Goal: Task Accomplishment & Management: Manage account settings

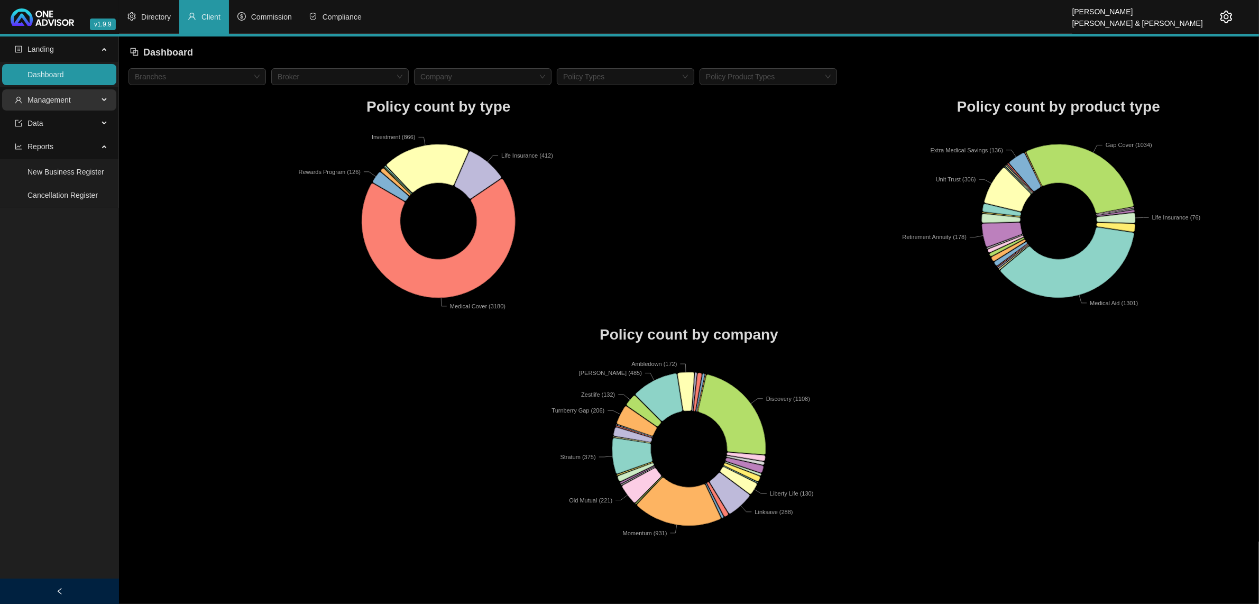
click at [53, 104] on span "Management" at bounding box center [48, 100] width 43 height 8
click at [47, 170] on link "Tasks" at bounding box center [36, 172] width 19 height 8
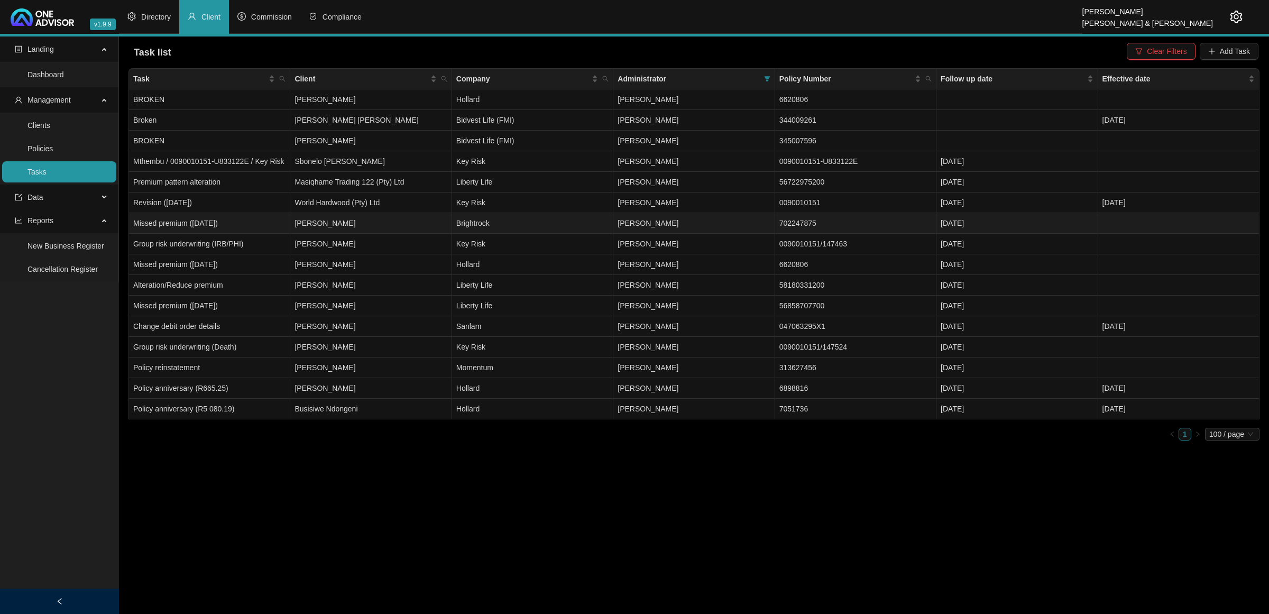
click at [382, 222] on td "[PERSON_NAME]" at bounding box center [370, 223] width 161 height 21
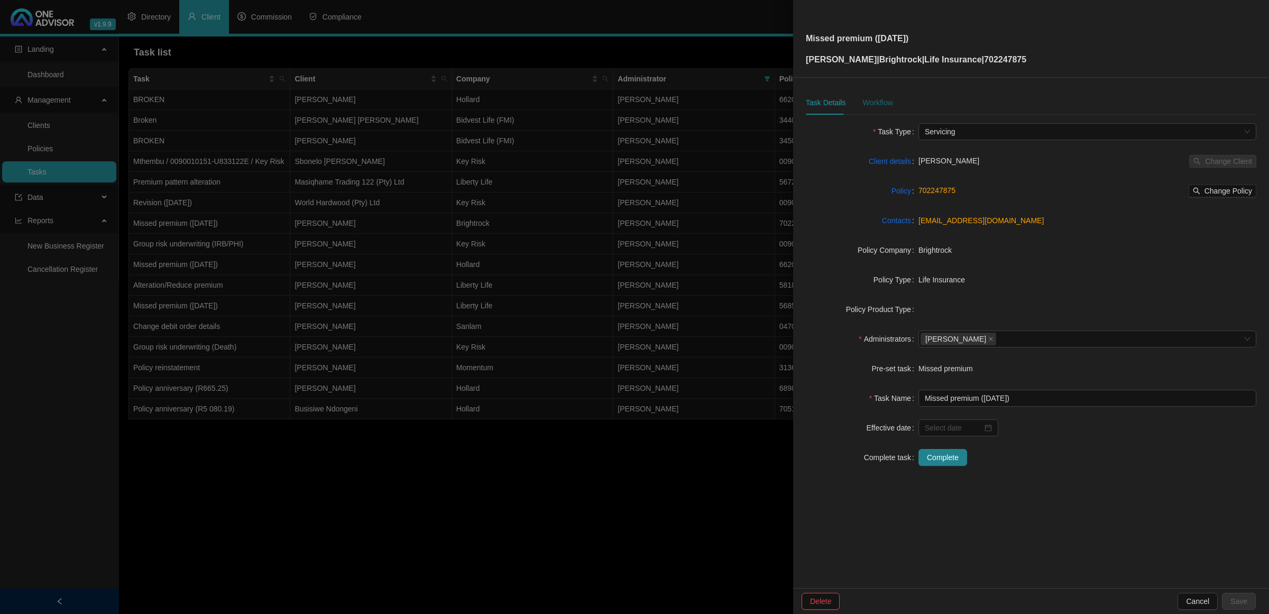
click at [870, 102] on div "Workflow" at bounding box center [877, 103] width 30 height 12
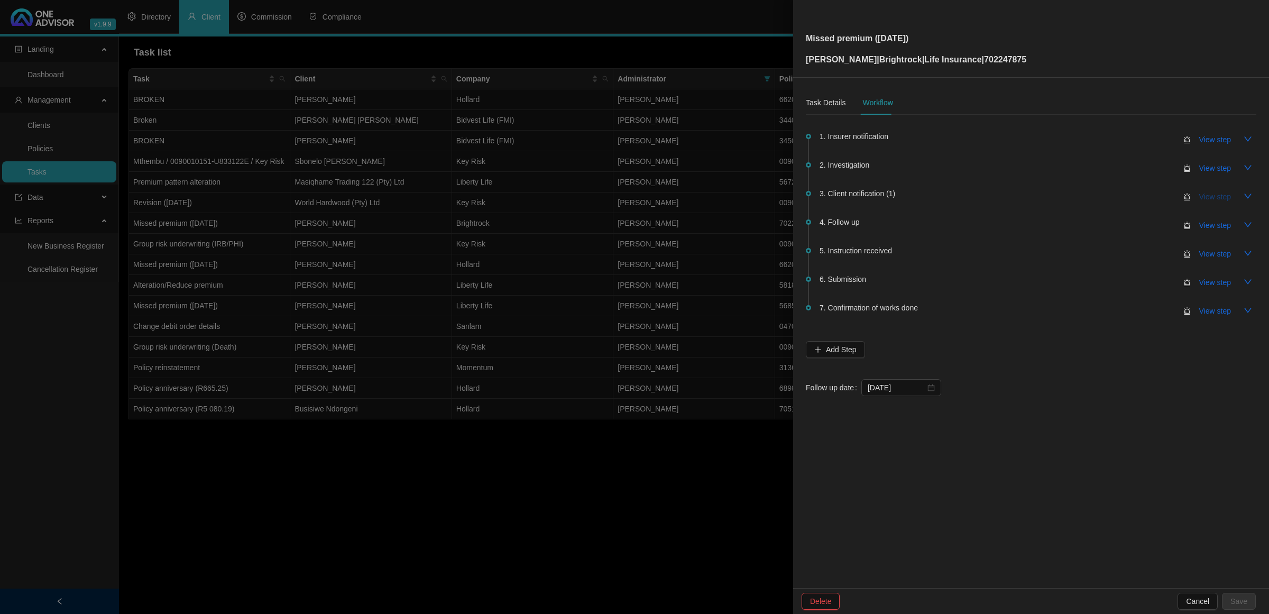
click at [1209, 196] on span "View step" at bounding box center [1215, 197] width 32 height 12
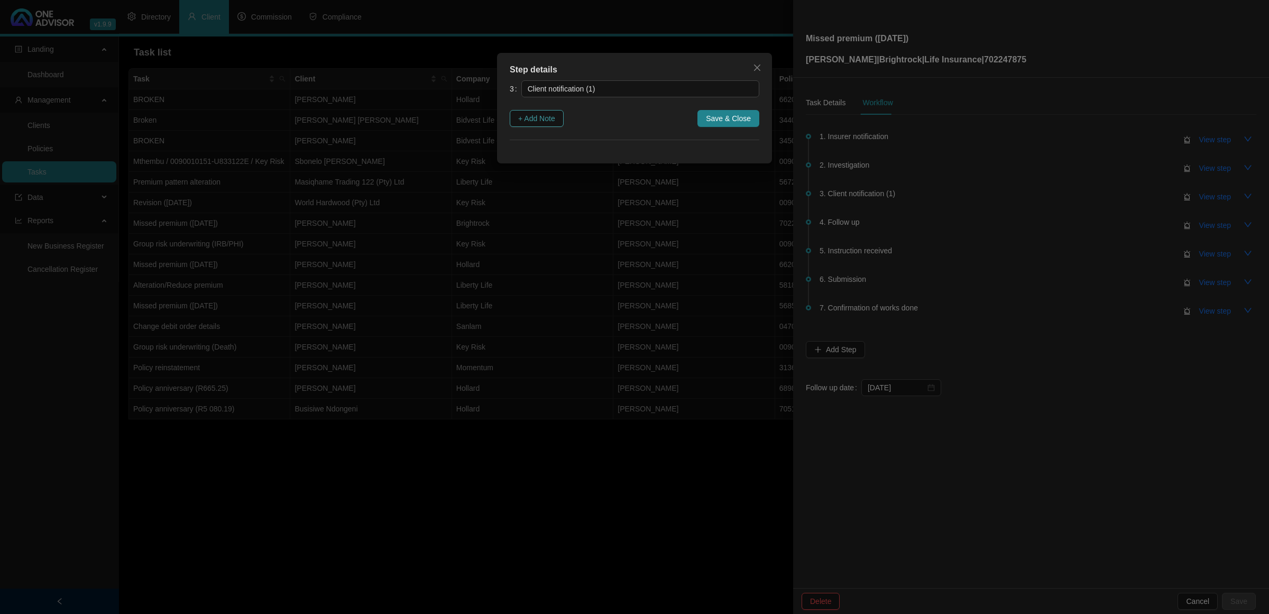
click at [535, 123] on span "+ Add Note" at bounding box center [536, 119] width 37 height 12
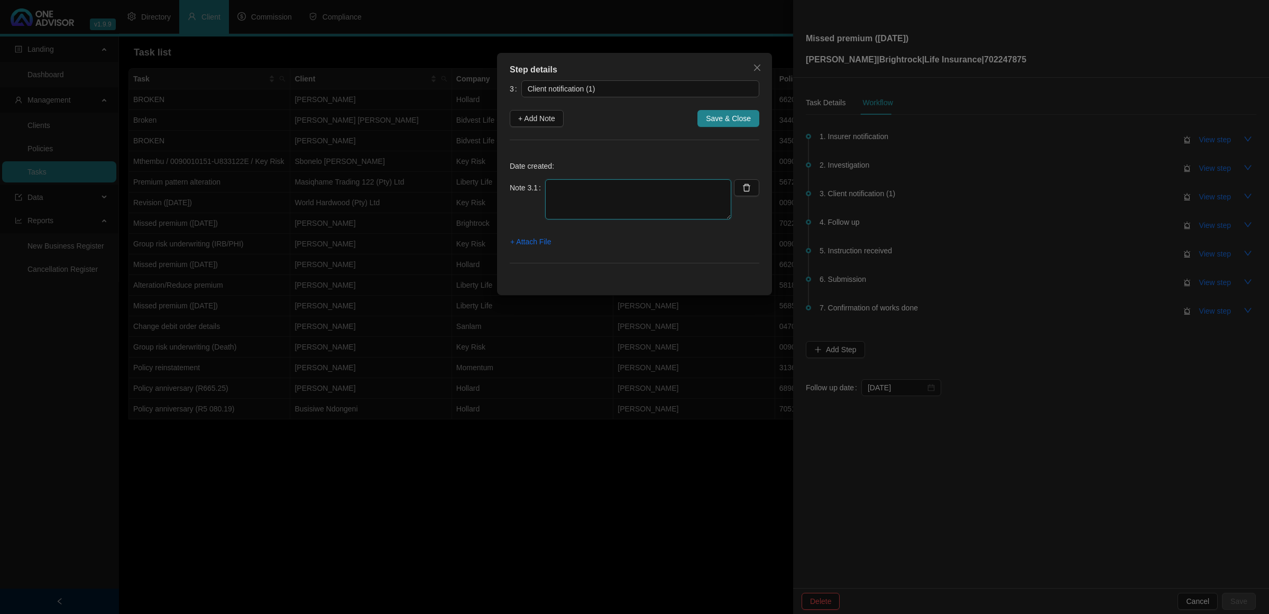
click at [571, 196] on textarea at bounding box center [638, 199] width 186 height 40
click at [523, 244] on span "+ Attach File" at bounding box center [530, 242] width 41 height 12
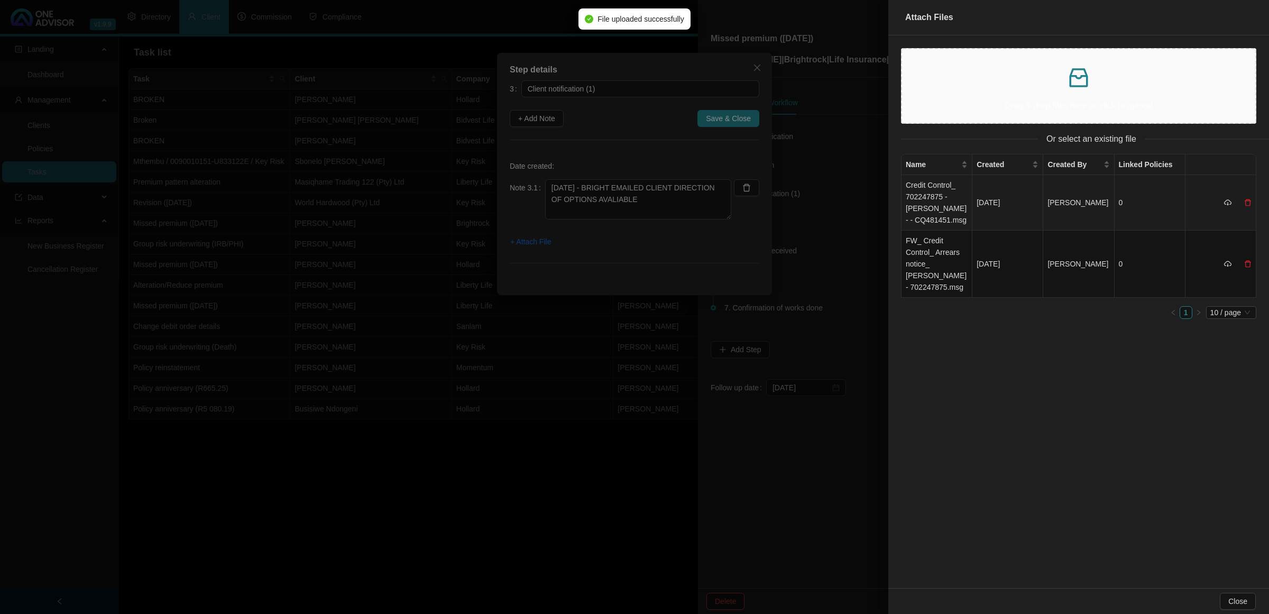
click at [928, 207] on td "Credit Control_ 702247875 - [PERSON_NAME] - - CQ481451.msg" at bounding box center [936, 203] width 71 height 56
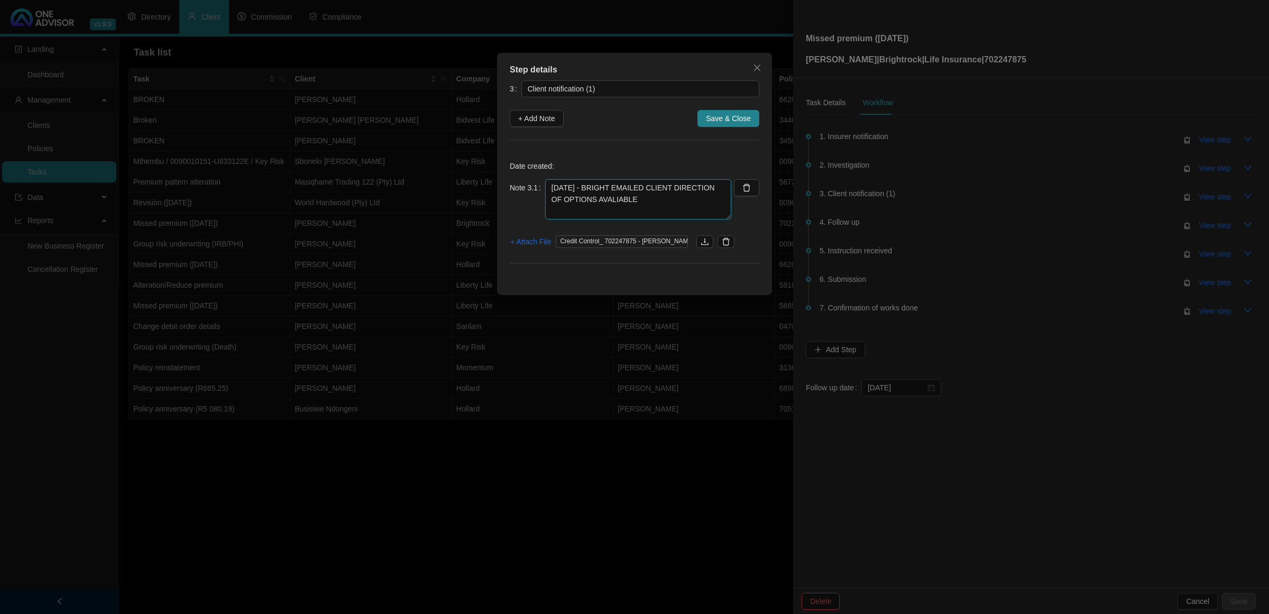
click at [648, 205] on textarea "[DATE] - BRIGHT EMAILED CLIENT DIRECTION OF OPTIONS AVALIABLE" at bounding box center [638, 199] width 186 height 40
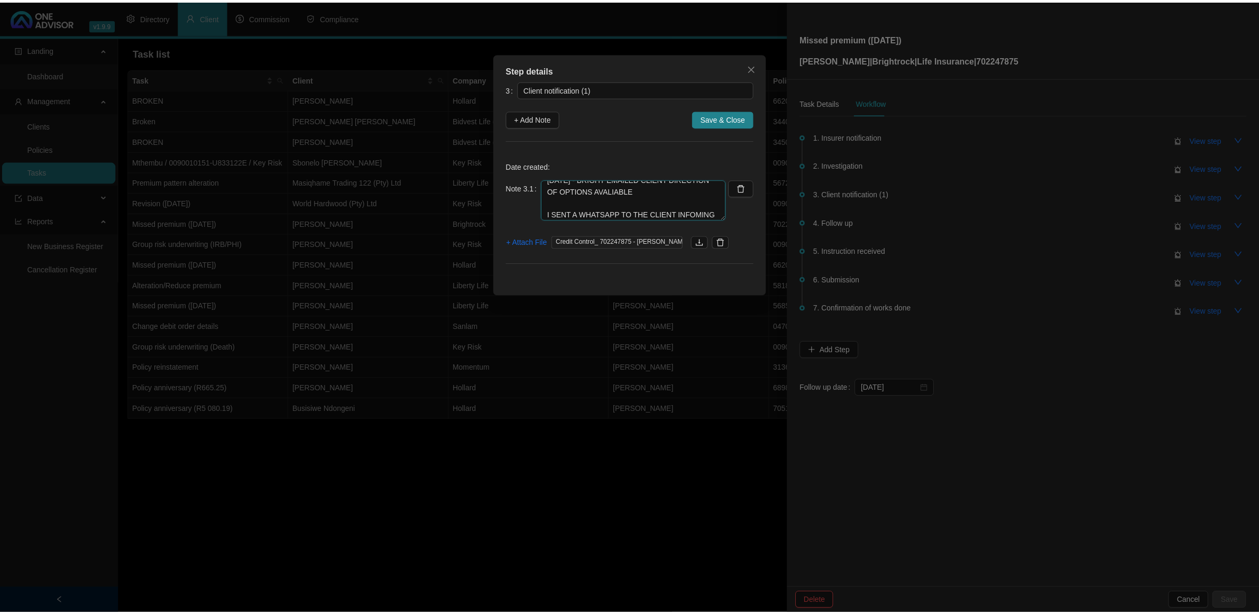
scroll to position [20, 0]
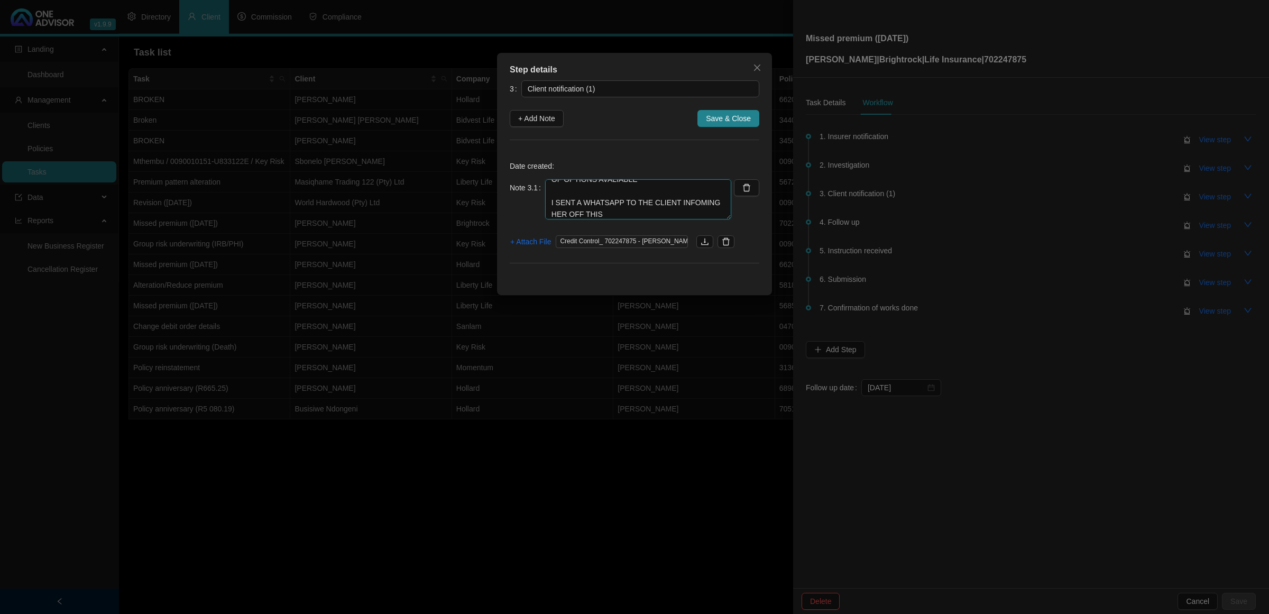
type textarea "[DATE] - BRIGHT EMAILED CLIENT DIRECTION OF OPTIONS AVALIABLE I SENT A WHATSAPP…"
click at [540, 246] on span "+ Attach File" at bounding box center [530, 242] width 41 height 12
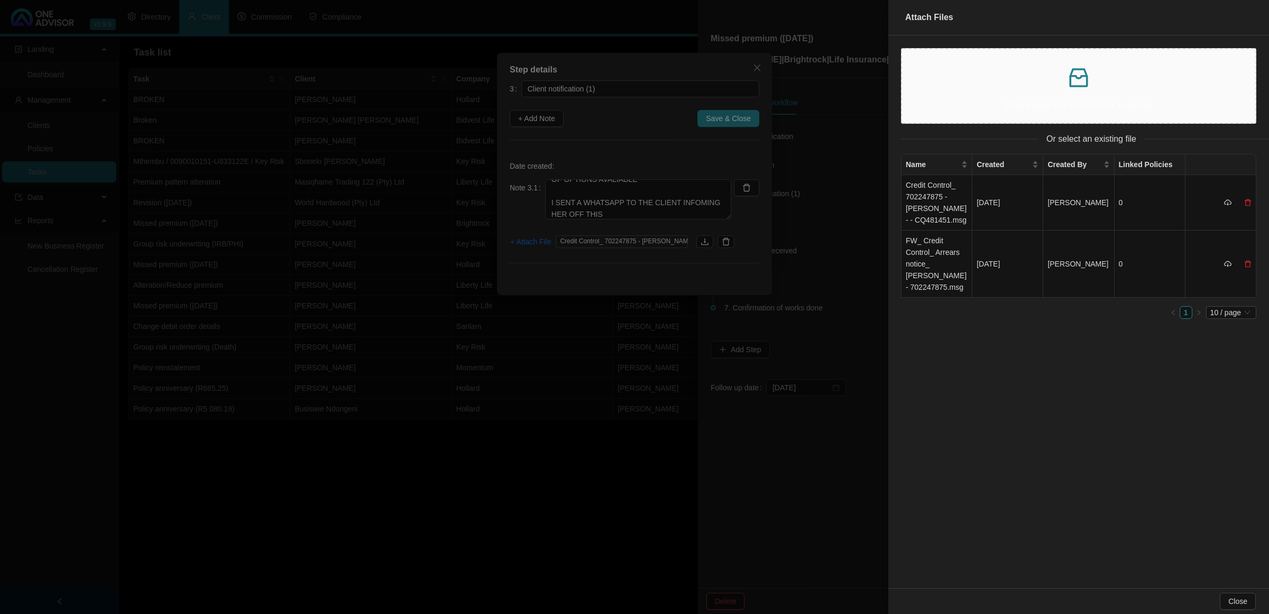
click at [1050, 74] on p at bounding box center [1078, 77] width 336 height 25
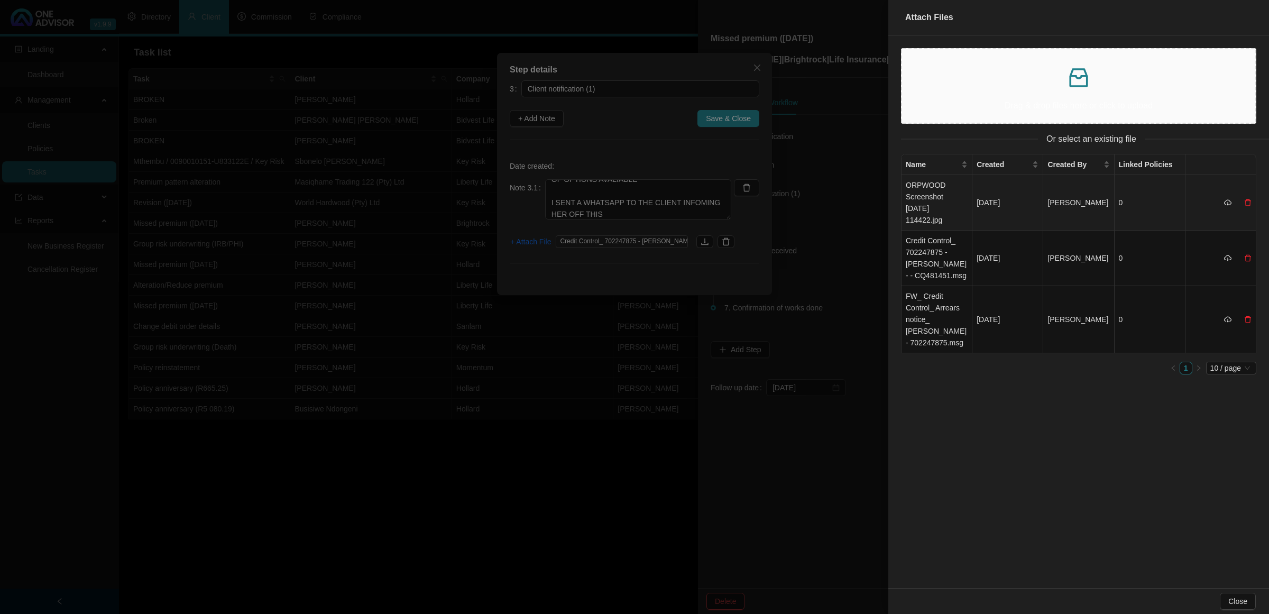
click at [946, 190] on td "ORPWOOD Screenshot [DATE] 114422.jpg" at bounding box center [936, 203] width 71 height 56
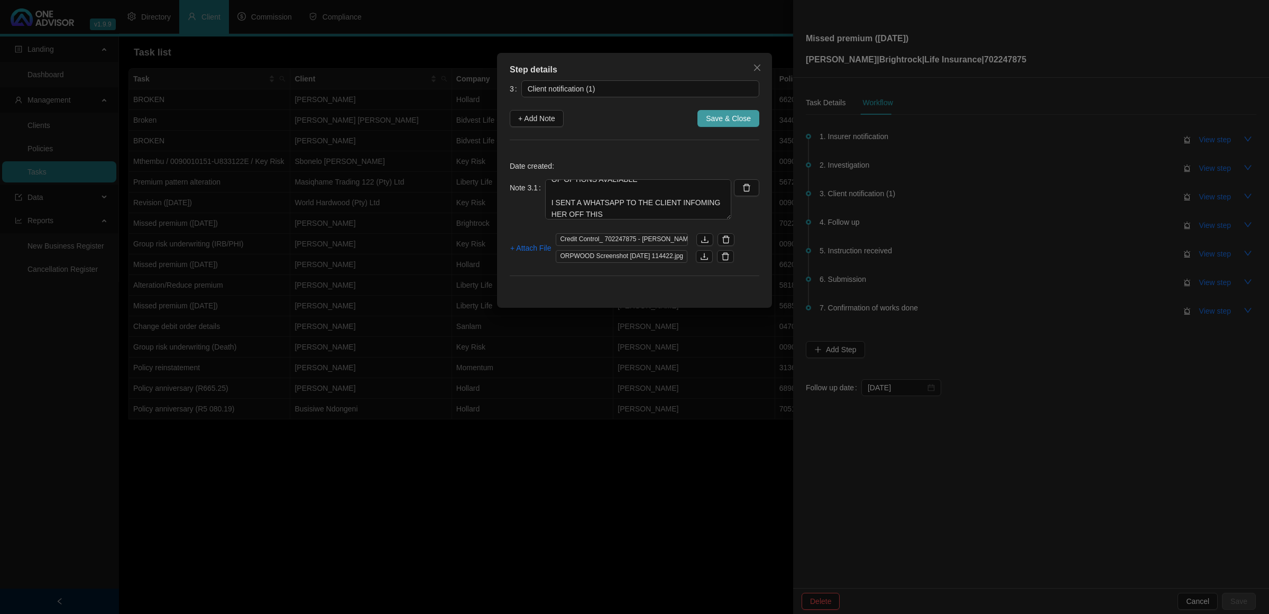
click at [729, 119] on span "Save & Close" at bounding box center [728, 119] width 45 height 12
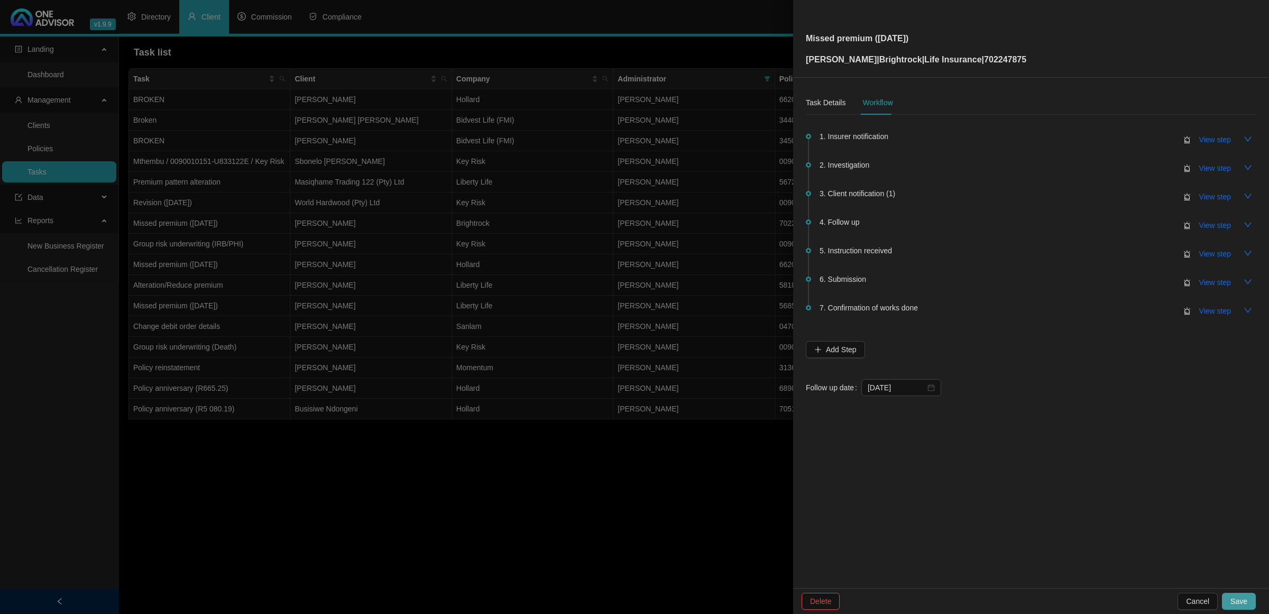
click at [1240, 603] on span "Save" at bounding box center [1238, 601] width 17 height 12
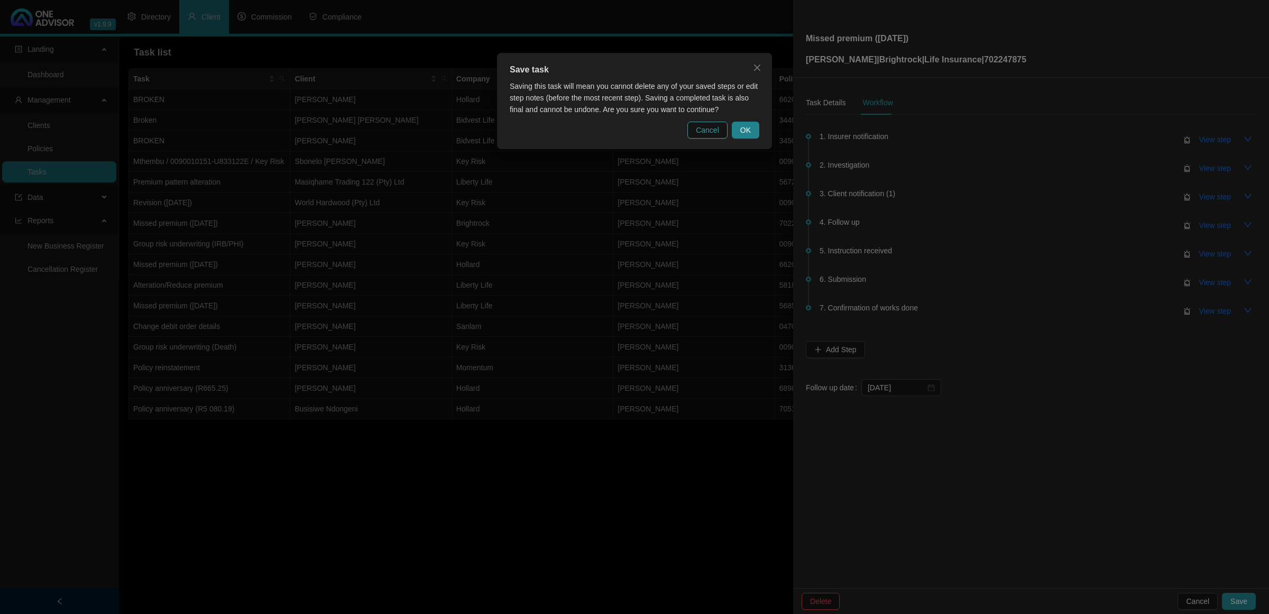
click at [695, 124] on button "Cancel" at bounding box center [707, 130] width 40 height 17
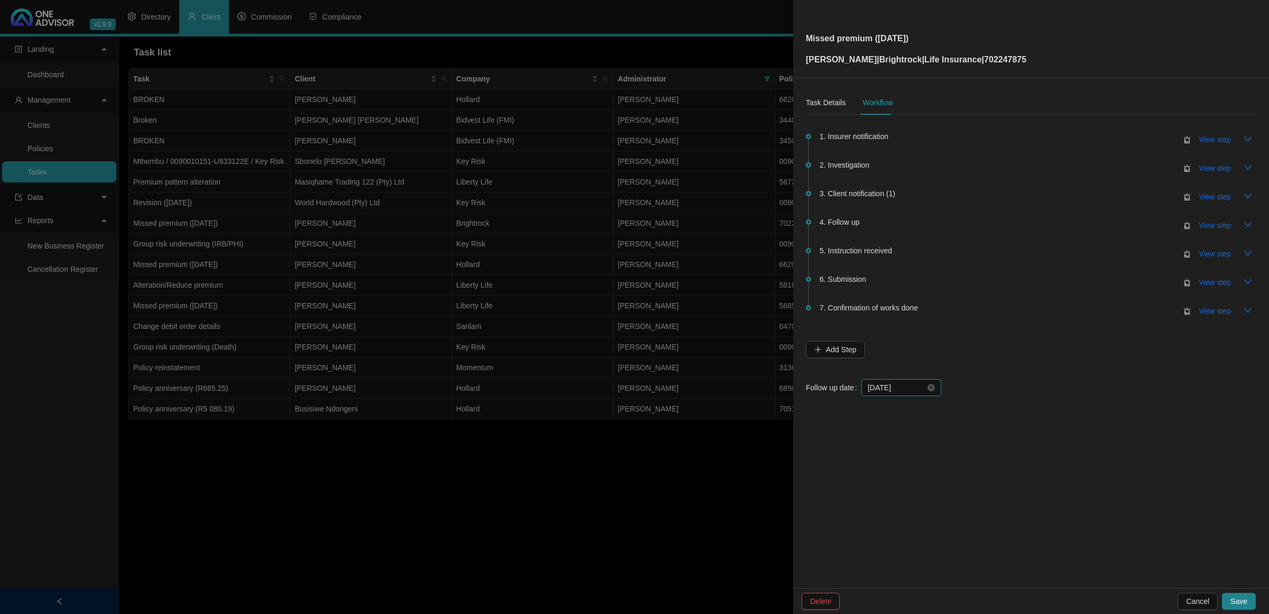
click at [903, 392] on input "[DATE]" at bounding box center [897, 388] width 58 height 12
type input "[DATE]"
click at [932, 511] on div "24" at bounding box center [937, 509] width 13 height 13
click at [1230, 602] on button "Save" at bounding box center [1239, 601] width 34 height 17
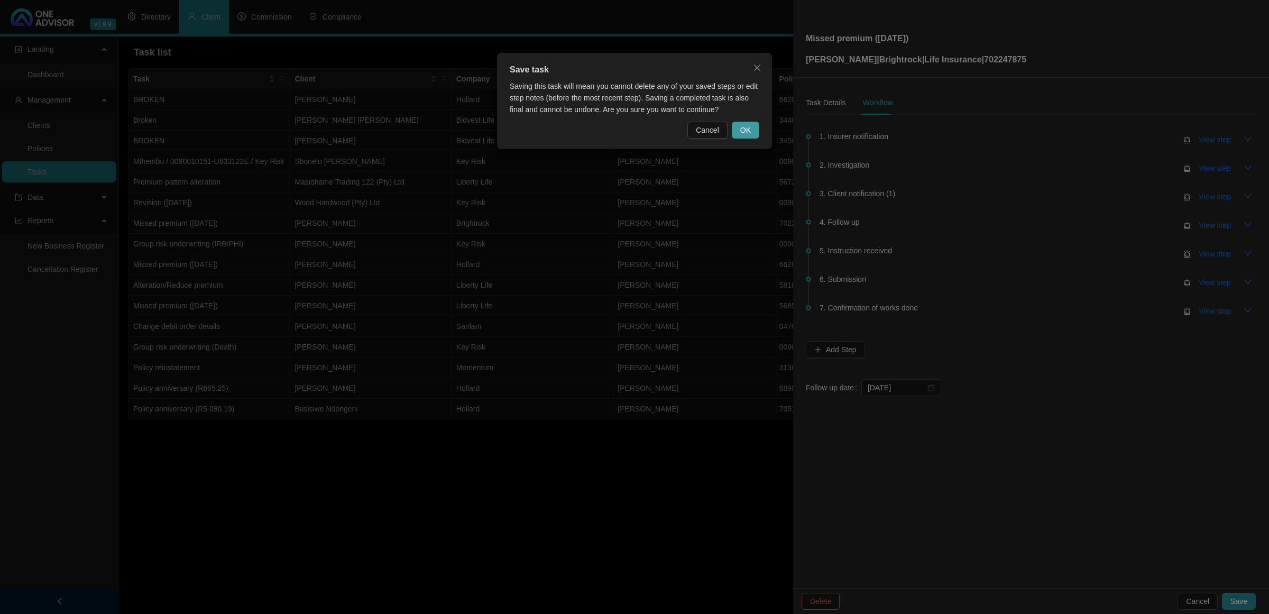
click at [743, 125] on span "OK" at bounding box center [745, 130] width 11 height 12
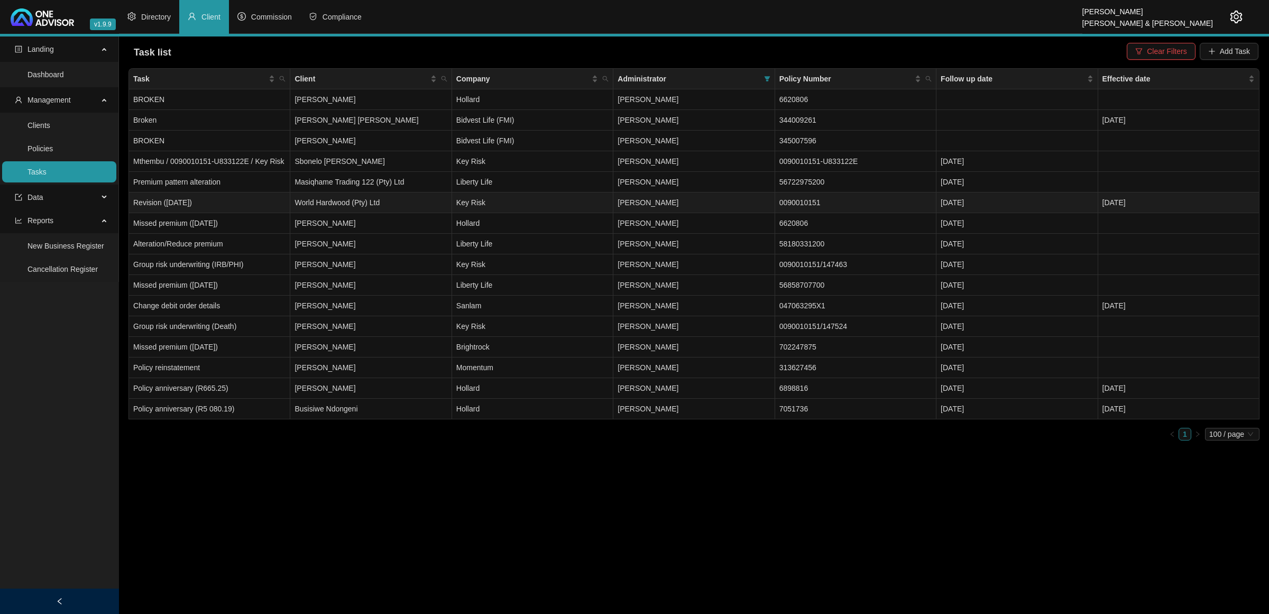
click at [602, 204] on td "Key Risk" at bounding box center [532, 202] width 161 height 21
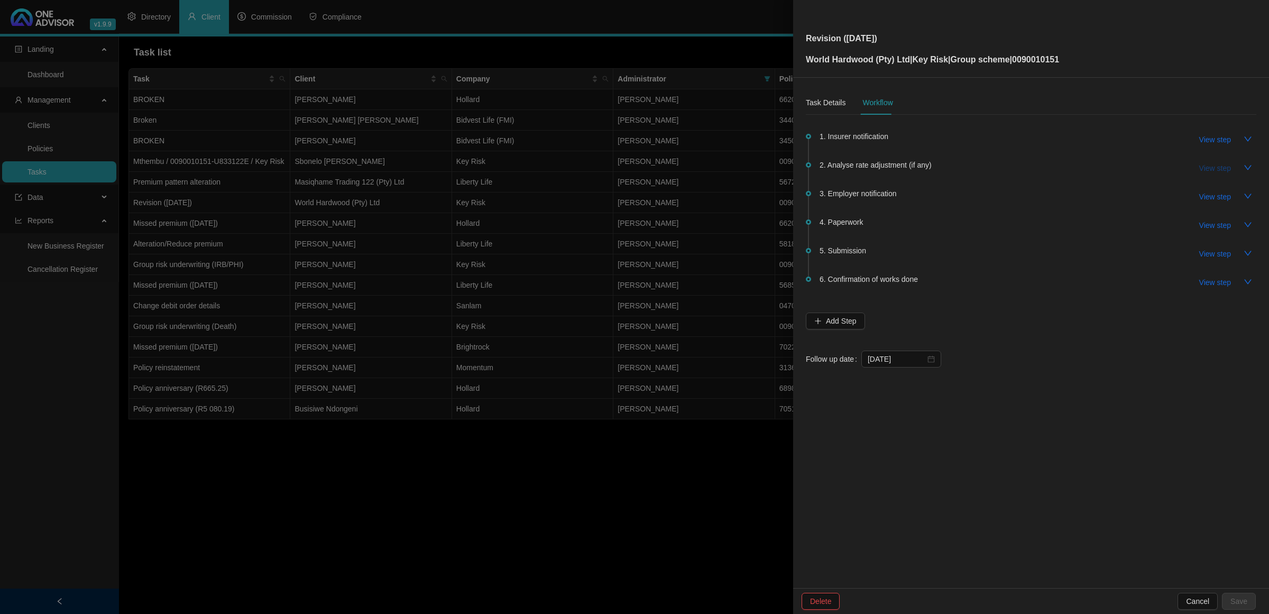
click at [1209, 163] on span "View step" at bounding box center [1215, 168] width 32 height 12
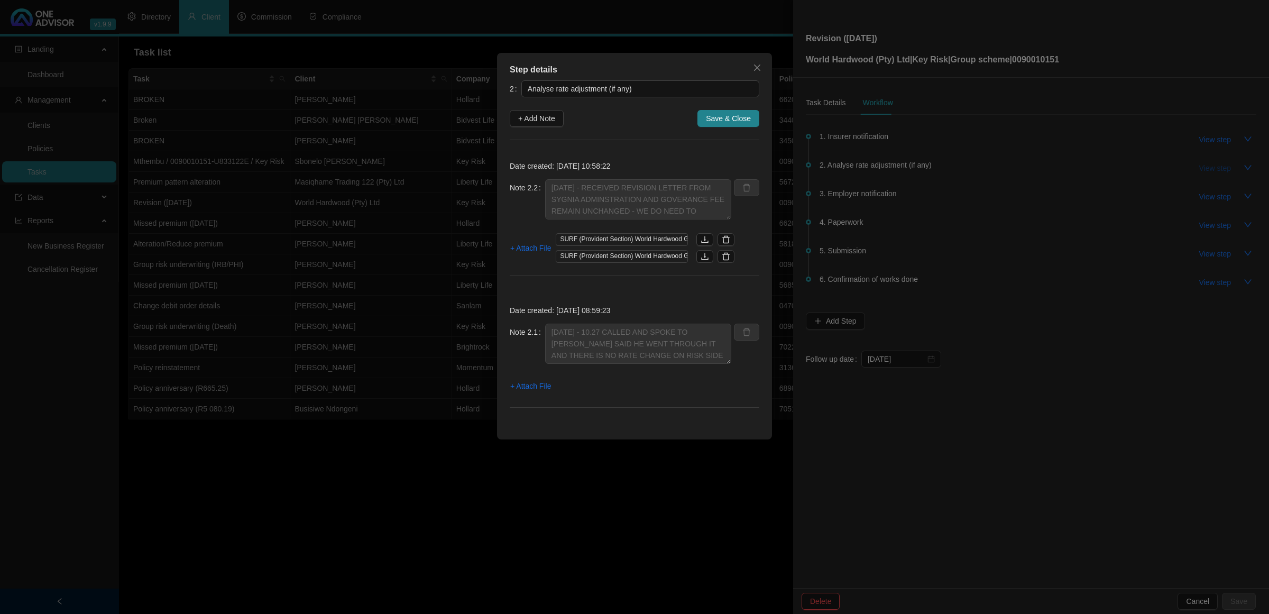
click at [1209, 163] on div "Step details 2 Analyse rate adjustment (if any) + Add Note Save & Close Date cr…" at bounding box center [634, 307] width 1269 height 614
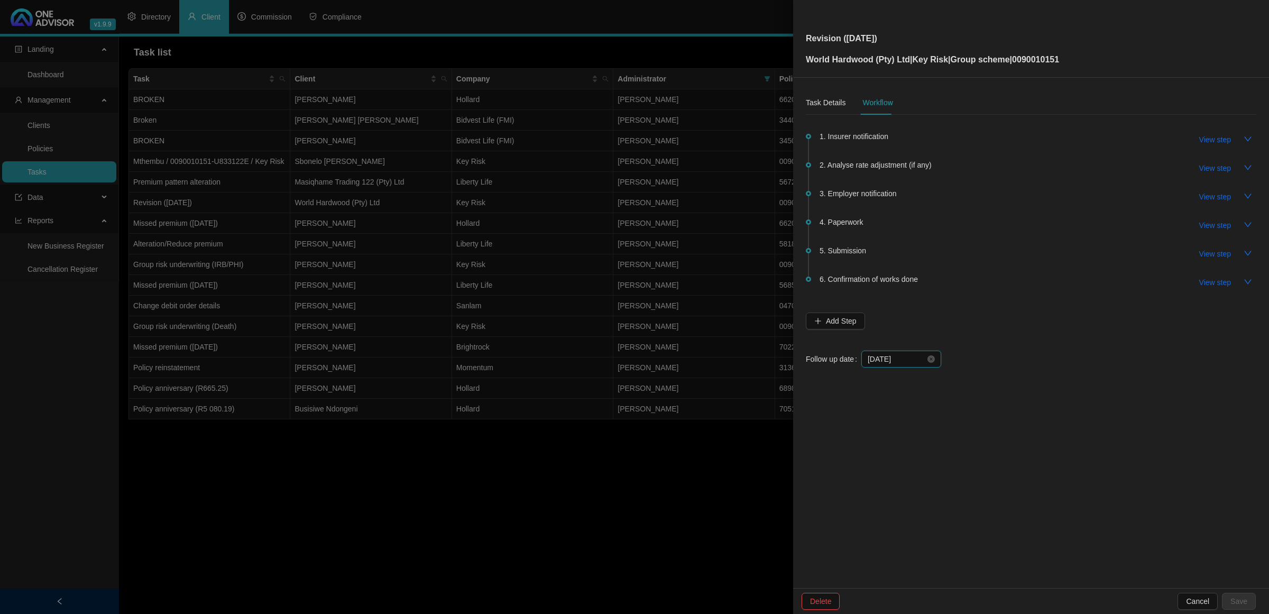
click at [904, 357] on input "[DATE]" at bounding box center [897, 359] width 58 height 12
type input "[DATE]"
click at [937, 460] on div "17" at bounding box center [937, 461] width 13 height 13
click at [1236, 603] on span "Save" at bounding box center [1238, 601] width 17 height 12
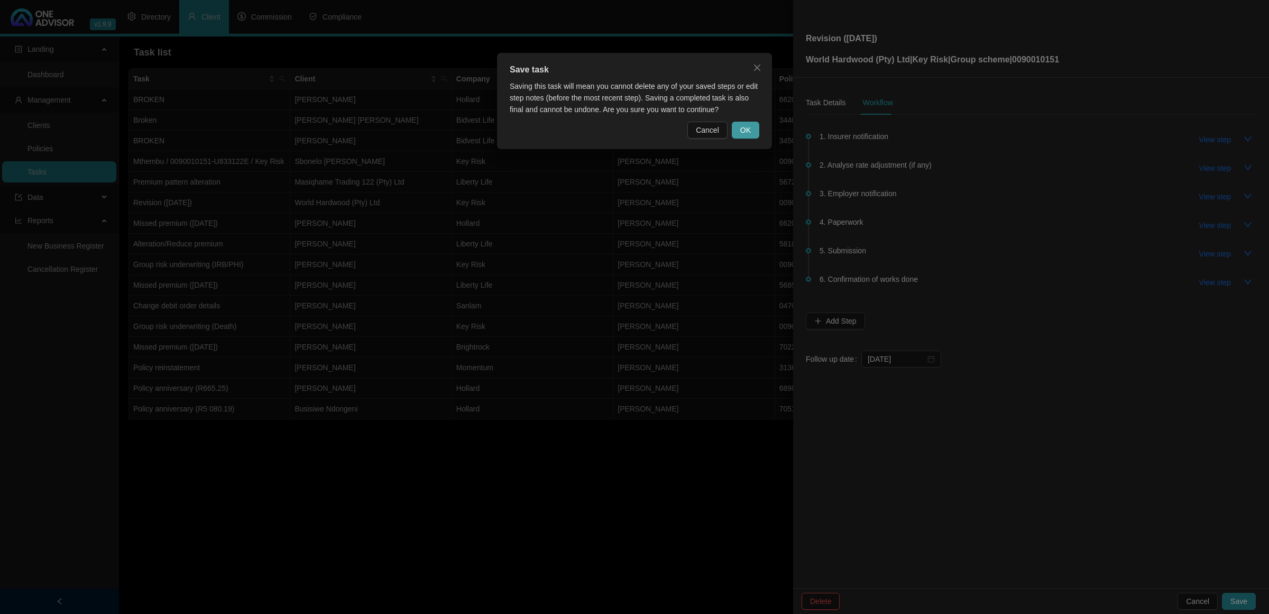
click at [747, 133] on span "OK" at bounding box center [745, 130] width 11 height 12
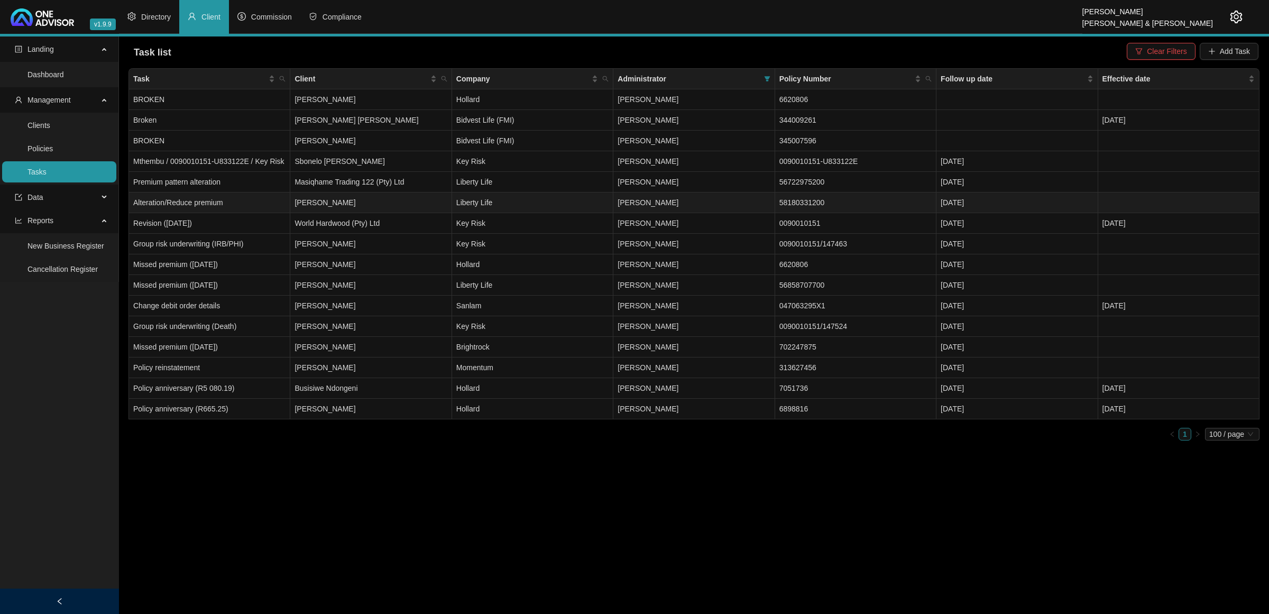
click at [868, 200] on td "58180331200" at bounding box center [855, 202] width 161 height 21
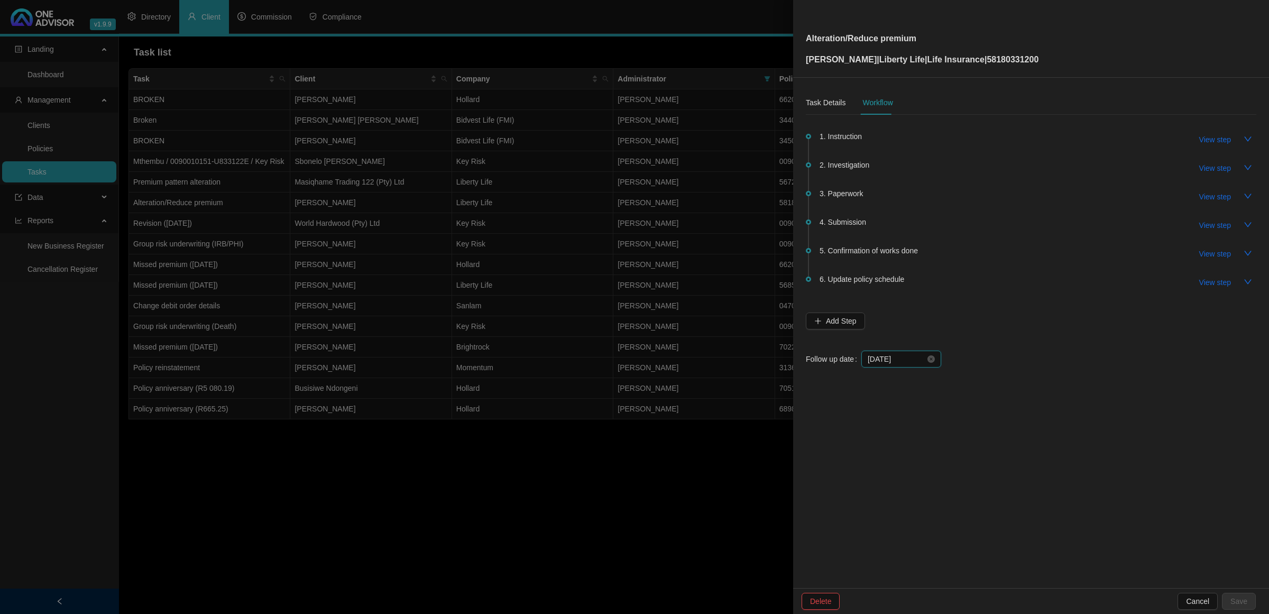
click at [908, 358] on input "[DATE]" at bounding box center [897, 359] width 58 height 12
type input "[DATE]"
click at [878, 485] on div "21" at bounding box center [879, 480] width 13 height 13
click at [1230, 602] on button "Save" at bounding box center [1239, 601] width 34 height 17
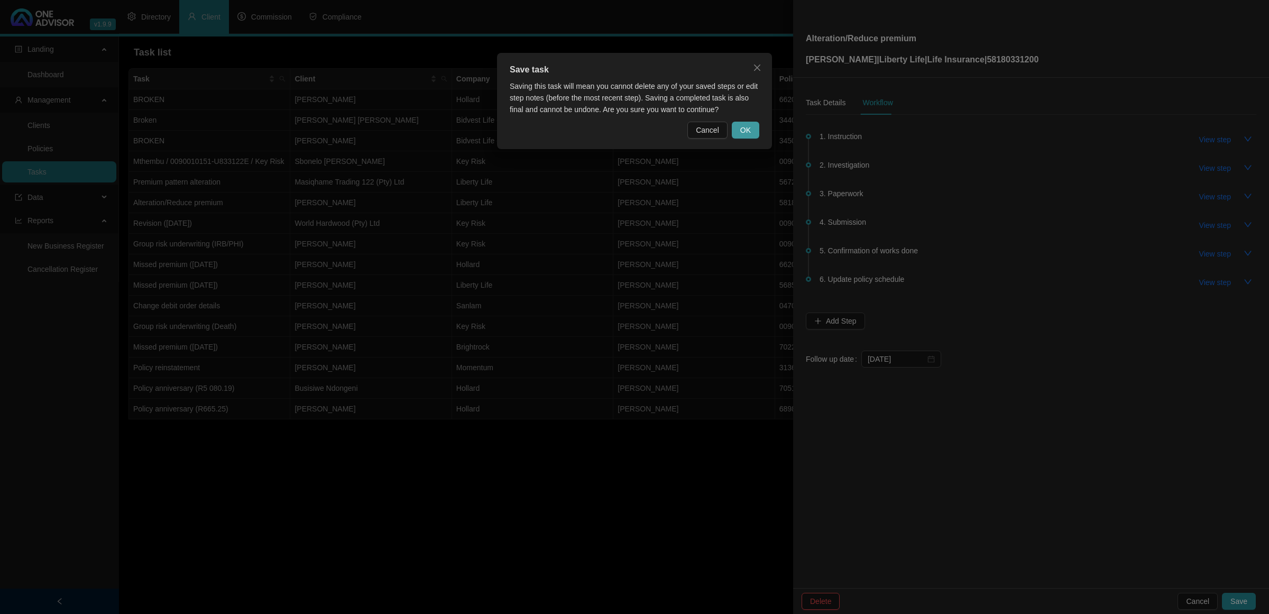
click at [736, 130] on button "OK" at bounding box center [745, 130] width 27 height 17
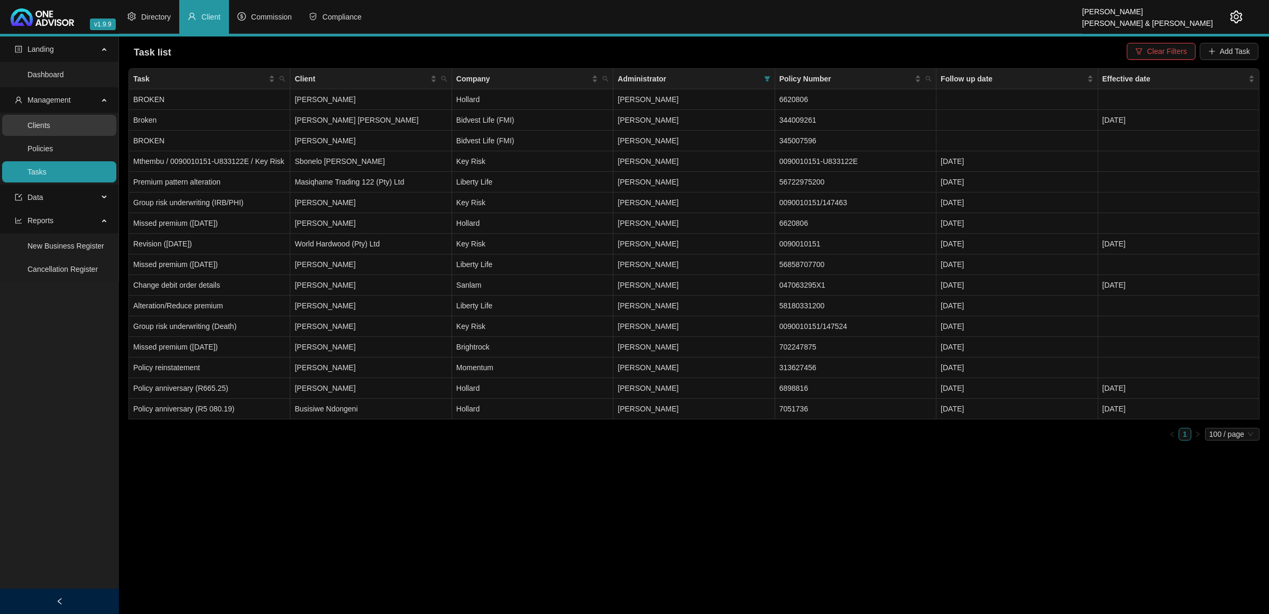
click at [50, 130] on link "Clients" at bounding box center [38, 125] width 23 height 8
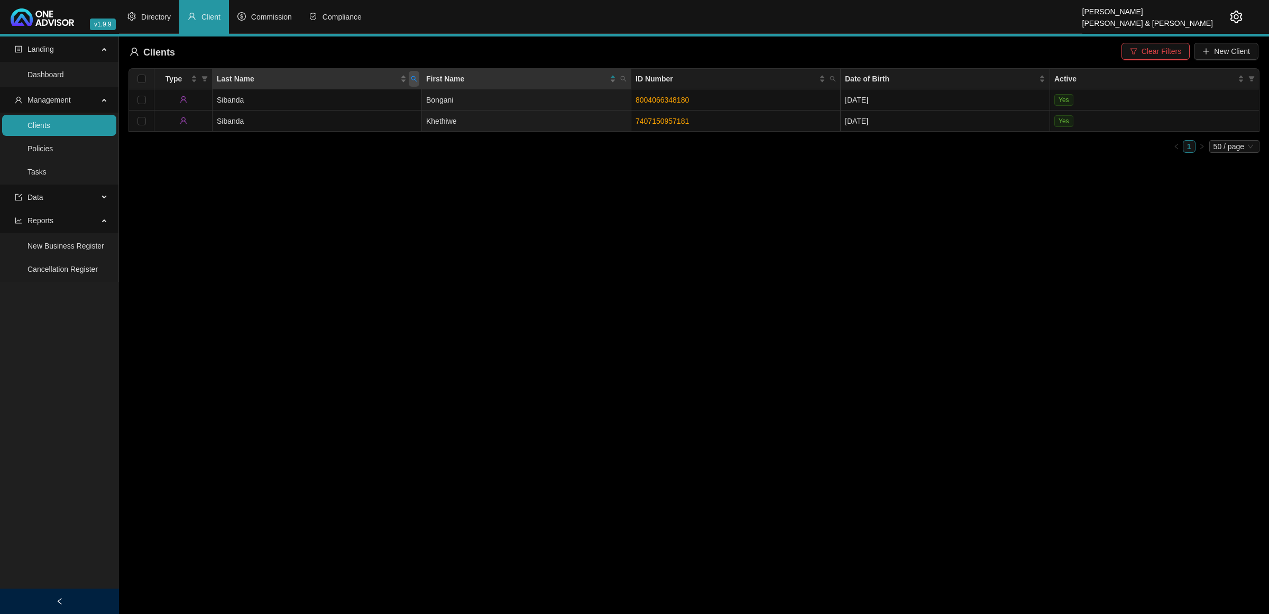
click at [415, 80] on icon "search" at bounding box center [414, 79] width 6 height 6
type input "[PERSON_NAME]"
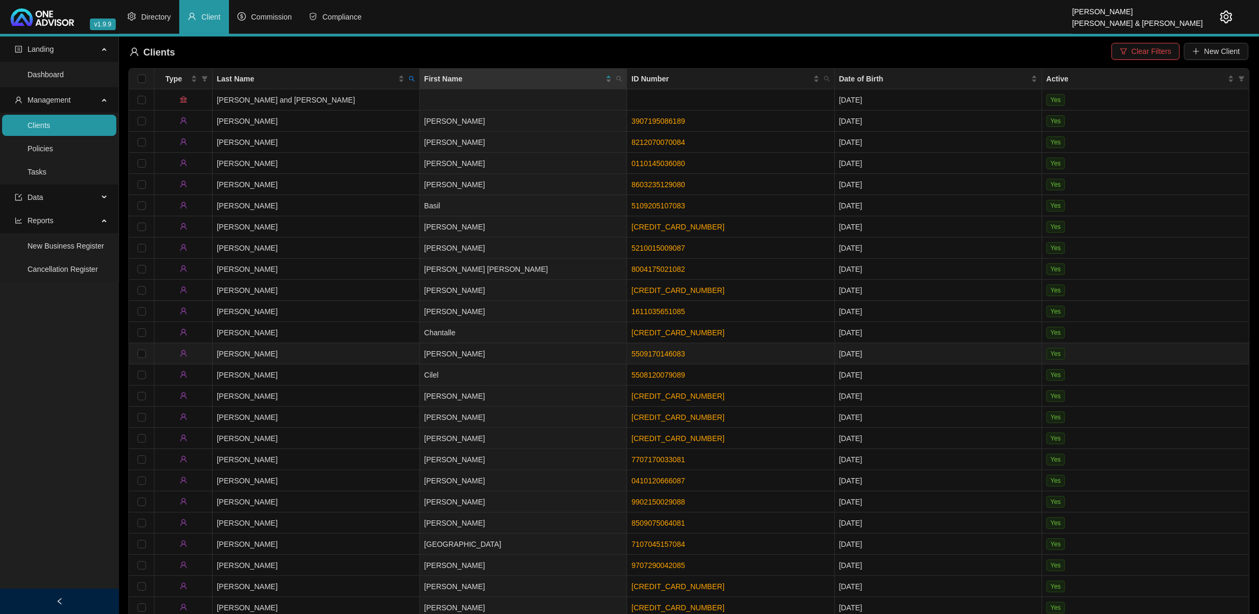
click at [468, 356] on td "[PERSON_NAME]" at bounding box center [523, 353] width 207 height 21
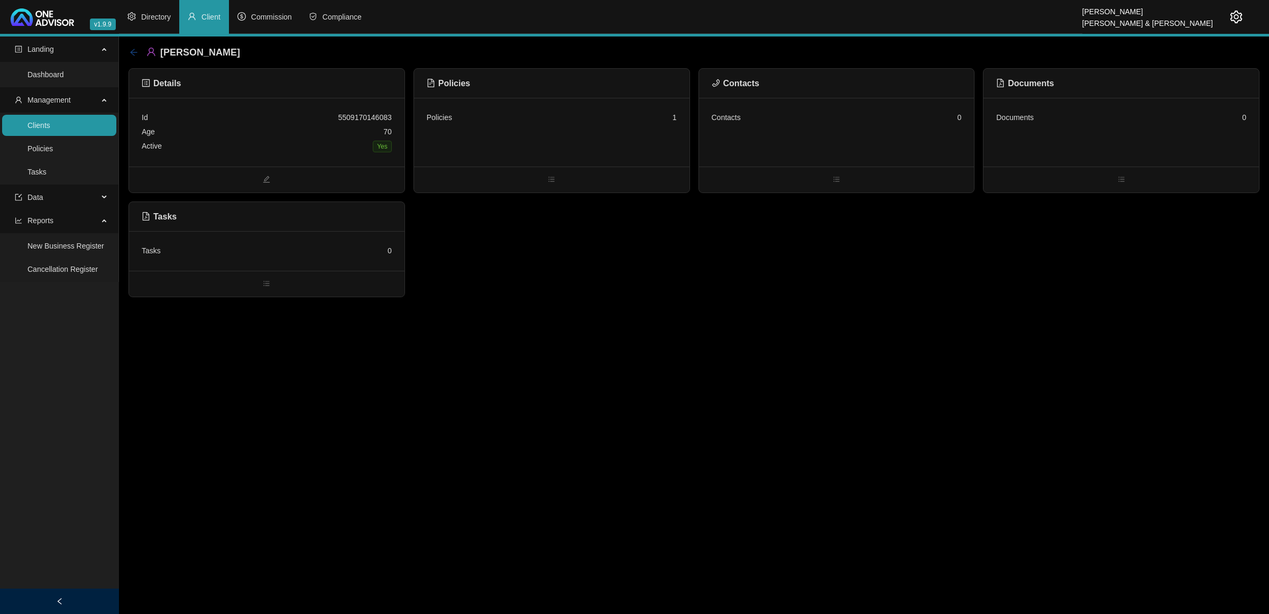
click at [130, 50] on icon "arrow-left" at bounding box center [134, 52] width 8 height 8
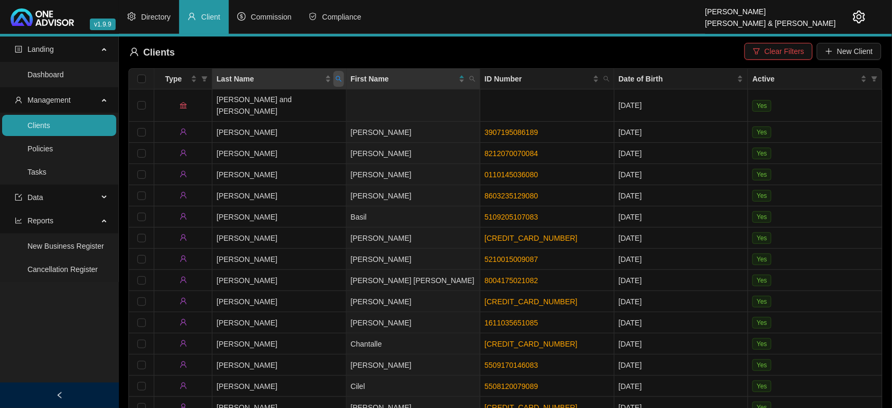
click at [337, 79] on icon "search" at bounding box center [339, 79] width 6 height 6
type input "[PERSON_NAME]"
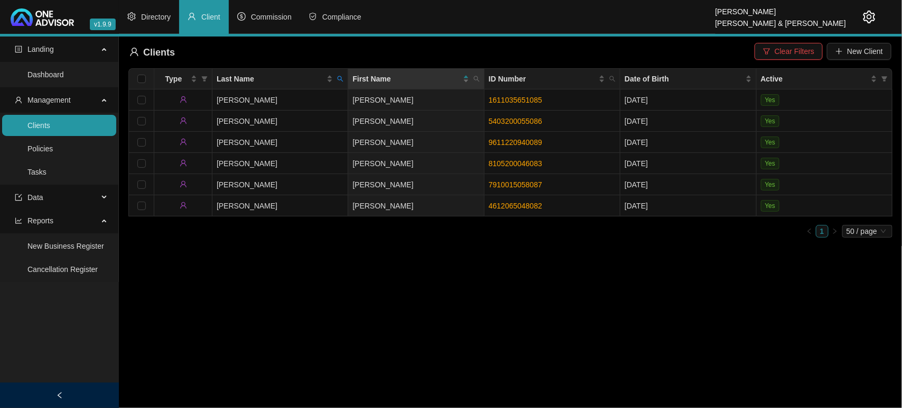
click at [316, 281] on main "Landing Dashboard Management Clients Policies Tasks Data Reports New Business R…" at bounding box center [451, 221] width 902 height 371
click at [342, 76] on icon "search" at bounding box center [340, 79] width 6 height 6
click at [318, 125] on span "Reset" at bounding box center [318, 121] width 20 height 12
click at [312, 112] on div "Search Reset" at bounding box center [292, 110] width 108 height 42
click at [309, 102] on input "text" at bounding box center [291, 101] width 99 height 17
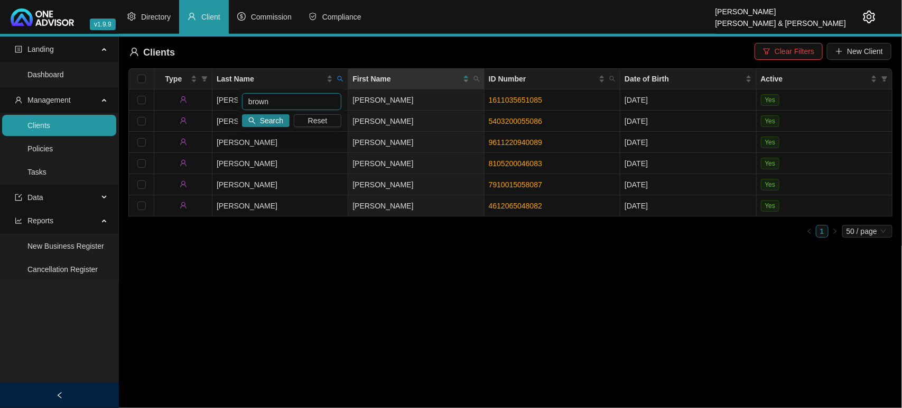
type input "brown"
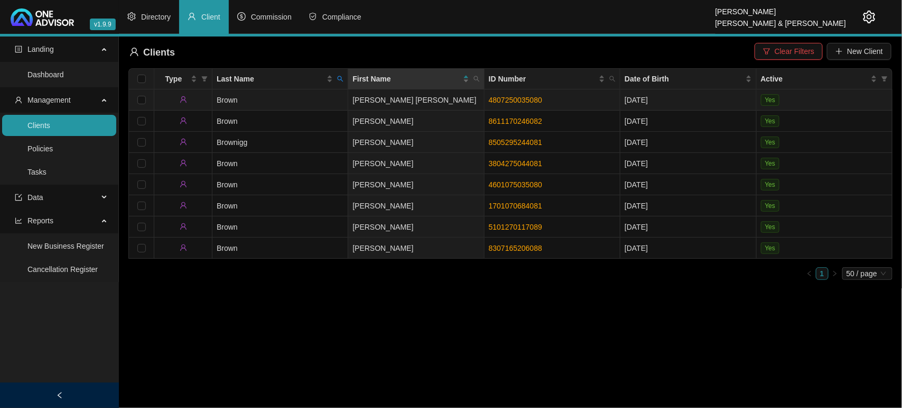
click at [317, 102] on td "Brown" at bounding box center [281, 99] width 136 height 21
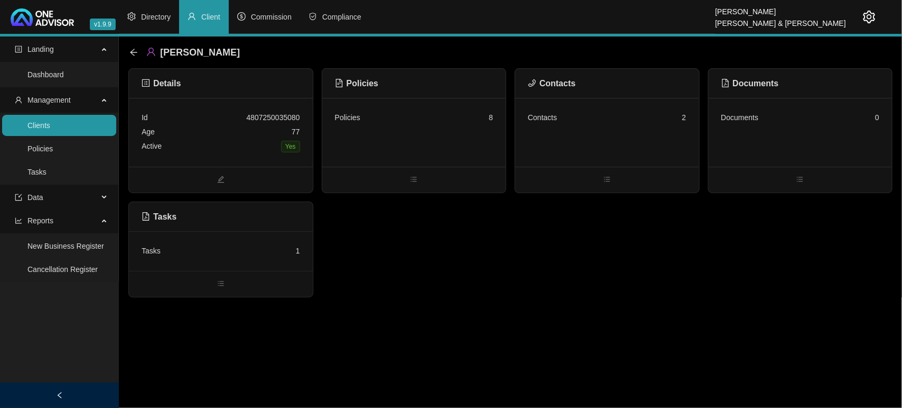
click at [575, 145] on div "Contacts 2" at bounding box center [607, 132] width 184 height 69
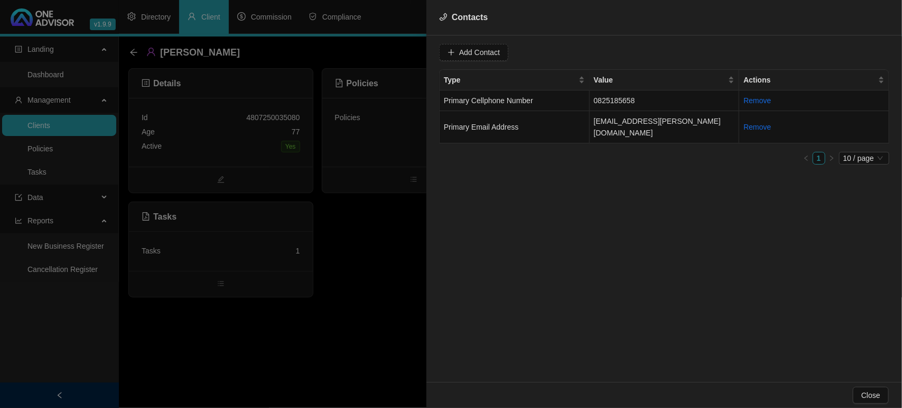
click at [411, 234] on div at bounding box center [451, 204] width 902 height 408
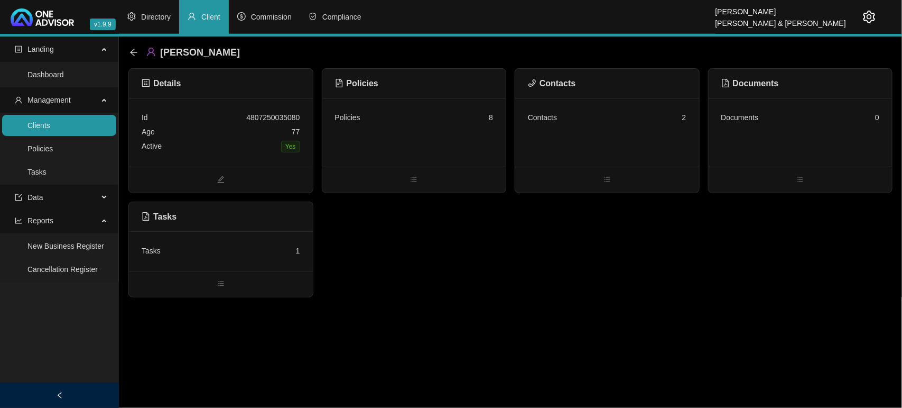
click at [411, 120] on div "Policies 8" at bounding box center [414, 117] width 159 height 14
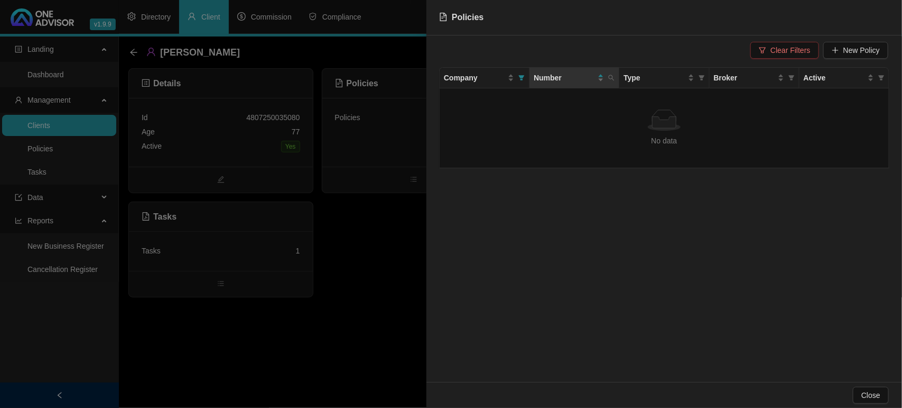
click at [797, 52] on span "Clear Filters" at bounding box center [791, 50] width 40 height 12
click at [598, 77] on div "Number" at bounding box center [569, 78] width 70 height 12
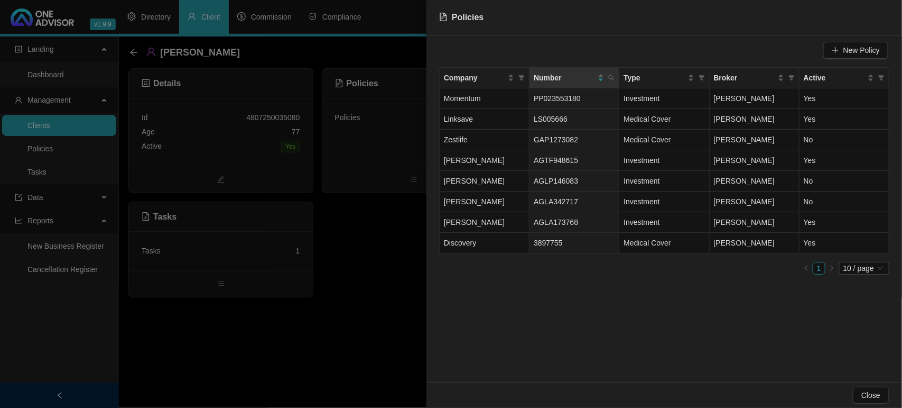
click at [271, 232] on div at bounding box center [451, 204] width 902 height 408
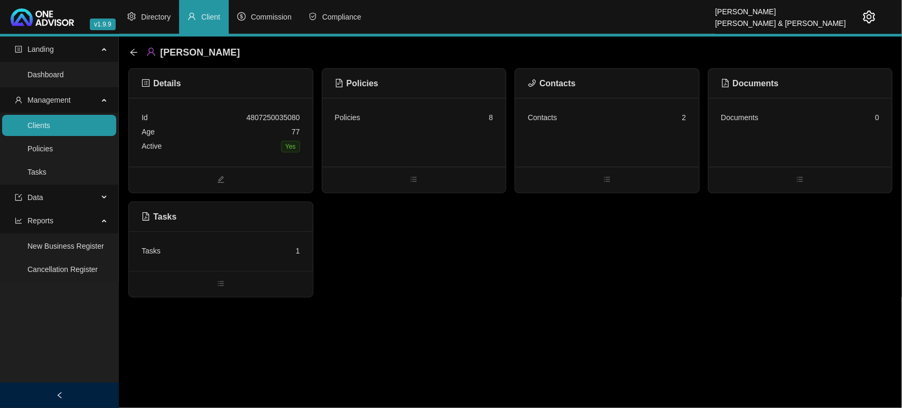
click at [44, 121] on link "Clients" at bounding box center [38, 125] width 23 height 8
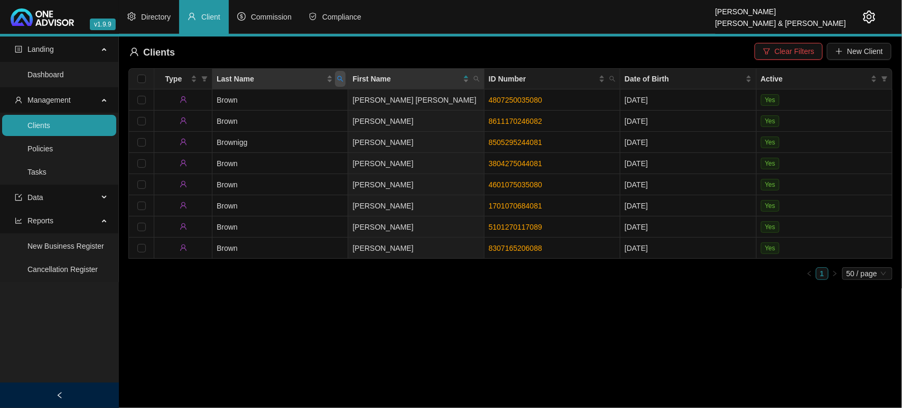
click at [340, 82] on icon "search" at bounding box center [340, 79] width 6 height 6
type input "[PERSON_NAME]"
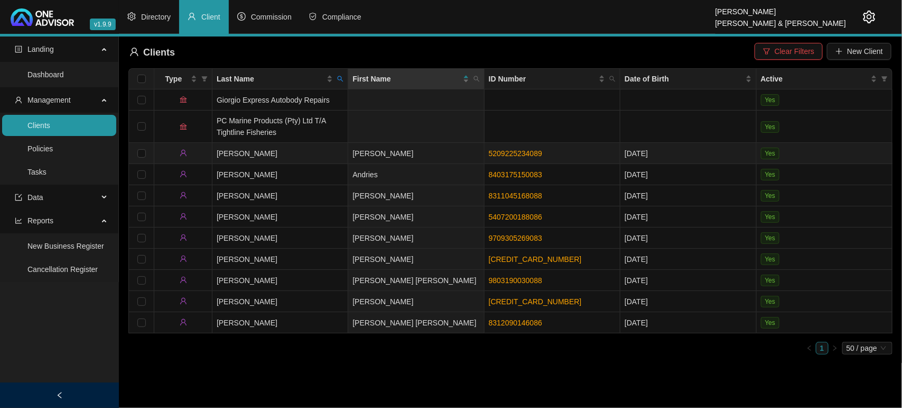
click at [309, 156] on td "[PERSON_NAME]" at bounding box center [281, 153] width 136 height 21
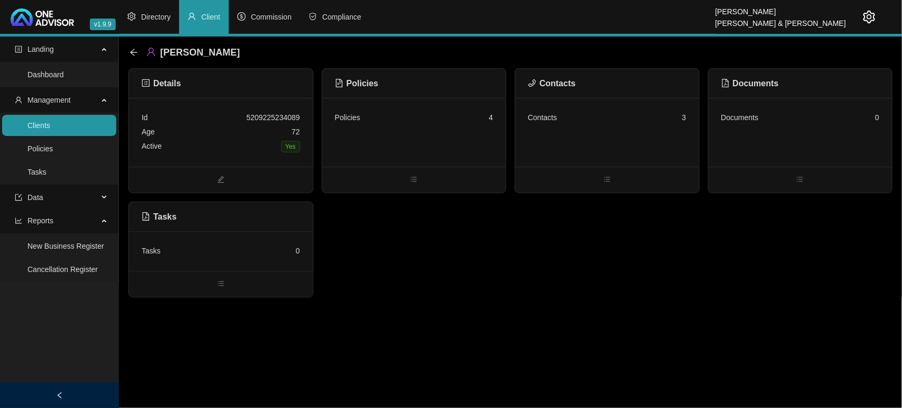
click at [455, 144] on div "Policies 4" at bounding box center [415, 132] width 184 height 69
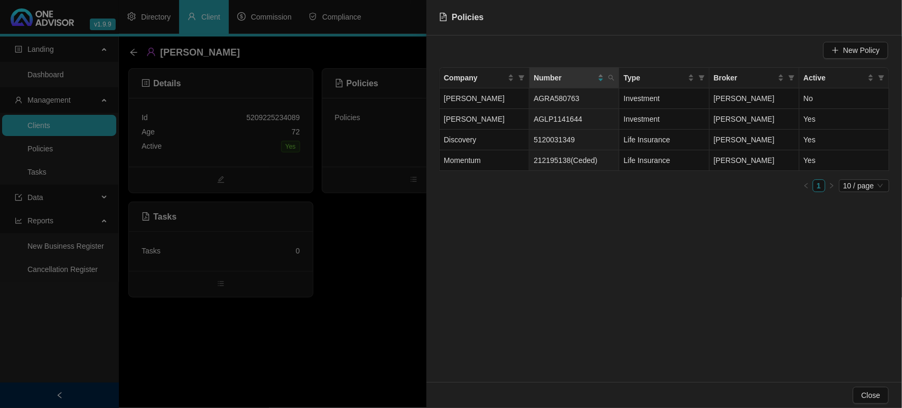
click at [345, 252] on div at bounding box center [451, 204] width 902 height 408
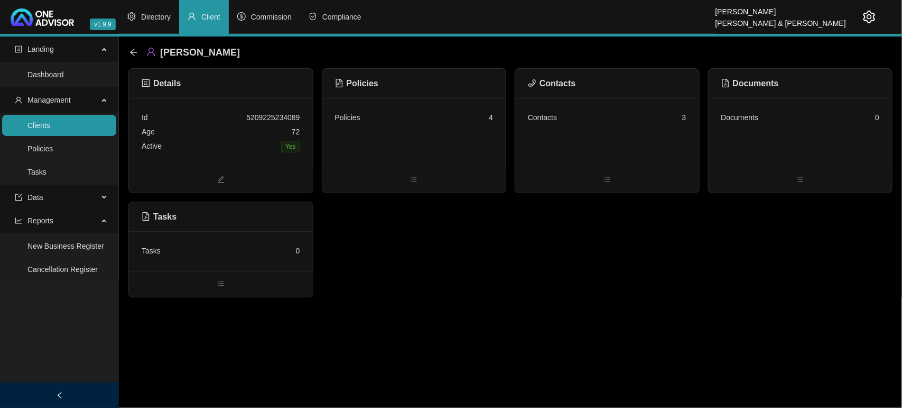
click at [37, 125] on link "Clients" at bounding box center [38, 125] width 23 height 8
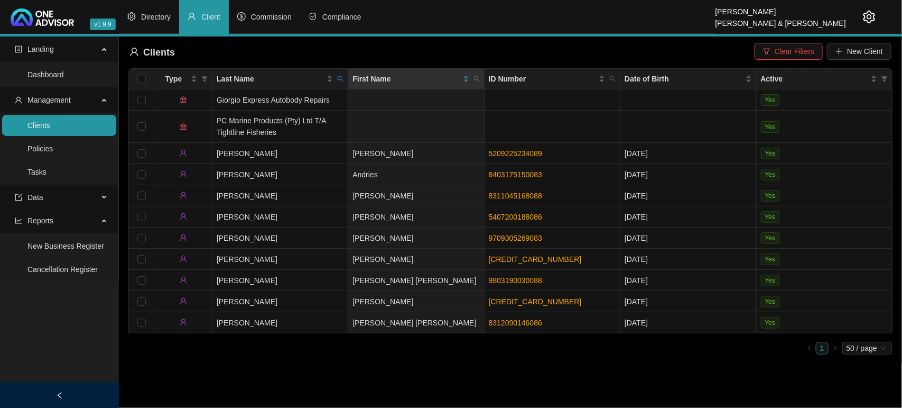
click at [342, 79] on icon "search" at bounding box center [340, 79] width 6 height 6
type input "[PERSON_NAME]"
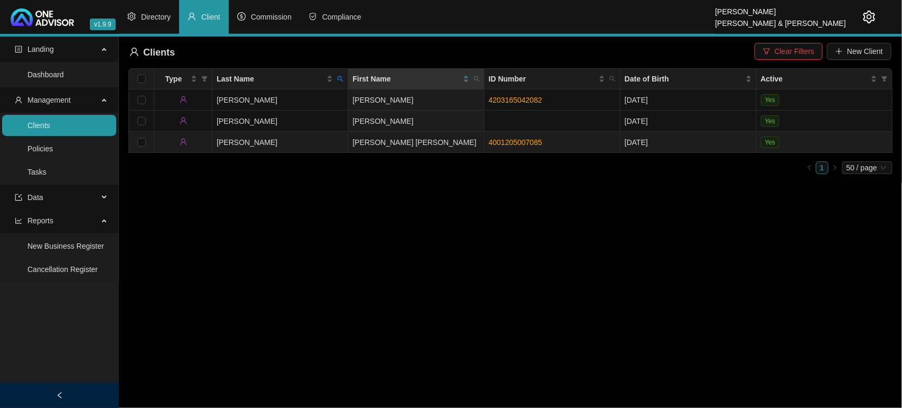
click at [299, 140] on td "[PERSON_NAME]" at bounding box center [281, 142] width 136 height 21
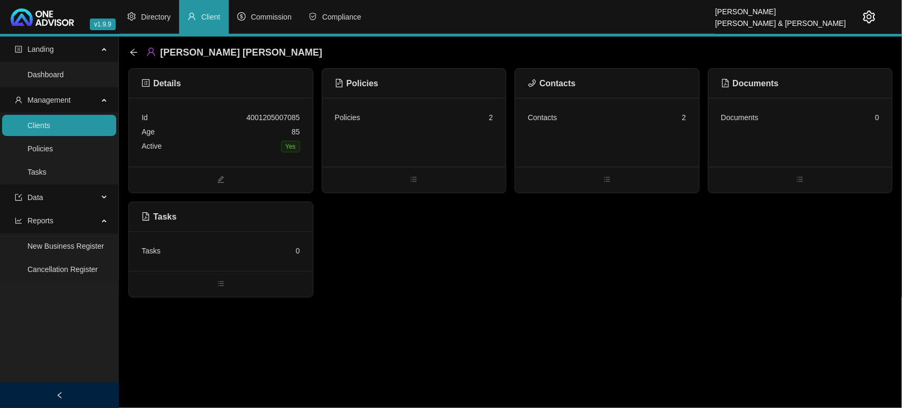
click at [425, 142] on div "Policies 2" at bounding box center [415, 132] width 184 height 69
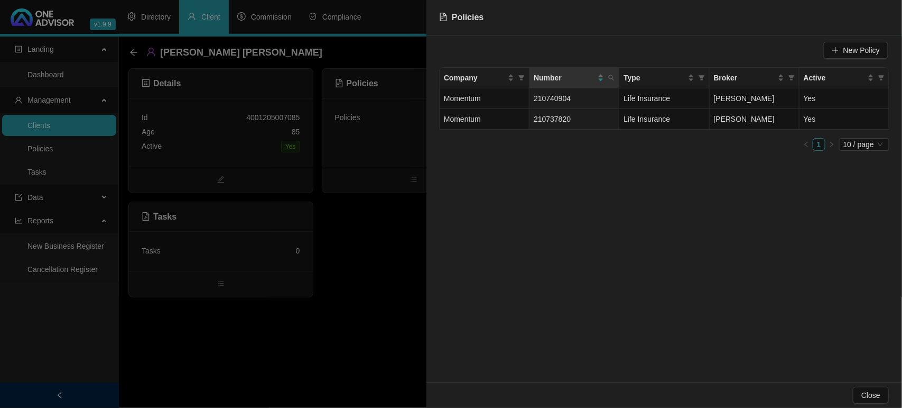
click at [398, 237] on div at bounding box center [451, 204] width 902 height 408
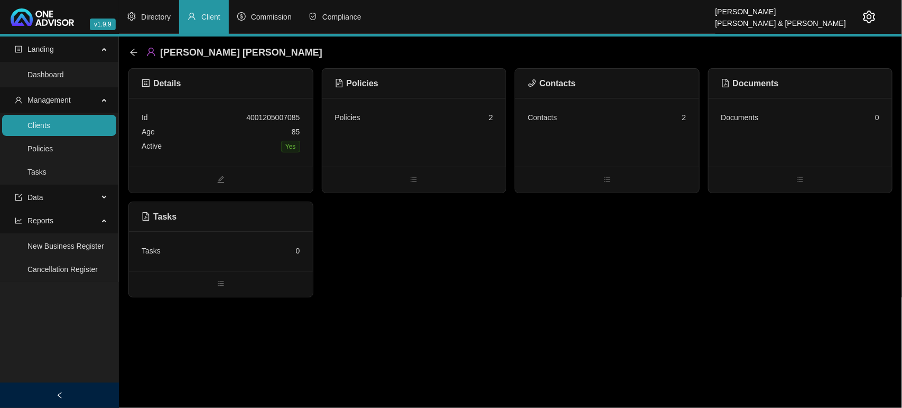
click at [50, 126] on link "Clients" at bounding box center [38, 125] width 23 height 8
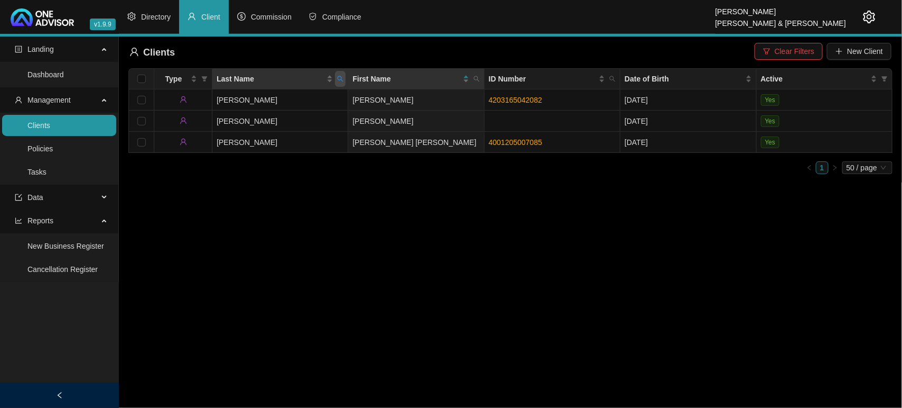
click at [340, 78] on icon "search" at bounding box center [340, 79] width 6 height 6
type input "[PERSON_NAME]"
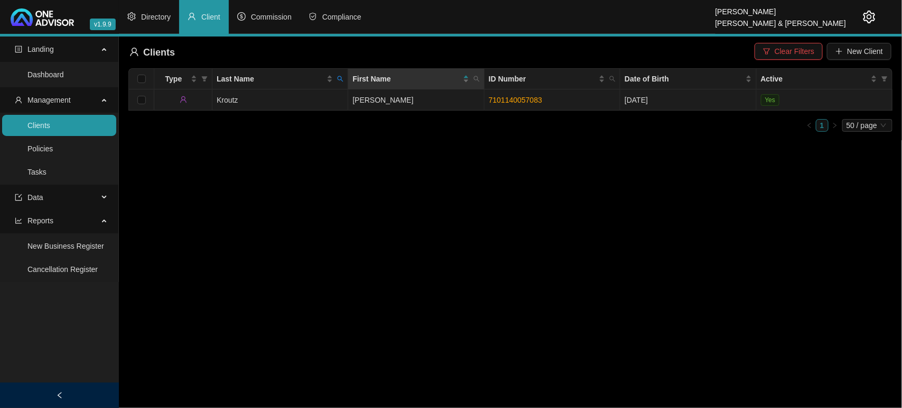
click at [288, 103] on td "Kroutz" at bounding box center [281, 99] width 136 height 21
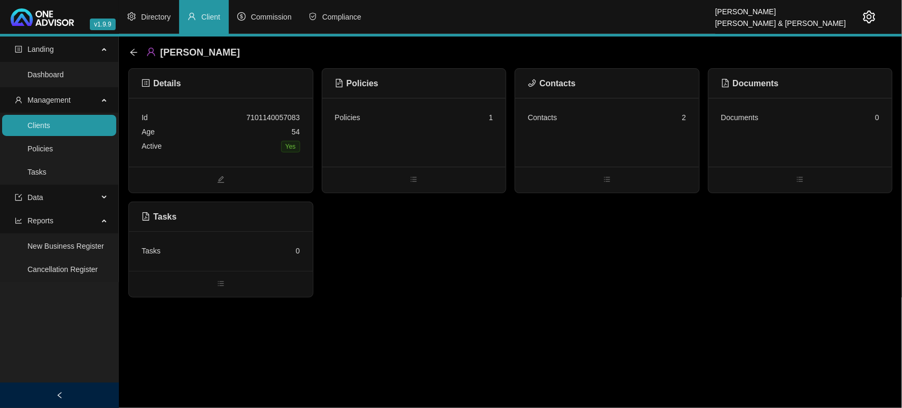
click at [418, 143] on div "Policies 1" at bounding box center [415, 132] width 184 height 69
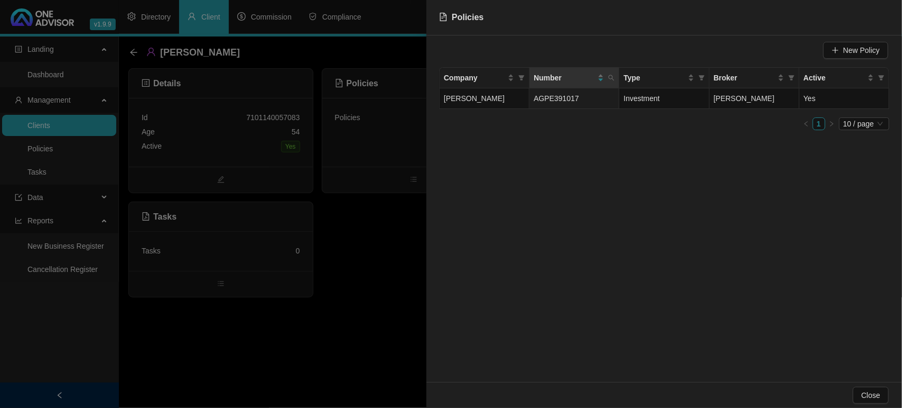
click at [386, 204] on div at bounding box center [451, 204] width 902 height 408
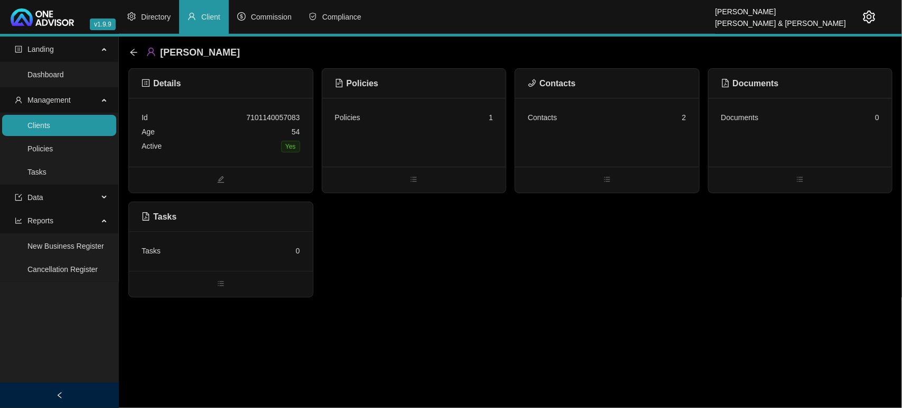
click at [606, 124] on div "Contacts 2" at bounding box center [607, 117] width 159 height 14
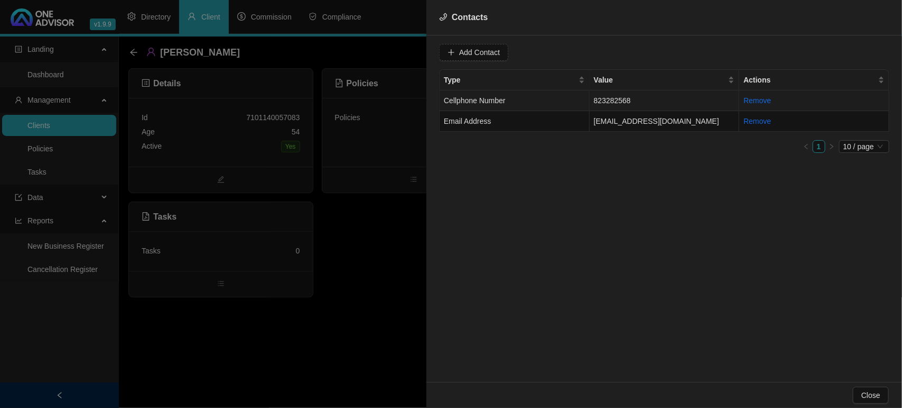
click at [532, 103] on td "Cellphone Number" at bounding box center [515, 100] width 150 height 21
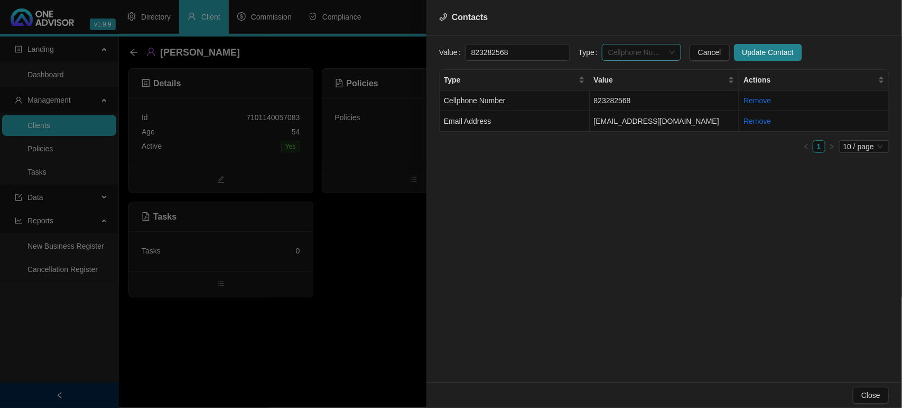
click at [616, 50] on span "Cellphone Number" at bounding box center [642, 52] width 67 height 16
click at [620, 102] on div "Primary Cellphone Number" at bounding box center [631, 108] width 62 height 12
click at [736, 48] on button "Update Contact" at bounding box center [768, 52] width 68 height 17
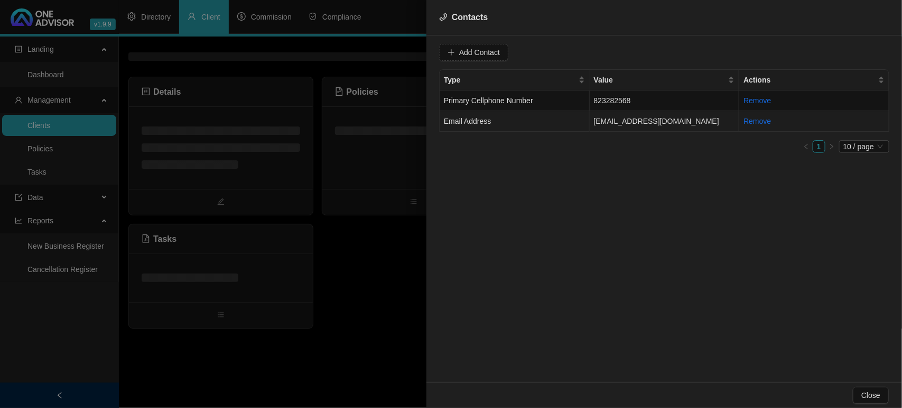
click at [495, 126] on td "Email Address" at bounding box center [515, 121] width 150 height 21
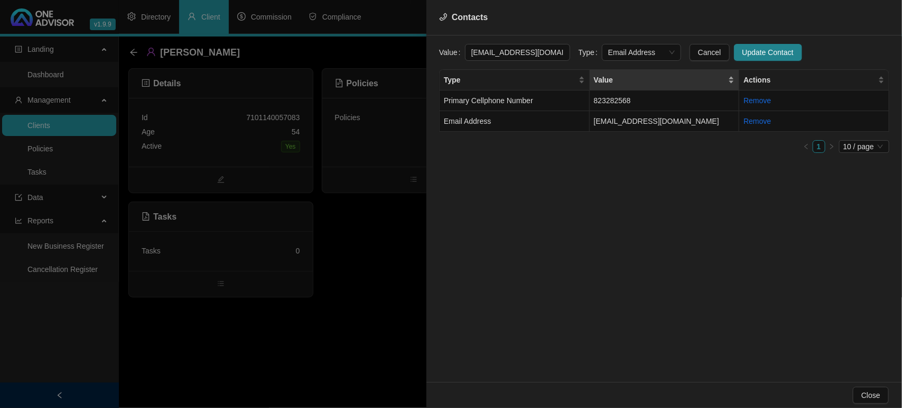
scroll to position [0, 4]
click at [625, 51] on span "Email Address" at bounding box center [642, 52] width 67 height 16
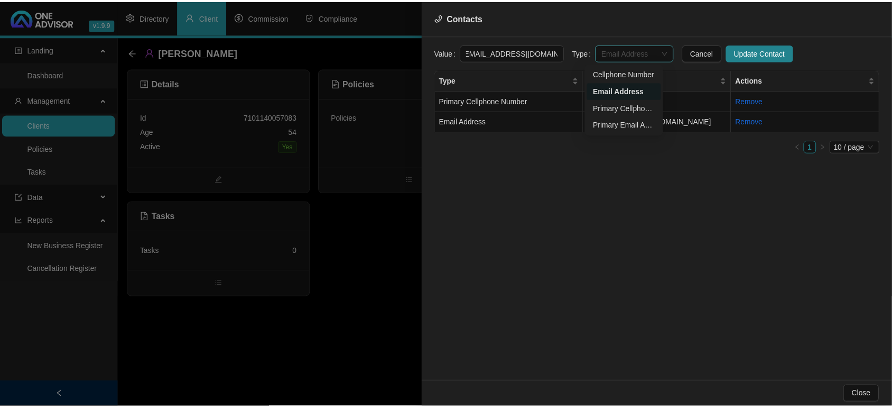
scroll to position [0, 0]
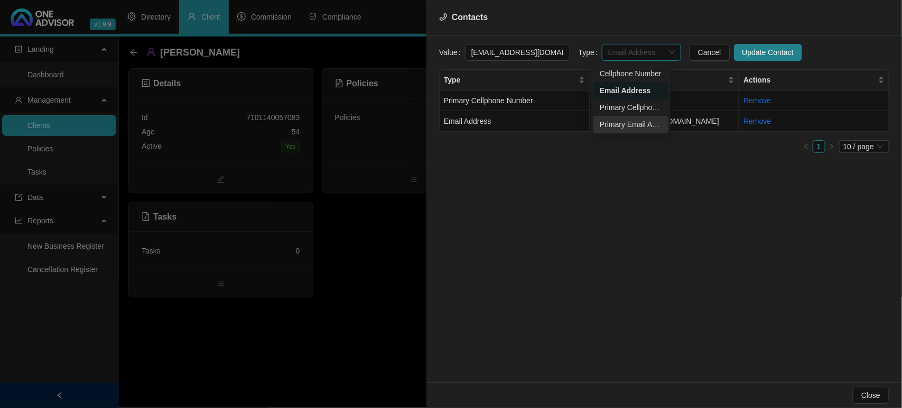
click at [625, 122] on div "Primary Email Address" at bounding box center [631, 124] width 62 height 12
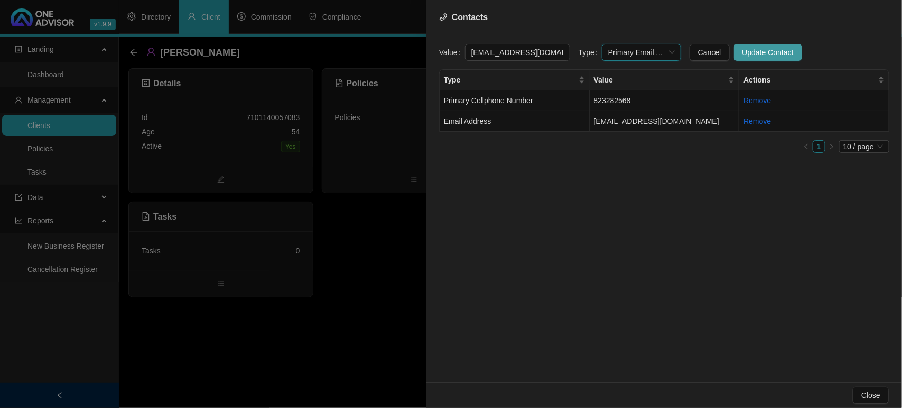
click at [743, 56] on span "Update Contact" at bounding box center [768, 53] width 51 height 12
click at [381, 253] on div at bounding box center [451, 204] width 902 height 408
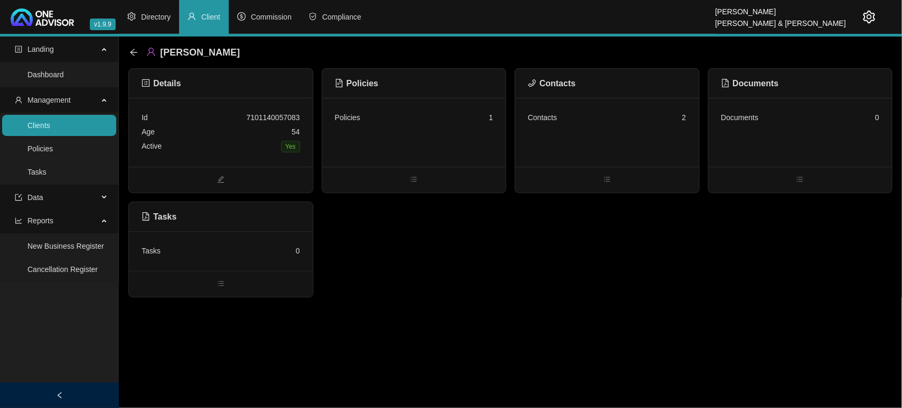
drag, startPoint x: 69, startPoint y: 126, endPoint x: 299, endPoint y: 35, distance: 247.6
click at [50, 126] on link "Clients" at bounding box center [38, 125] width 23 height 8
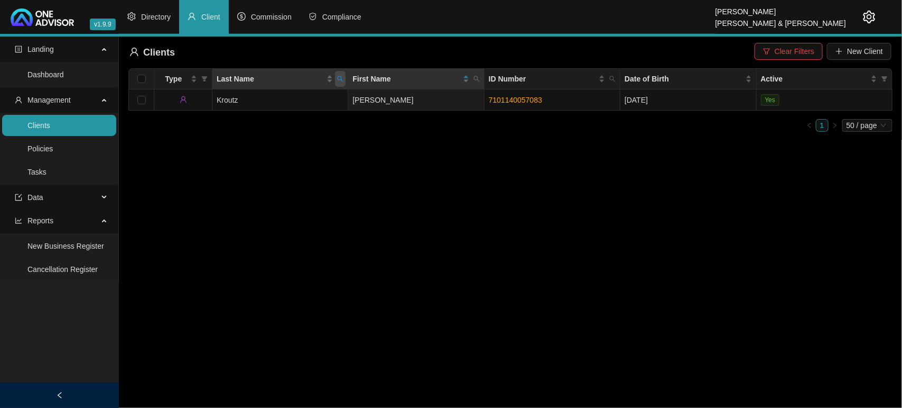
click at [337, 80] on icon "search" at bounding box center [340, 79] width 6 height 6
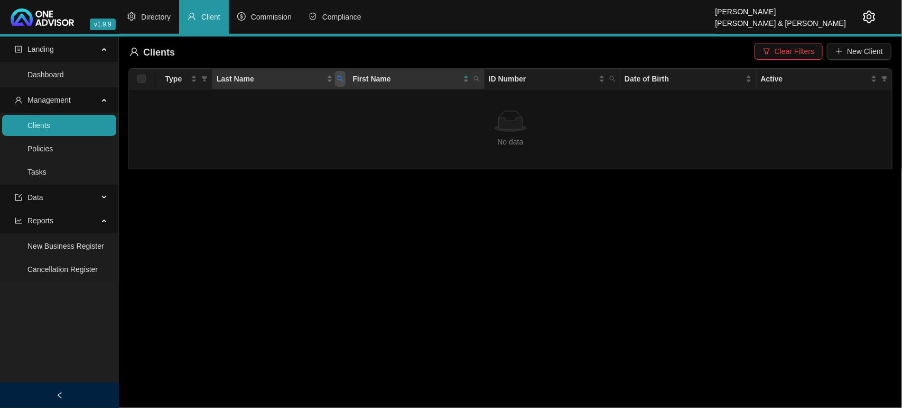
click at [337, 80] on icon "search" at bounding box center [340, 79] width 6 height 6
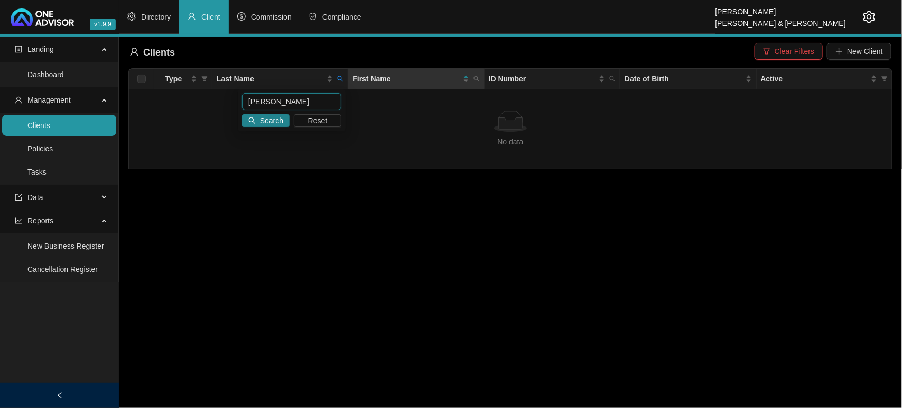
click at [308, 103] on input "[PERSON_NAME]" at bounding box center [291, 101] width 99 height 17
type input "little"
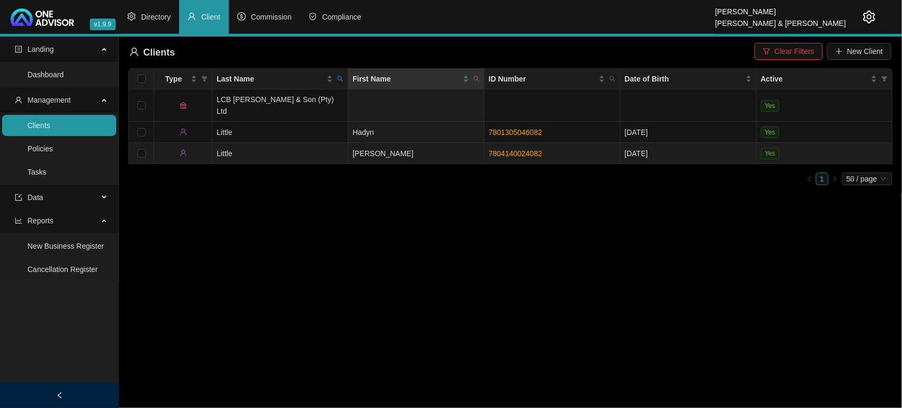
click at [296, 143] on td "Little" at bounding box center [281, 153] width 136 height 21
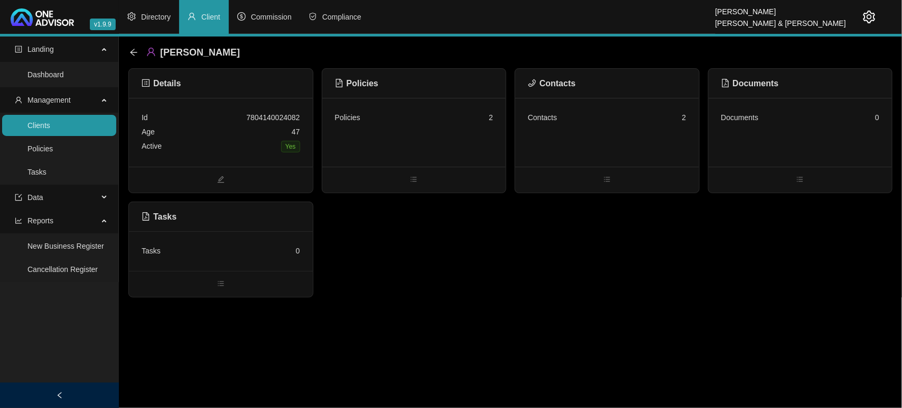
click at [389, 138] on div "Policies 2" at bounding box center [415, 132] width 184 height 69
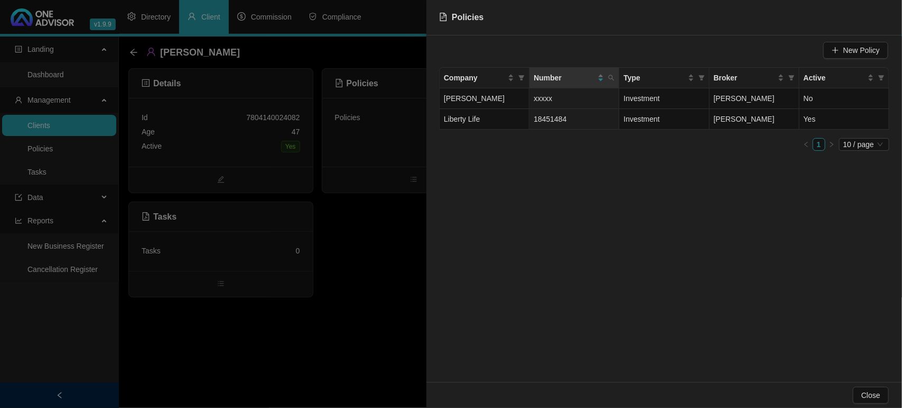
click at [384, 219] on div at bounding box center [451, 204] width 902 height 408
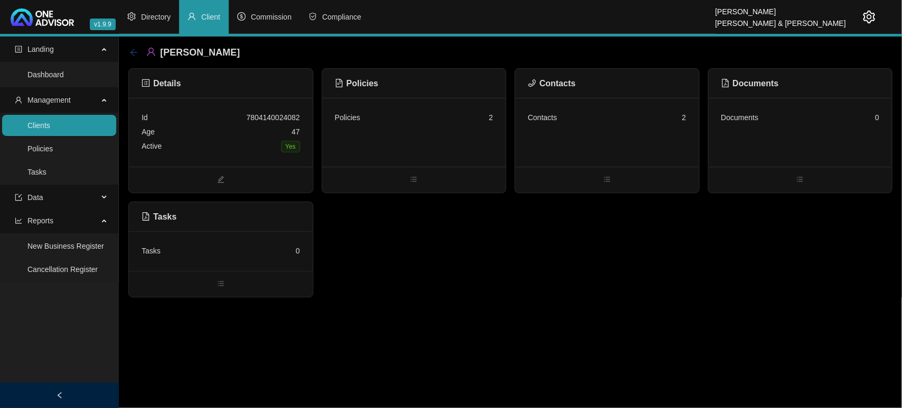
click at [131, 53] on icon "arrow-left" at bounding box center [133, 52] width 7 height 7
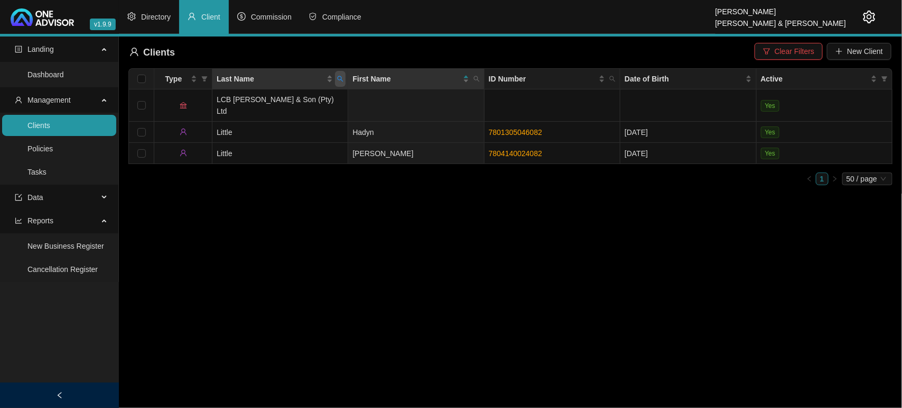
click at [341, 79] on icon "search" at bounding box center [340, 79] width 6 height 6
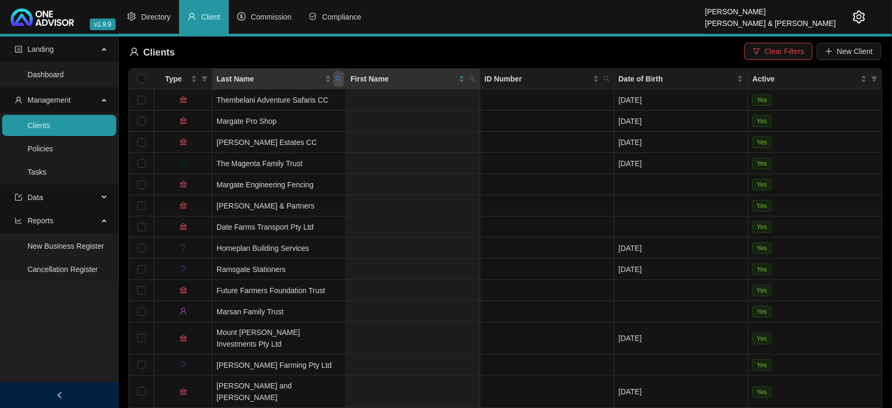
click at [342, 74] on span "Last Name" at bounding box center [339, 79] width 11 height 16
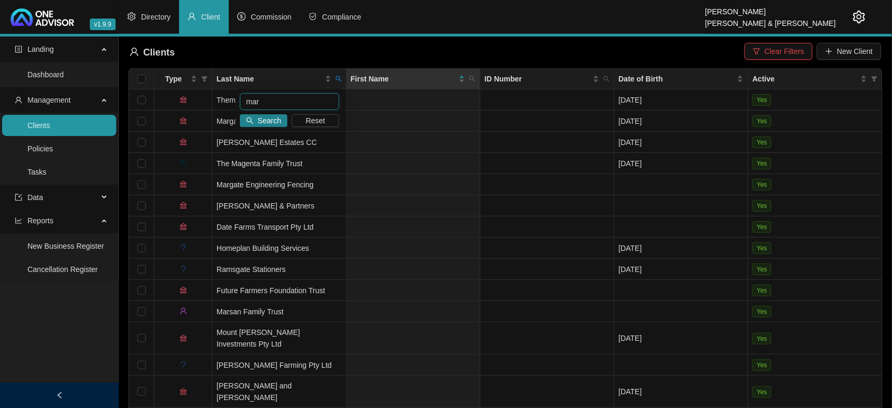
click at [289, 97] on input "mar" at bounding box center [289, 101] width 99 height 17
type input "marai"
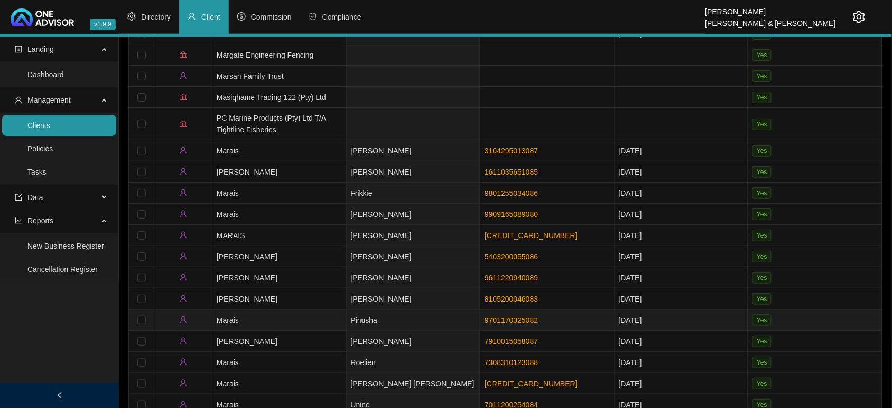
scroll to position [122, 0]
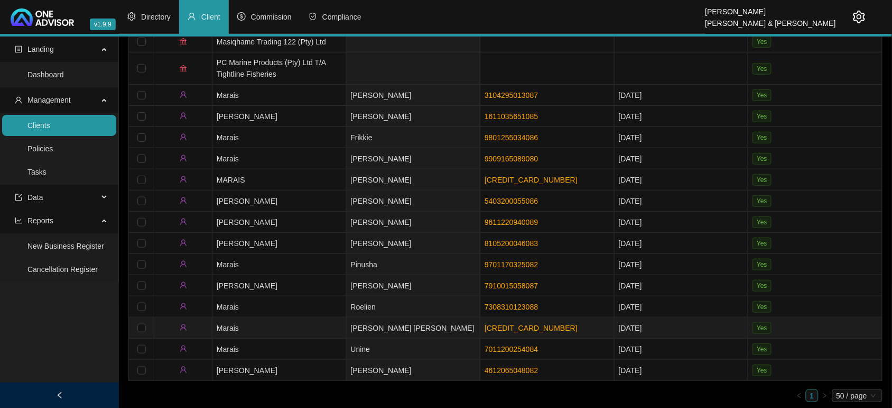
click at [320, 329] on td "Marais" at bounding box center [280, 327] width 134 height 21
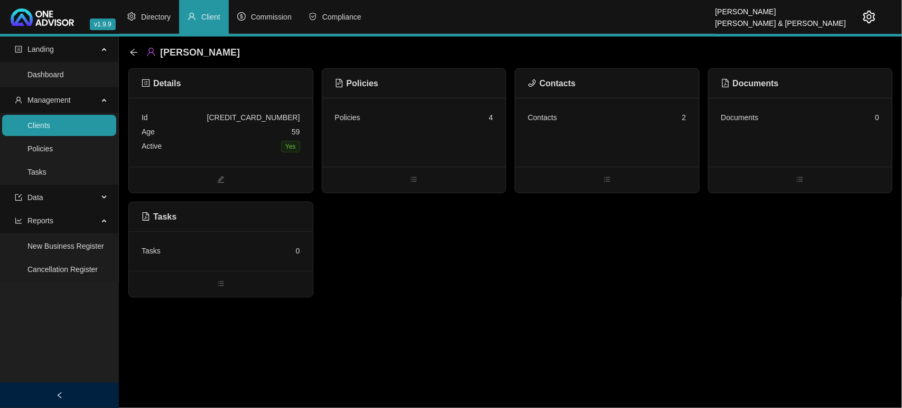
click at [634, 124] on div "Contacts 2" at bounding box center [607, 117] width 159 height 14
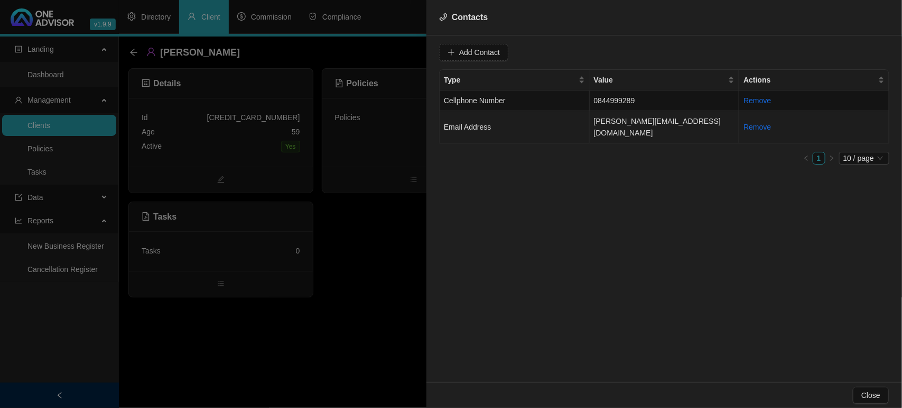
click at [548, 123] on td "Email Address" at bounding box center [515, 127] width 150 height 32
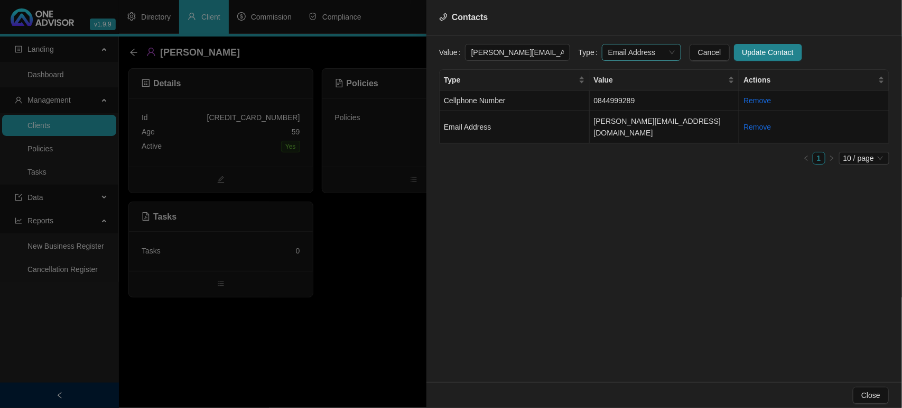
click at [639, 49] on span "Email Address" at bounding box center [642, 52] width 67 height 16
click at [614, 124] on div "Primary Email Address" at bounding box center [631, 124] width 62 height 12
click at [743, 50] on span "Update Contact" at bounding box center [768, 53] width 51 height 12
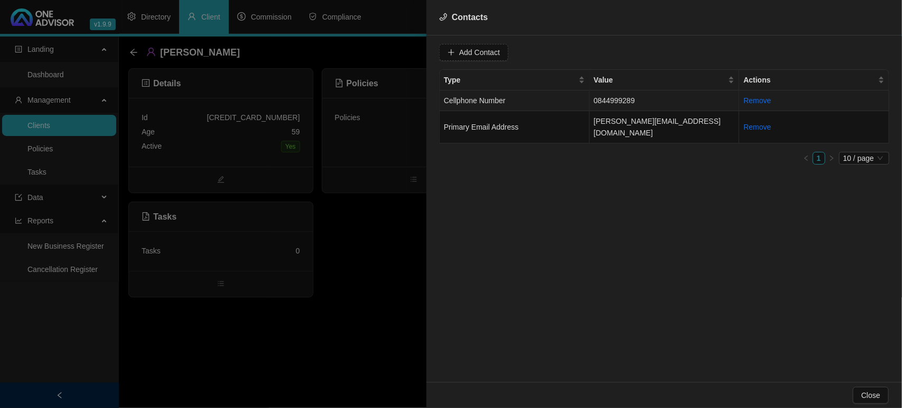
click at [605, 99] on td "0844999289" at bounding box center [665, 100] width 150 height 21
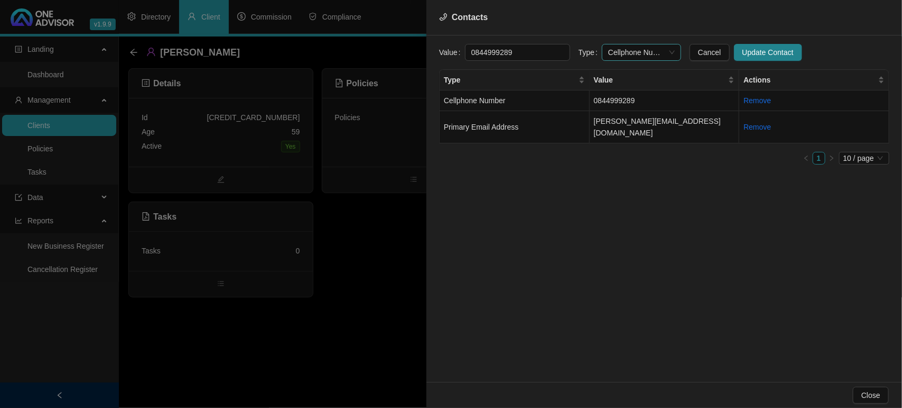
click at [609, 53] on span "Cellphone Number" at bounding box center [642, 52] width 67 height 16
click at [613, 109] on div "Primary Cellphone Number" at bounding box center [631, 108] width 62 height 12
click at [743, 54] on span "Update Contact" at bounding box center [768, 53] width 51 height 12
click at [393, 217] on div at bounding box center [451, 204] width 902 height 408
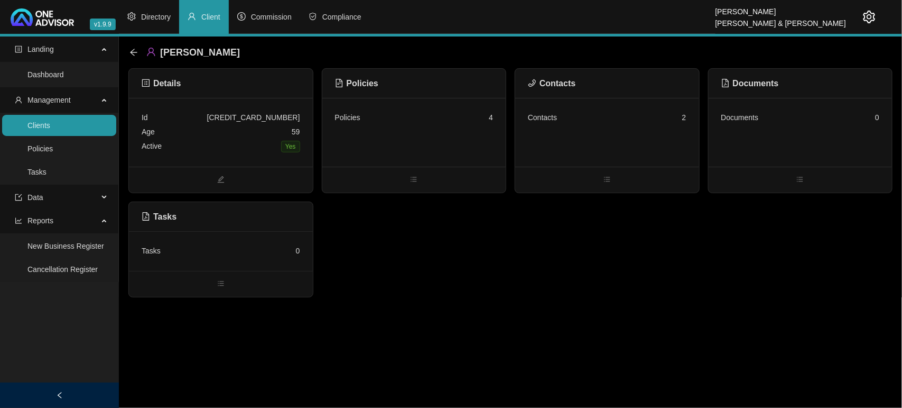
click at [401, 140] on div "Policies 4" at bounding box center [415, 132] width 184 height 69
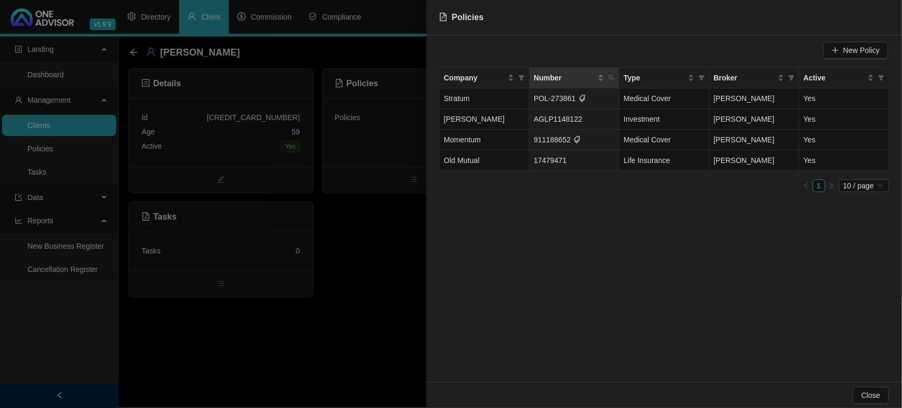
click at [395, 260] on div at bounding box center [451, 204] width 902 height 408
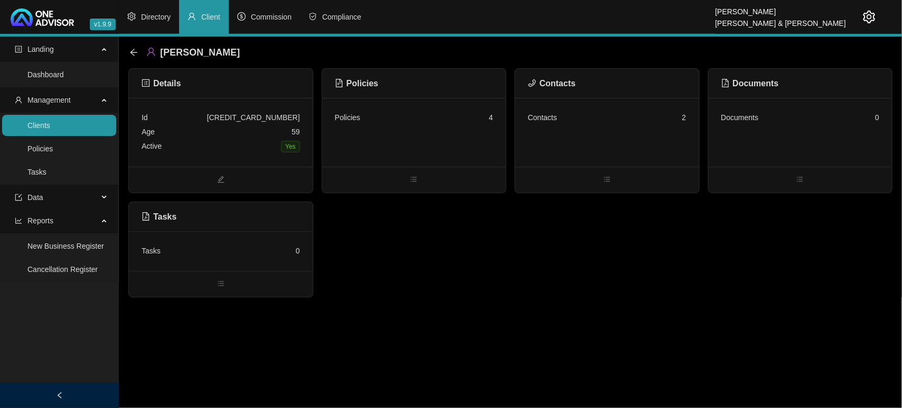
click at [50, 122] on link "Clients" at bounding box center [38, 125] width 23 height 8
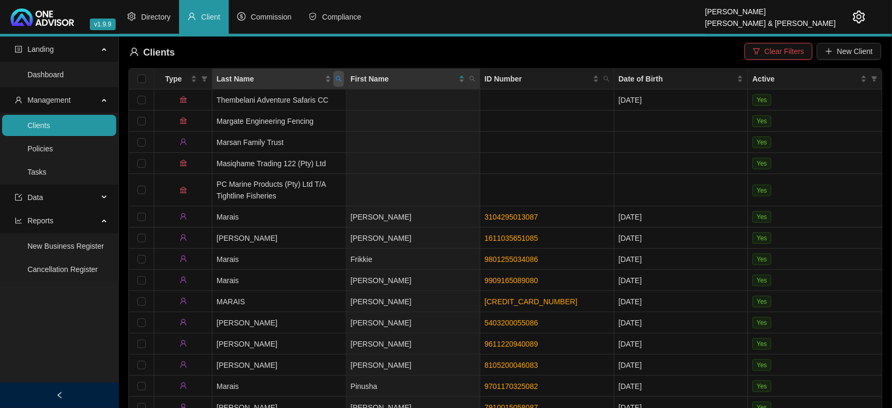
click at [337, 83] on span "Last Name" at bounding box center [339, 79] width 11 height 16
type input "[PERSON_NAME]"
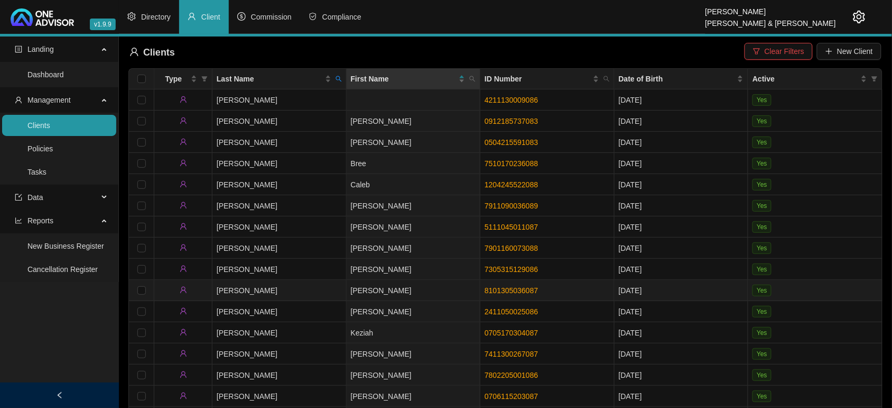
click at [306, 294] on td "[PERSON_NAME]" at bounding box center [280, 290] width 134 height 21
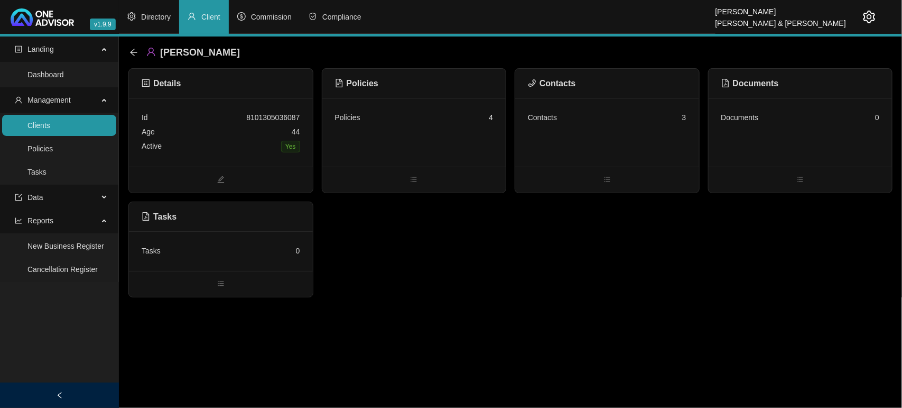
click at [452, 112] on div "Policies 4" at bounding box center [414, 117] width 159 height 14
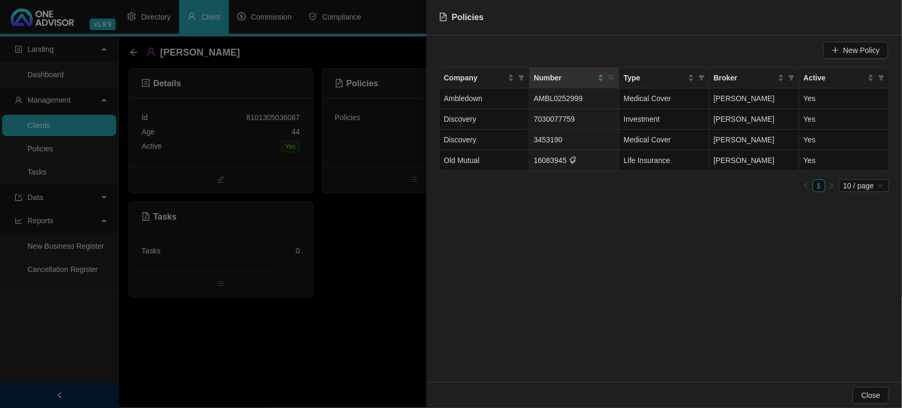
click at [400, 218] on div at bounding box center [451, 204] width 902 height 408
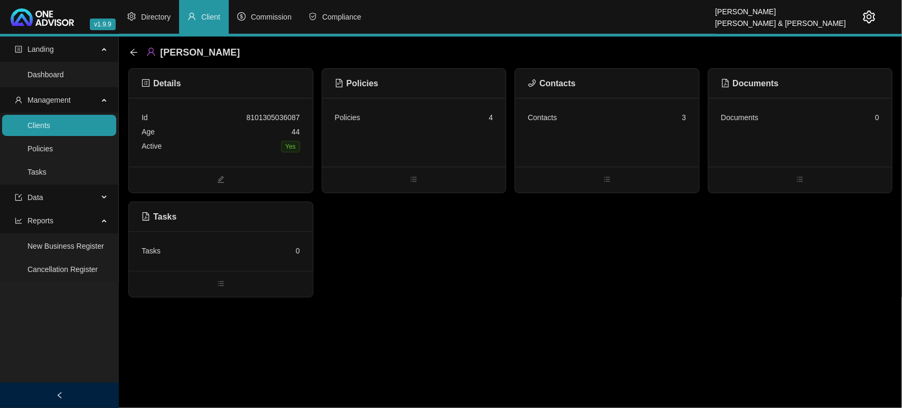
click at [627, 146] on div "Contacts 3" at bounding box center [607, 132] width 184 height 69
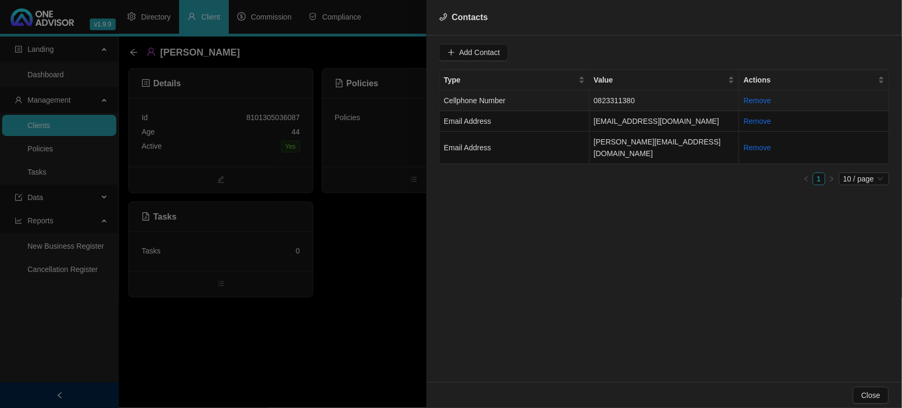
click at [539, 95] on td "Cellphone Number" at bounding box center [515, 100] width 150 height 21
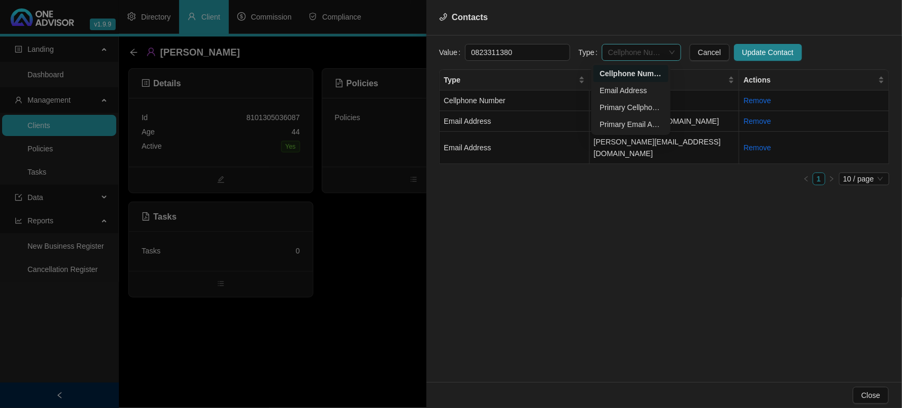
click at [614, 44] on span "Cellphone Number" at bounding box center [642, 52] width 67 height 16
click at [627, 106] on div "Primary Cellphone Number" at bounding box center [631, 108] width 62 height 12
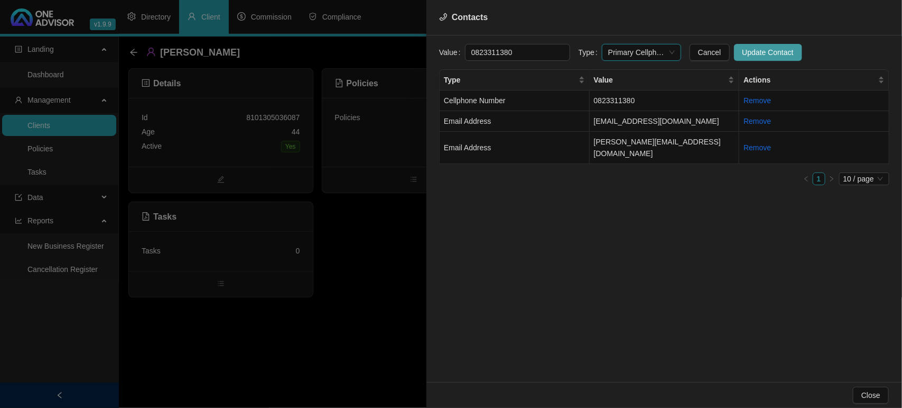
click at [749, 53] on span "Update Contact" at bounding box center [768, 53] width 51 height 12
click at [519, 117] on td "Email Address" at bounding box center [515, 121] width 150 height 21
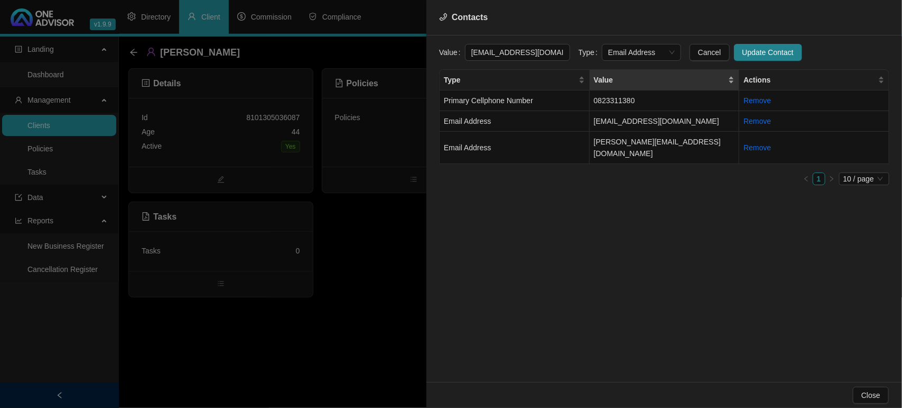
scroll to position [0, 8]
click at [614, 53] on span "Email Address" at bounding box center [642, 52] width 67 height 16
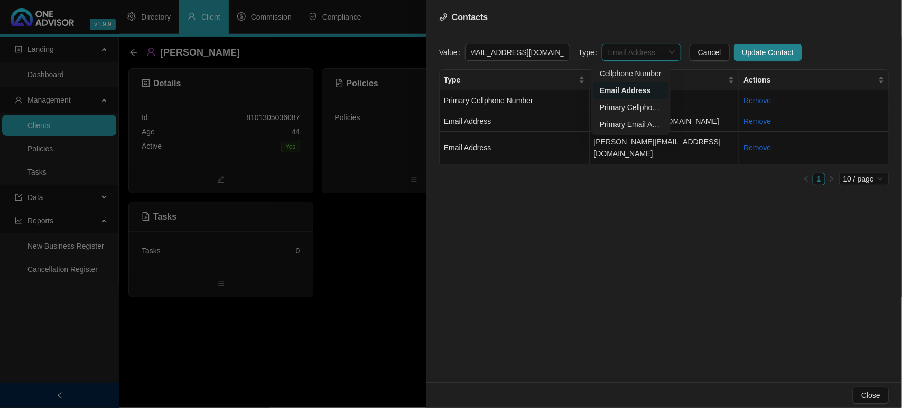
scroll to position [0, 0]
click at [620, 120] on div "Primary Email Address" at bounding box center [631, 124] width 62 height 12
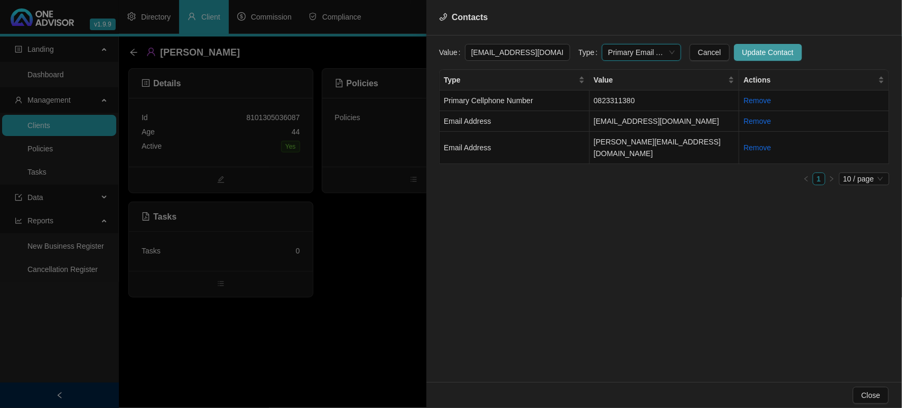
click at [762, 56] on span "Update Contact" at bounding box center [768, 53] width 51 height 12
click at [378, 277] on div at bounding box center [451, 204] width 902 height 408
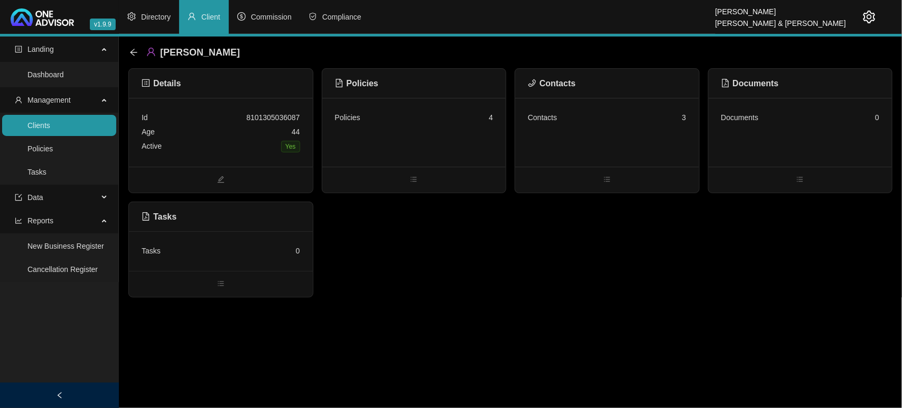
click at [50, 130] on link "Clients" at bounding box center [38, 125] width 23 height 8
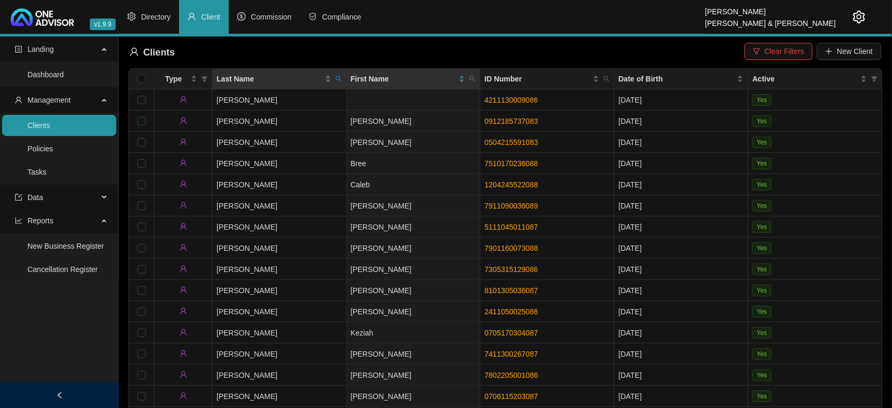
click at [344, 76] on th "Last Name" at bounding box center [280, 79] width 134 height 21
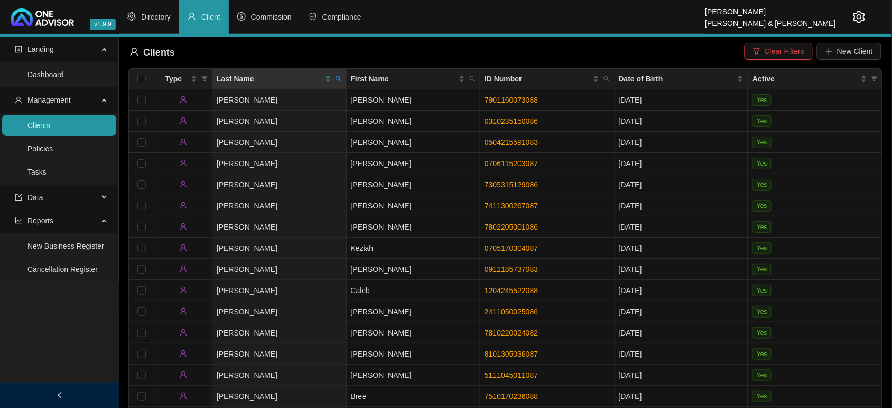
click at [339, 80] on icon "search" at bounding box center [339, 79] width 6 height 6
type input "suttie"
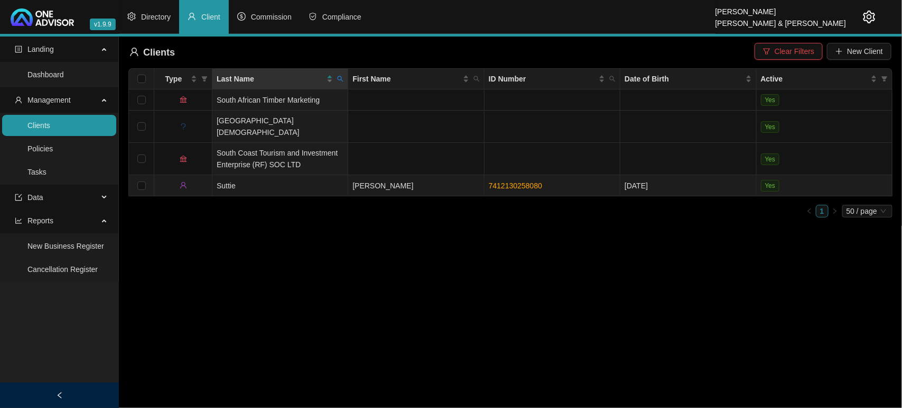
click at [323, 175] on td "Suttie" at bounding box center [281, 185] width 136 height 21
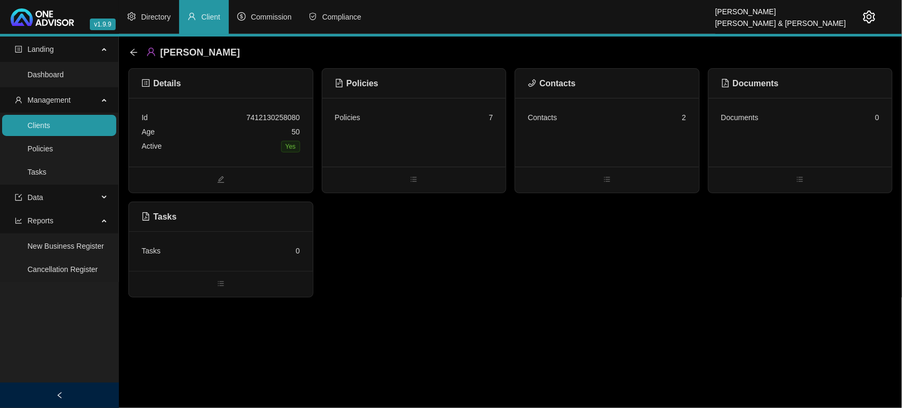
click at [546, 135] on div "Contacts 2" at bounding box center [607, 132] width 184 height 69
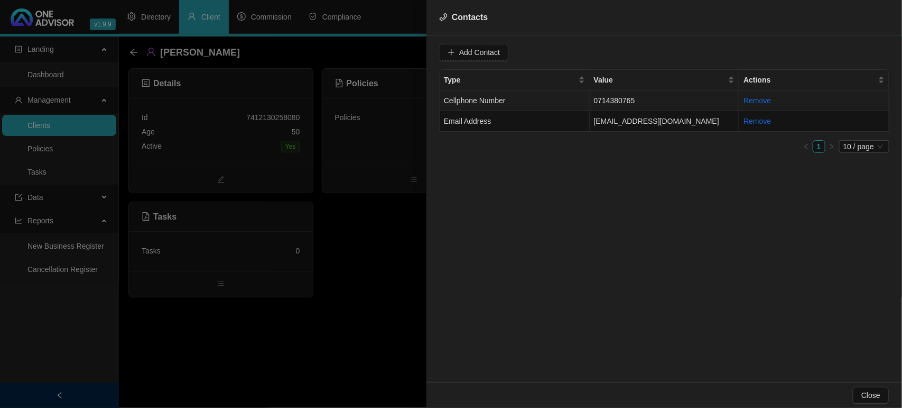
click at [532, 102] on td "Cellphone Number" at bounding box center [515, 100] width 150 height 21
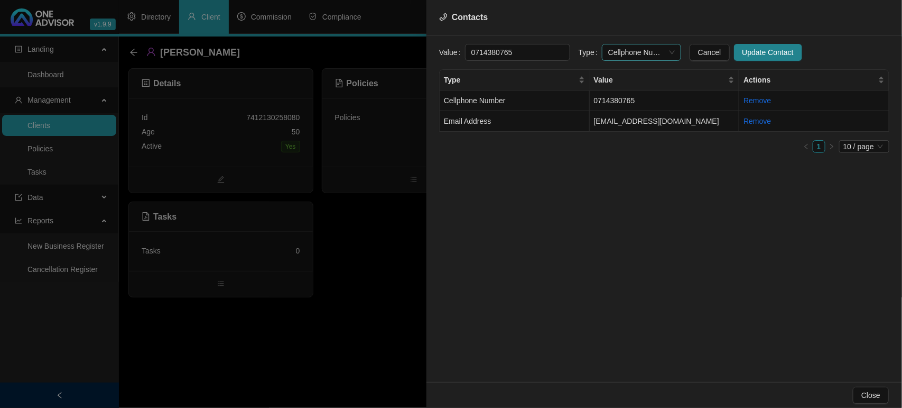
click at [633, 53] on span "Cellphone Number" at bounding box center [642, 52] width 67 height 16
click at [632, 104] on div "Primary Cellphone Number" at bounding box center [631, 108] width 62 height 12
click at [748, 53] on span "Update Contact" at bounding box center [768, 53] width 51 height 12
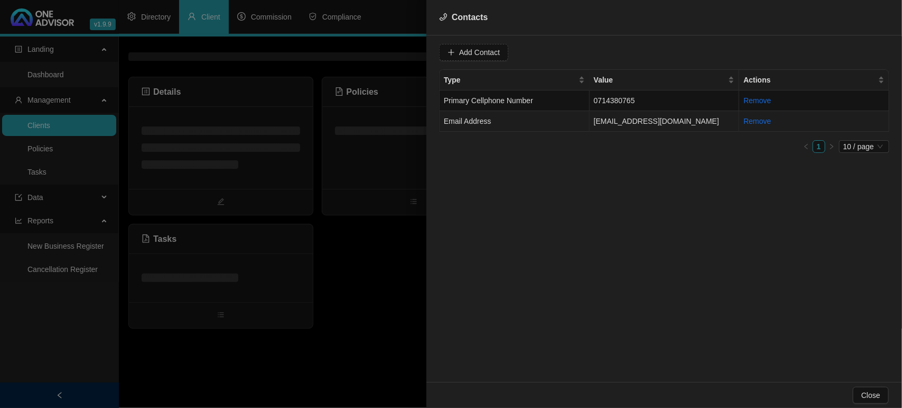
click at [535, 119] on td "Email Address" at bounding box center [515, 121] width 150 height 21
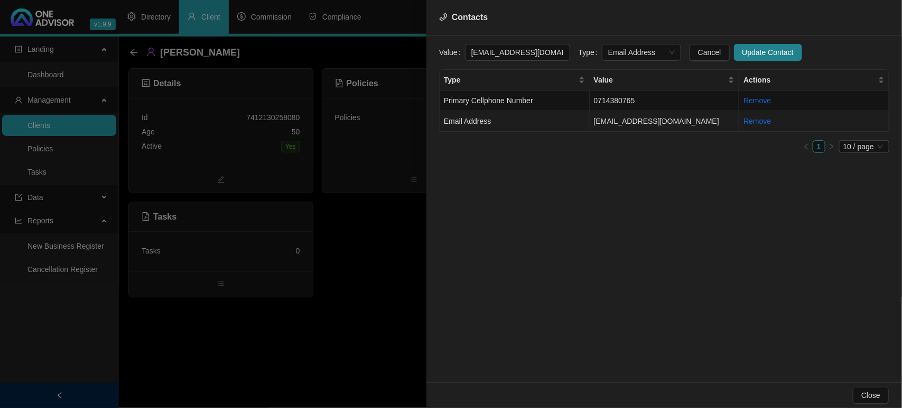
scroll to position [0, 1]
click at [624, 57] on span "Email Address" at bounding box center [642, 52] width 67 height 16
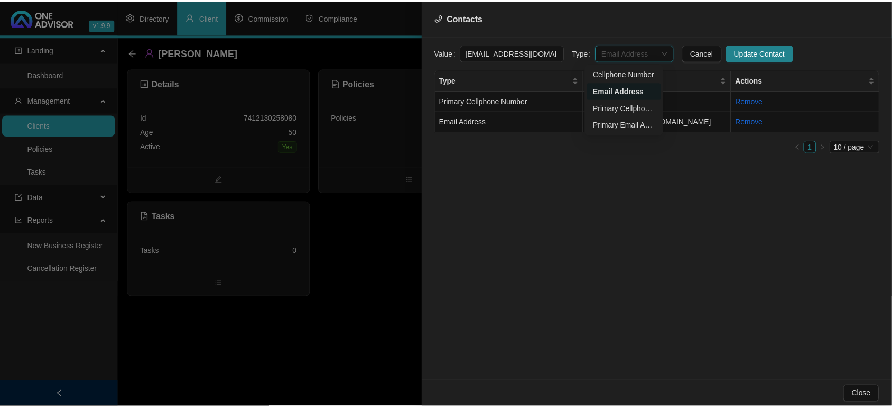
scroll to position [0, 0]
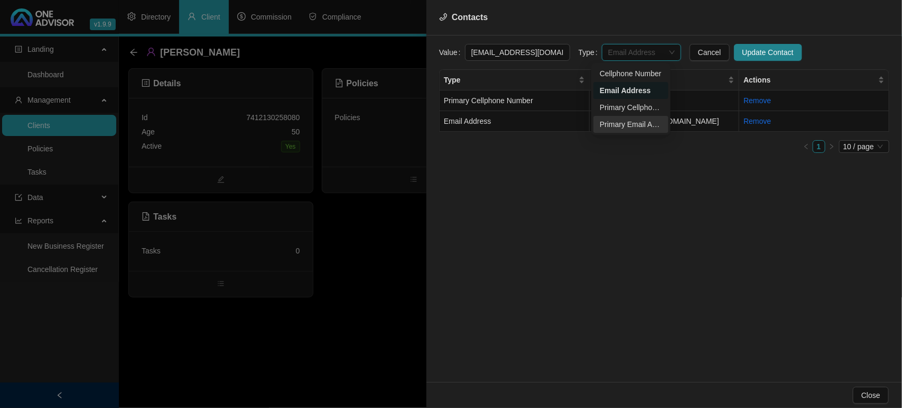
click at [620, 124] on div "Primary Email Address" at bounding box center [631, 124] width 62 height 12
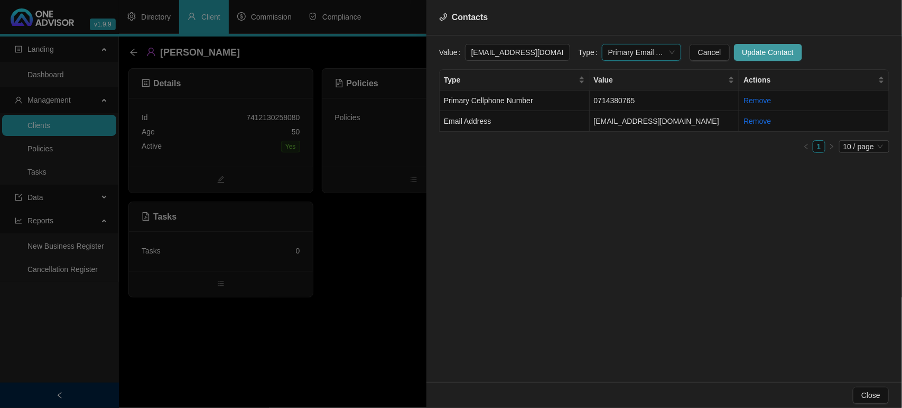
click at [752, 49] on span "Update Contact" at bounding box center [768, 53] width 51 height 12
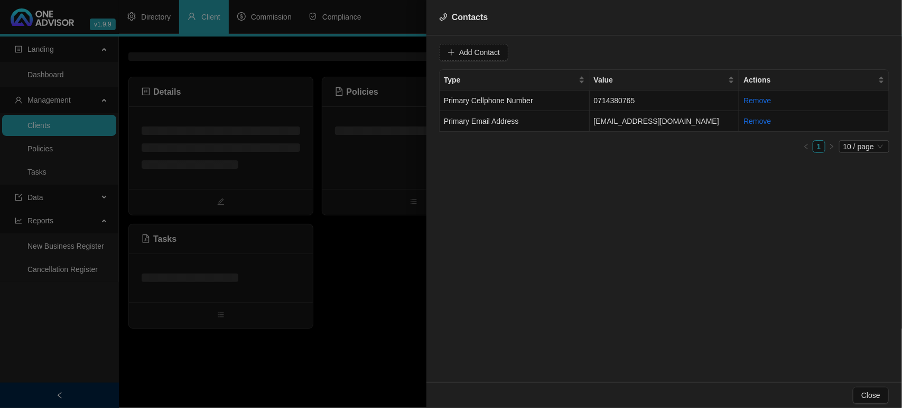
click at [381, 168] on div at bounding box center [451, 204] width 902 height 408
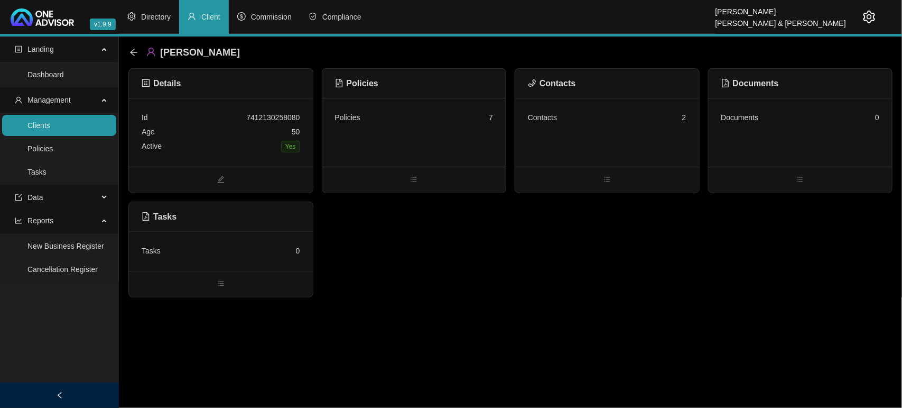
click at [392, 151] on div "Policies 7" at bounding box center [415, 132] width 184 height 69
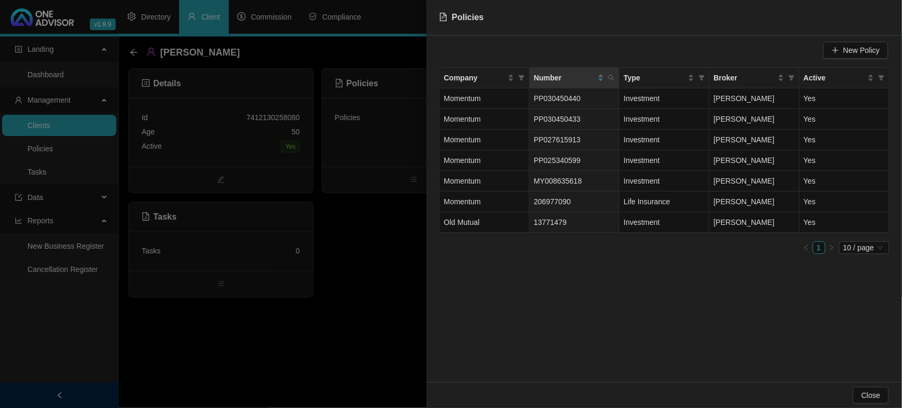
click at [78, 131] on div at bounding box center [451, 204] width 902 height 408
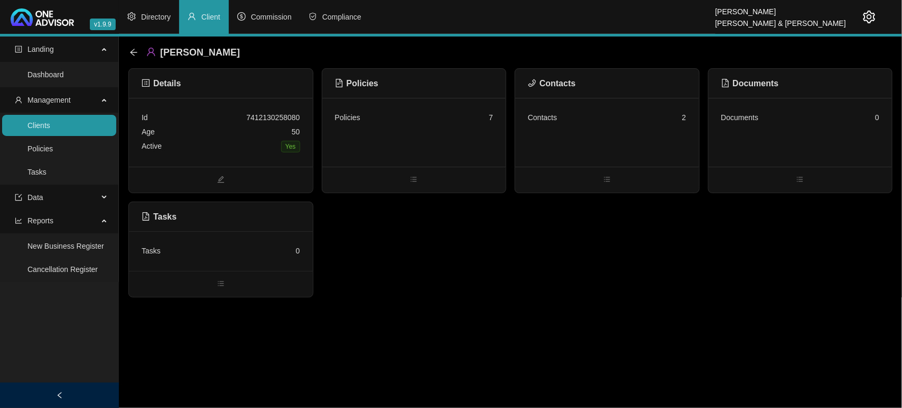
click at [50, 121] on link "Clients" at bounding box center [38, 125] width 23 height 8
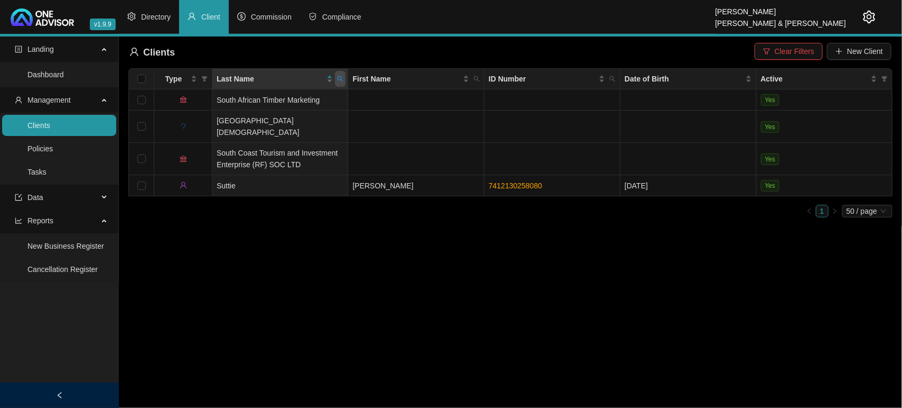
click at [343, 82] on icon "search" at bounding box center [340, 79] width 6 height 6
type input "thee"
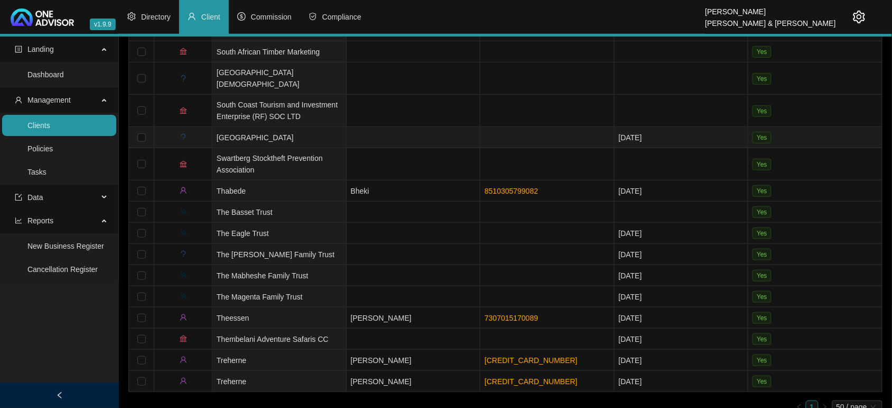
scroll to position [102, 0]
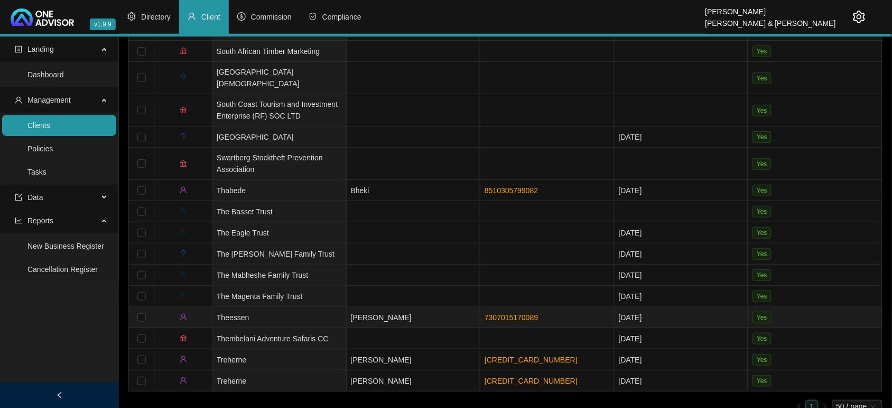
click at [266, 307] on td "Theessen" at bounding box center [280, 317] width 134 height 21
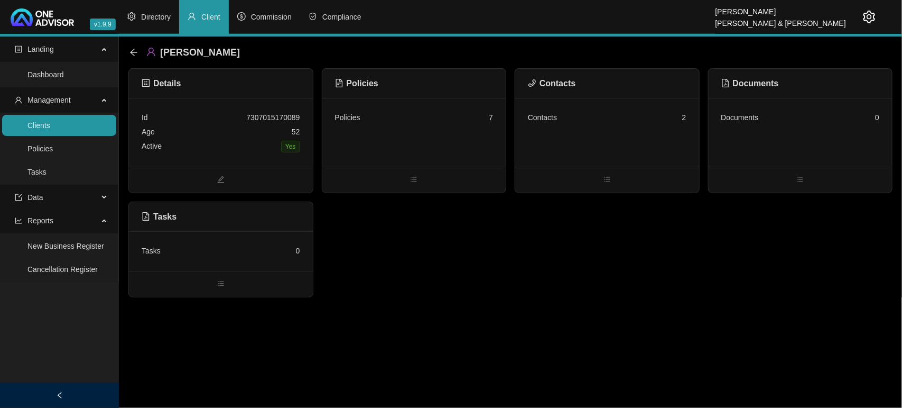
click at [594, 114] on div "Contacts 2" at bounding box center [607, 117] width 159 height 14
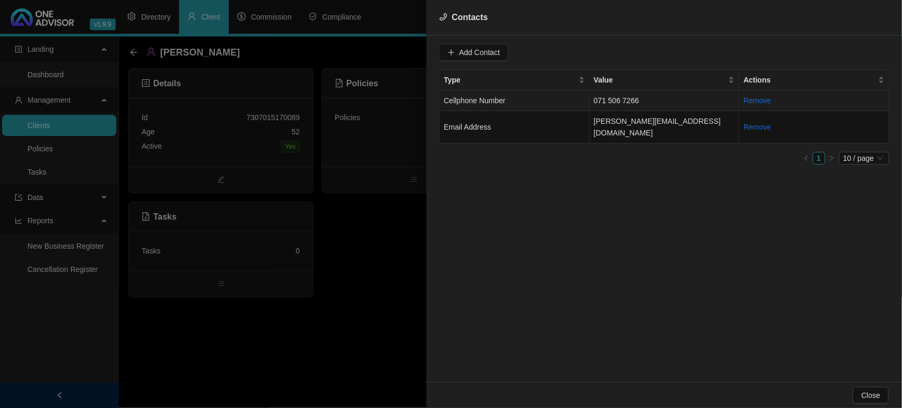
click at [533, 106] on td "Cellphone Number" at bounding box center [515, 100] width 150 height 21
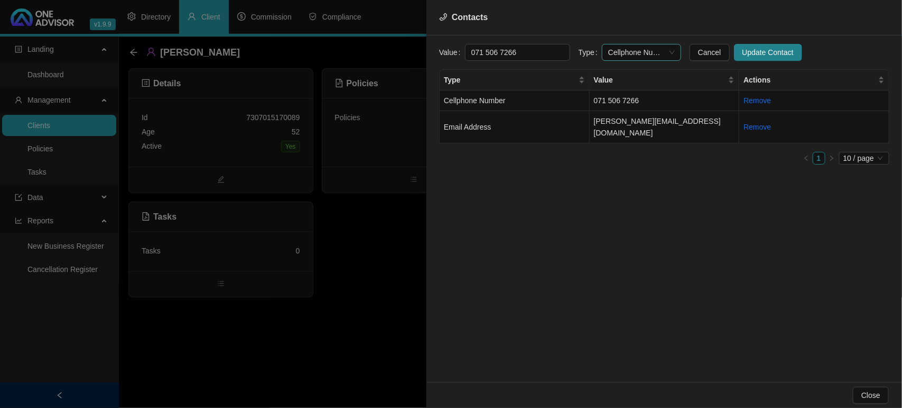
click at [640, 57] on span "Cellphone Number" at bounding box center [642, 52] width 67 height 16
click at [639, 109] on div "Primary Cellphone Number" at bounding box center [631, 108] width 62 height 12
click at [751, 48] on span "Update Contact" at bounding box center [768, 53] width 51 height 12
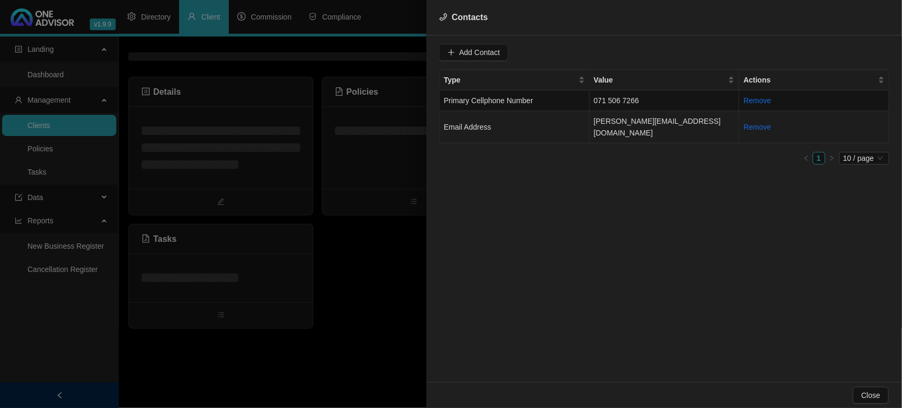
click at [553, 115] on td "Email Address" at bounding box center [515, 127] width 150 height 32
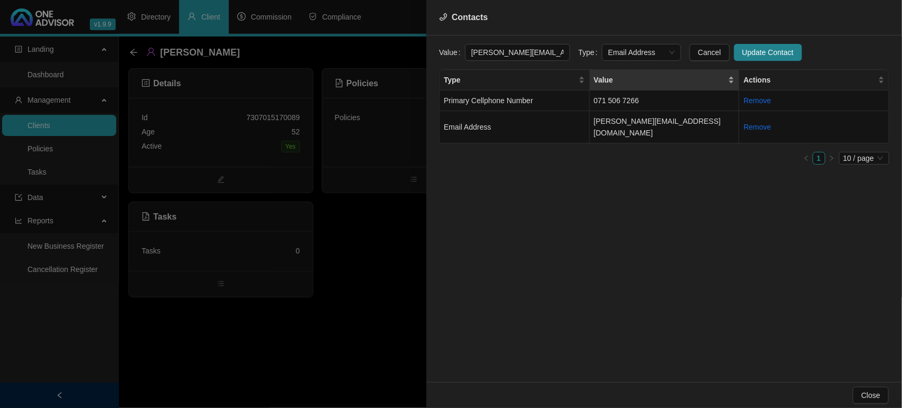
scroll to position [0, 3]
click at [615, 57] on span "Email Address" at bounding box center [642, 52] width 67 height 16
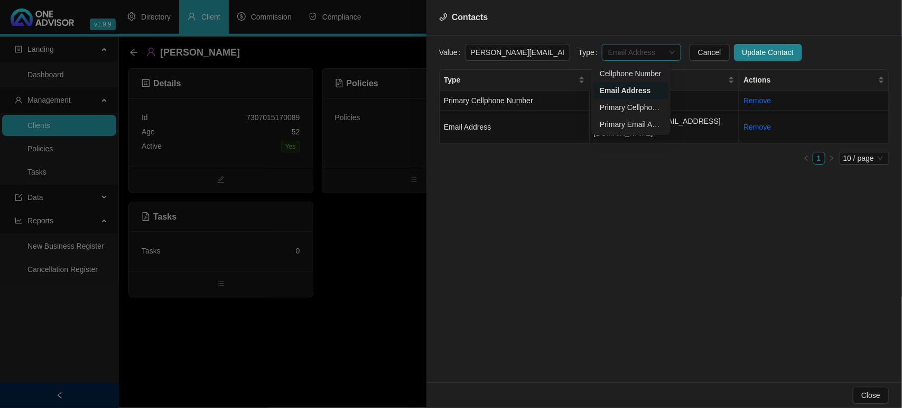
scroll to position [0, 0]
click at [629, 121] on div "Primary Email Address" at bounding box center [631, 124] width 62 height 12
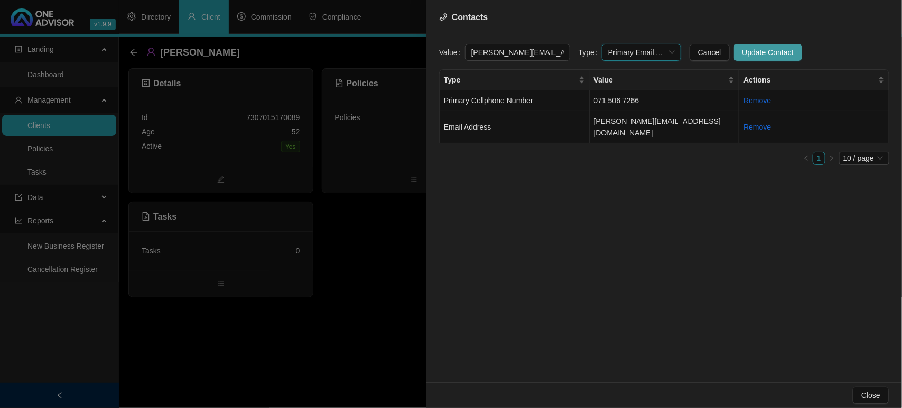
click at [746, 51] on span "Update Contact" at bounding box center [768, 53] width 51 height 12
click at [382, 132] on div at bounding box center [451, 204] width 902 height 408
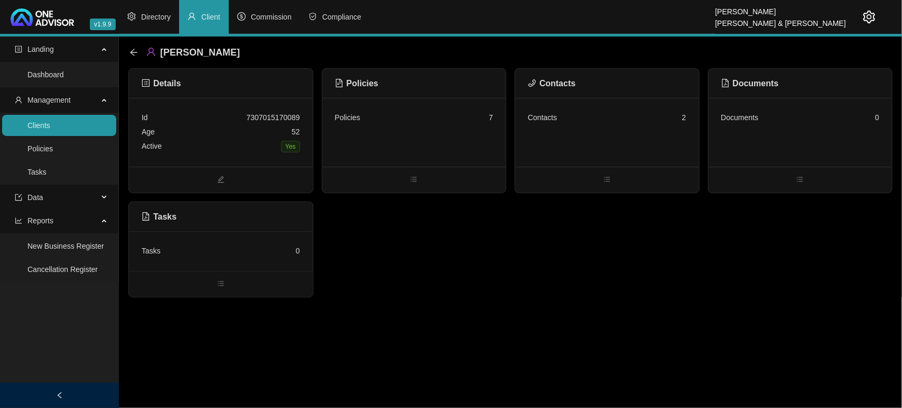
click at [382, 132] on div "Policies 7" at bounding box center [415, 132] width 184 height 69
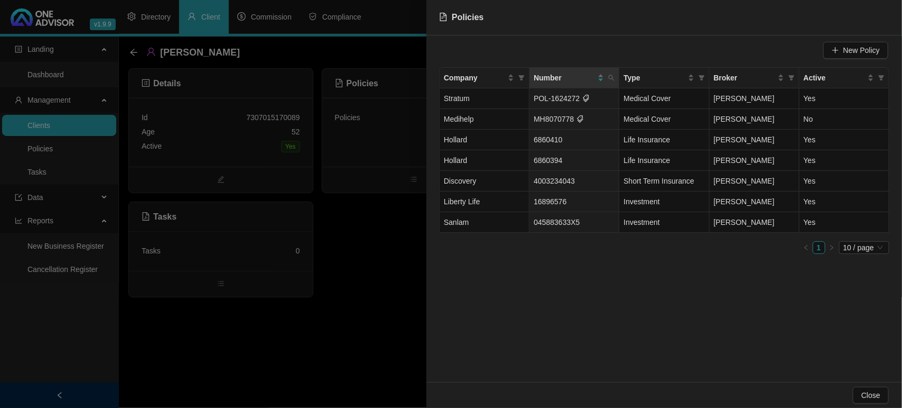
click at [57, 130] on div at bounding box center [451, 204] width 902 height 408
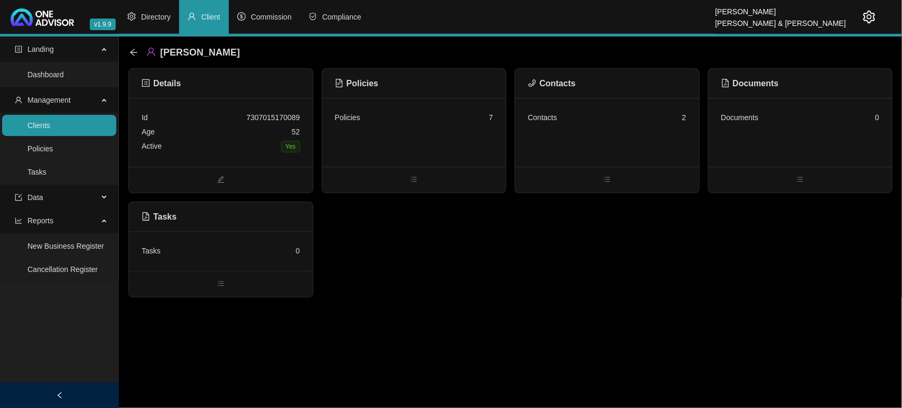
click at [50, 123] on link "Clients" at bounding box center [38, 125] width 23 height 8
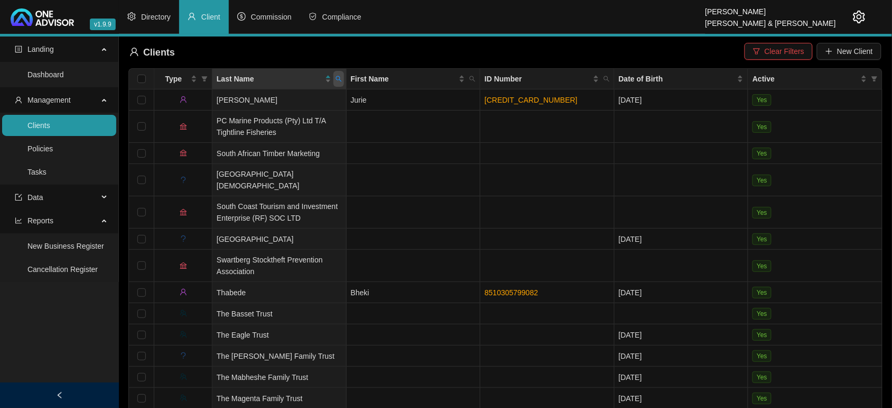
click at [336, 78] on icon "search" at bounding box center [339, 79] width 6 height 6
type input "mellors"
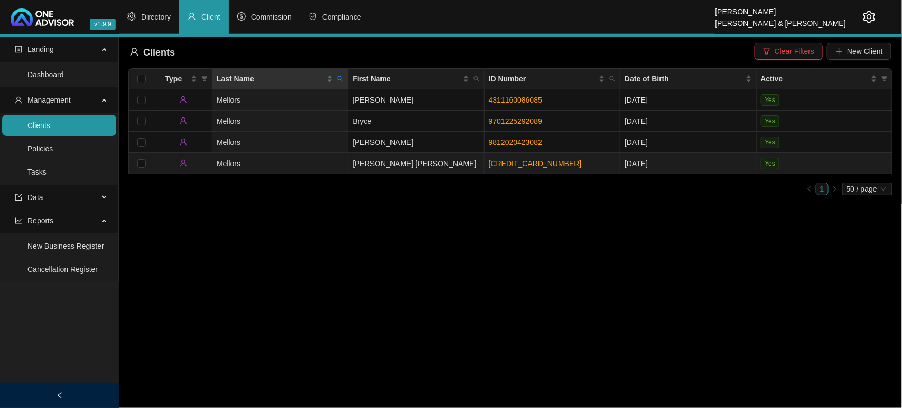
click at [300, 158] on td "Mellors" at bounding box center [281, 163] width 136 height 21
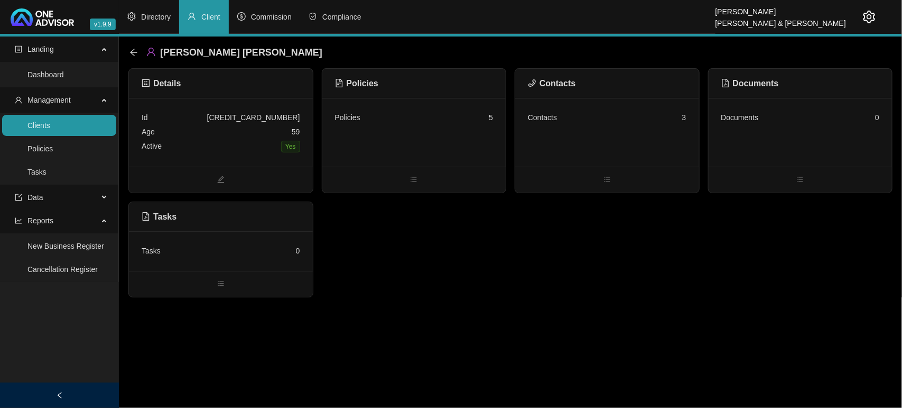
click at [399, 138] on div "Policies 5" at bounding box center [415, 132] width 184 height 69
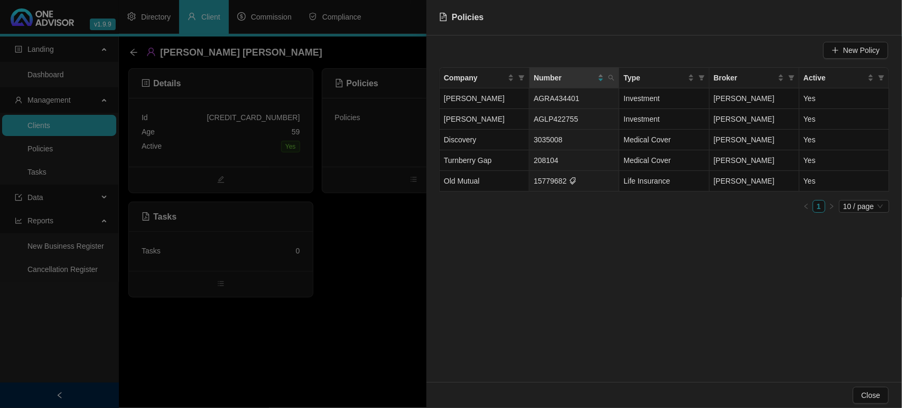
click at [328, 262] on div at bounding box center [451, 204] width 902 height 408
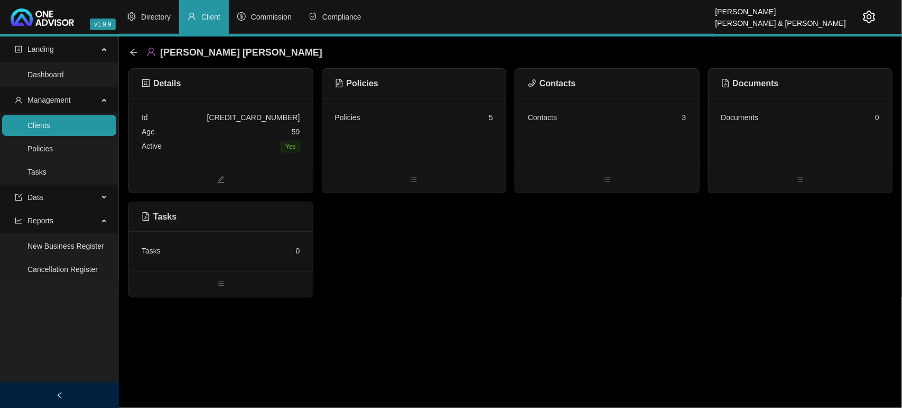
click at [567, 146] on div "Contacts 3" at bounding box center [607, 132] width 184 height 69
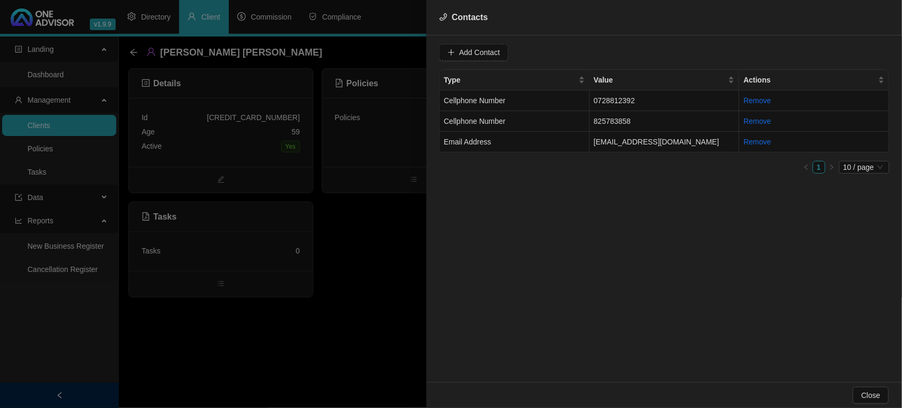
click at [381, 234] on div at bounding box center [451, 204] width 902 height 408
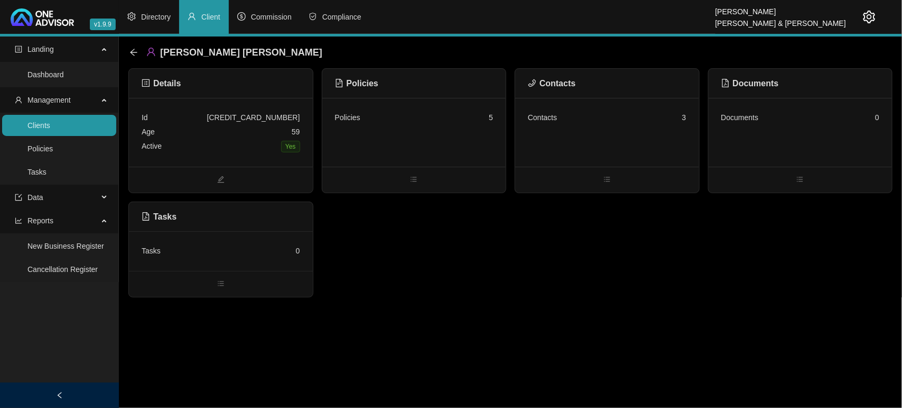
click at [50, 124] on link "Clients" at bounding box center [38, 125] width 23 height 8
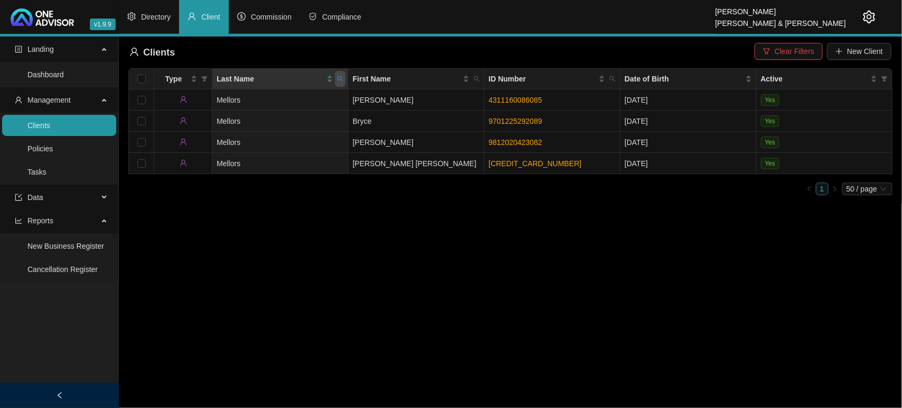
click at [336, 77] on span at bounding box center [340, 79] width 11 height 16
type input "[PERSON_NAME]"
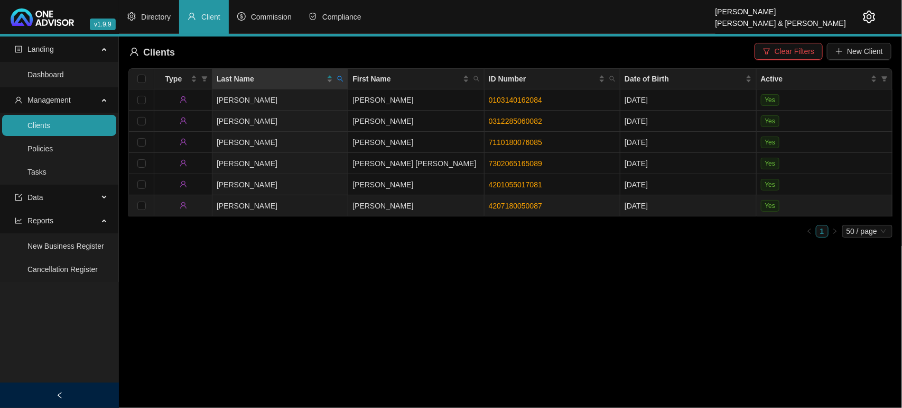
click at [337, 206] on td "[PERSON_NAME]" at bounding box center [281, 205] width 136 height 21
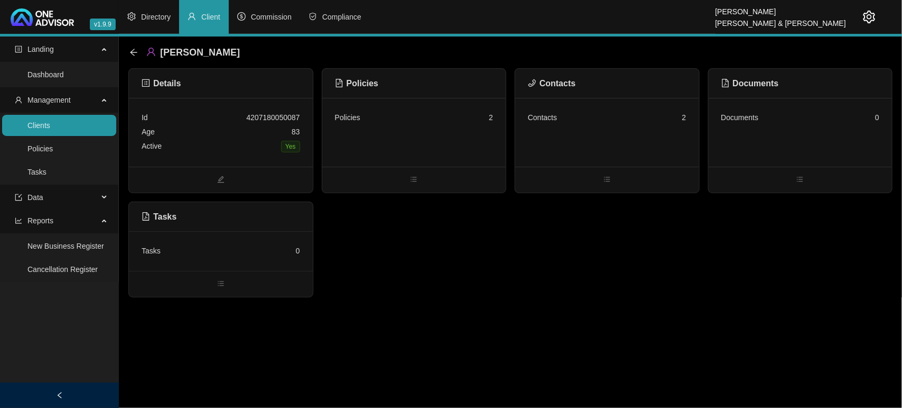
click at [646, 134] on div "Contacts 2" at bounding box center [607, 132] width 184 height 69
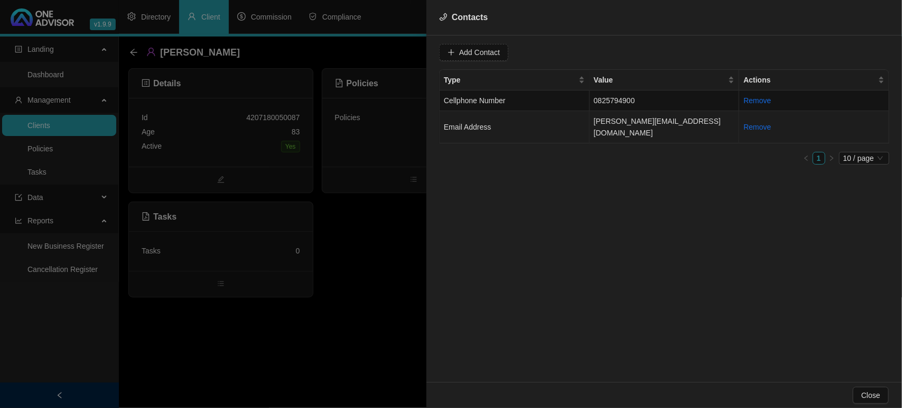
click at [595, 122] on td "[PERSON_NAME][EMAIL_ADDRESS][DOMAIN_NAME]" at bounding box center [665, 127] width 150 height 32
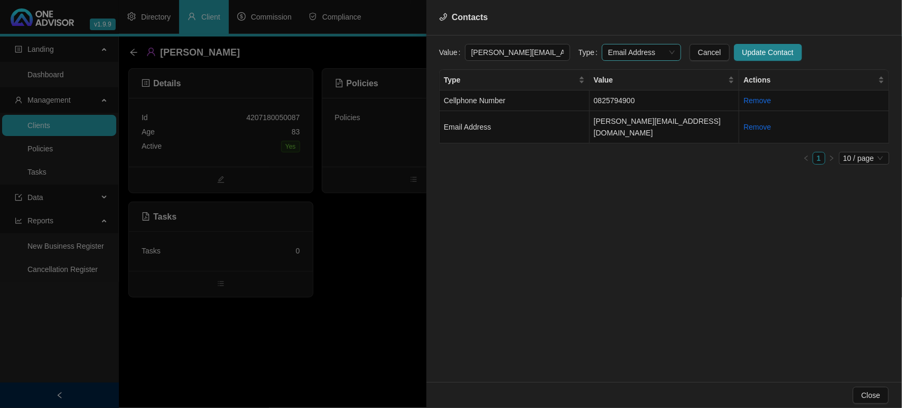
click at [609, 52] on span "Email Address" at bounding box center [642, 52] width 67 height 16
click at [616, 120] on div "Primary Email Address" at bounding box center [631, 124] width 62 height 12
click at [768, 48] on span "Update Contact" at bounding box center [768, 53] width 51 height 12
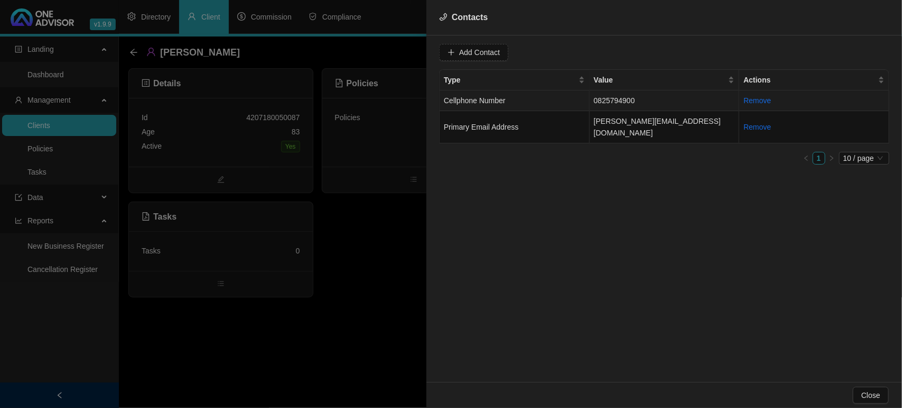
click at [628, 100] on td "0825794900" at bounding box center [665, 100] width 150 height 21
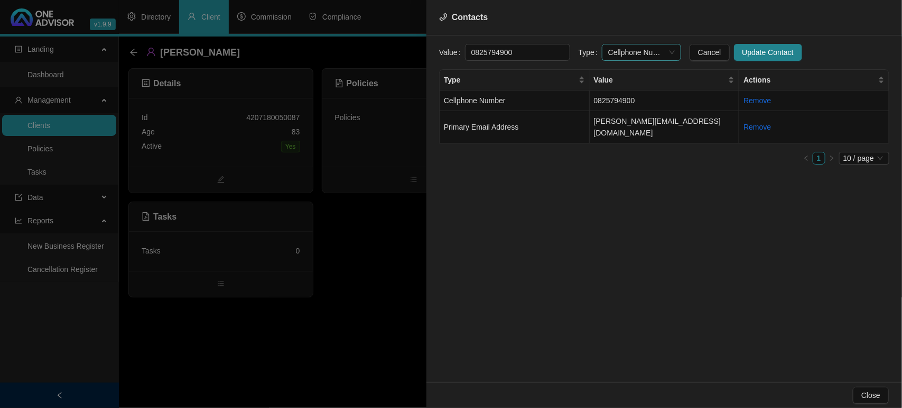
click at [632, 57] on span "Cellphone Number" at bounding box center [642, 52] width 67 height 16
click at [627, 109] on div "Primary Cellphone Number" at bounding box center [631, 108] width 62 height 12
click at [747, 57] on span "Update Contact" at bounding box center [768, 53] width 51 height 12
click at [361, 226] on div at bounding box center [451, 204] width 902 height 408
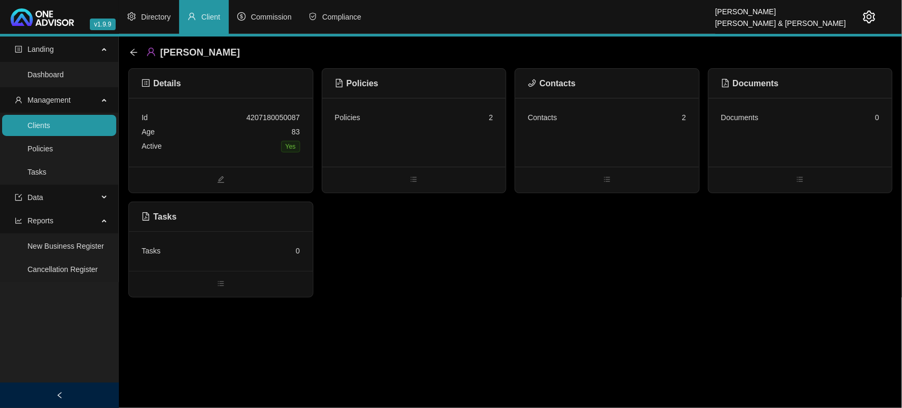
click at [394, 152] on div "Policies 2" at bounding box center [415, 132] width 184 height 69
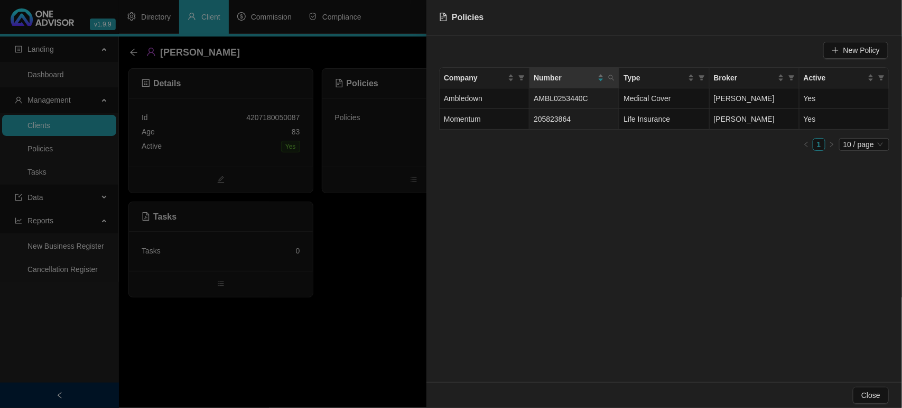
click at [375, 270] on div at bounding box center [451, 204] width 902 height 408
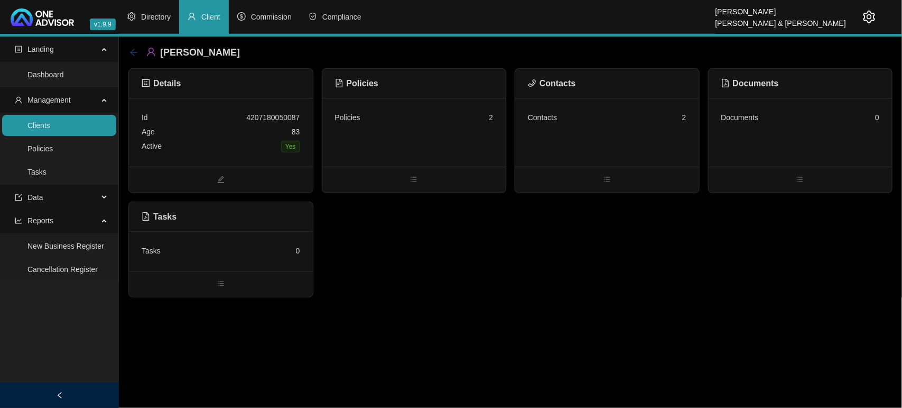
click at [131, 51] on icon "arrow-left" at bounding box center [134, 52] width 8 height 8
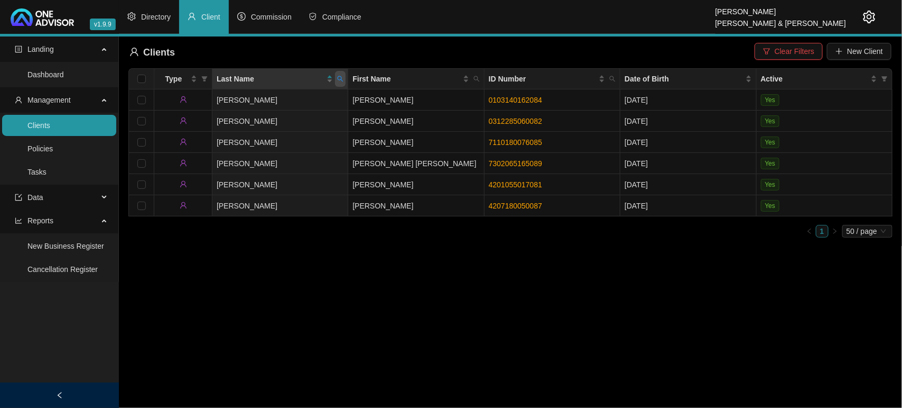
click at [340, 80] on icon "search" at bounding box center [340, 79] width 6 height 6
type input "orpwood"
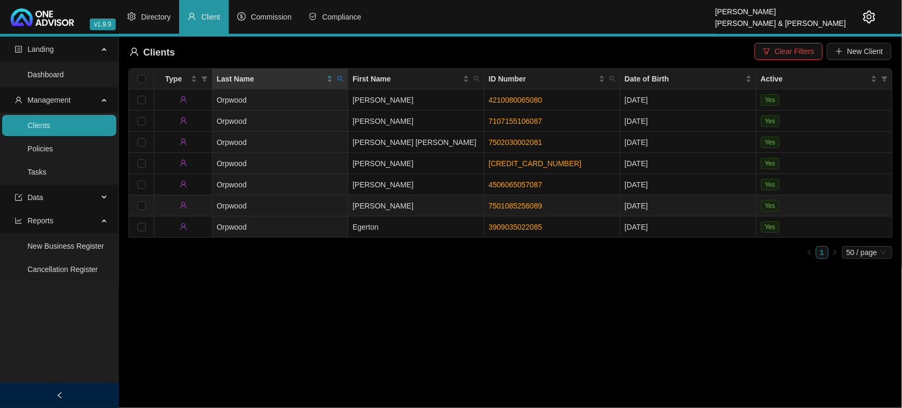
click at [316, 209] on td "Orpwood" at bounding box center [281, 205] width 136 height 21
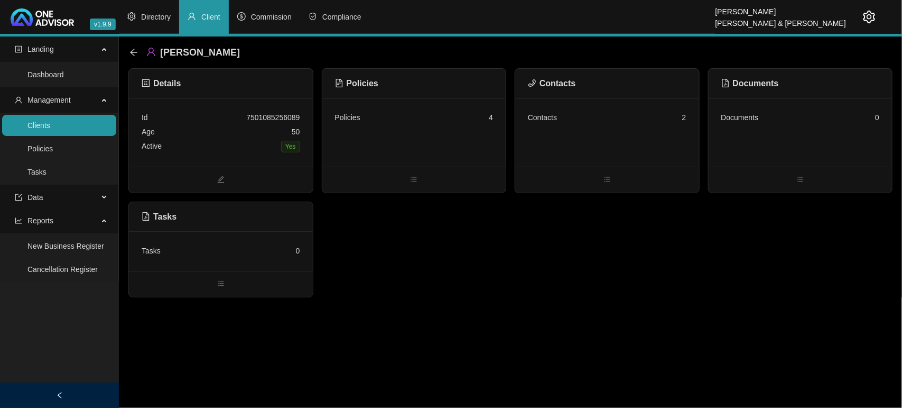
click at [588, 135] on div "Contacts 2" at bounding box center [607, 132] width 184 height 69
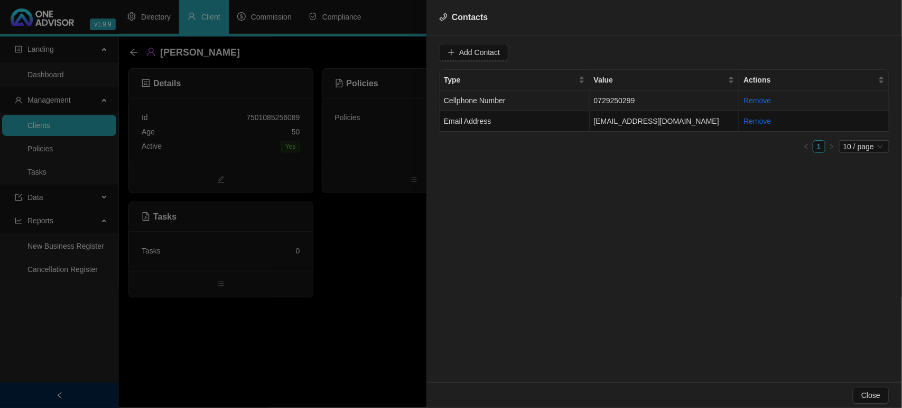
click at [551, 102] on td "Cellphone Number" at bounding box center [515, 100] width 150 height 21
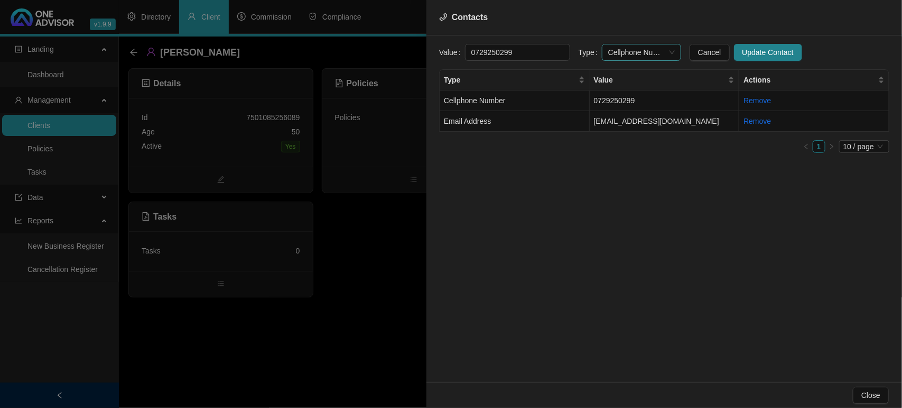
click at [630, 50] on span "Cellphone Number" at bounding box center [642, 52] width 67 height 16
click at [614, 112] on div "Primary Cellphone Number" at bounding box center [631, 108] width 62 height 12
click at [773, 53] on span "Update Contact" at bounding box center [768, 53] width 51 height 12
click at [544, 125] on td "Email Address" at bounding box center [515, 121] width 150 height 21
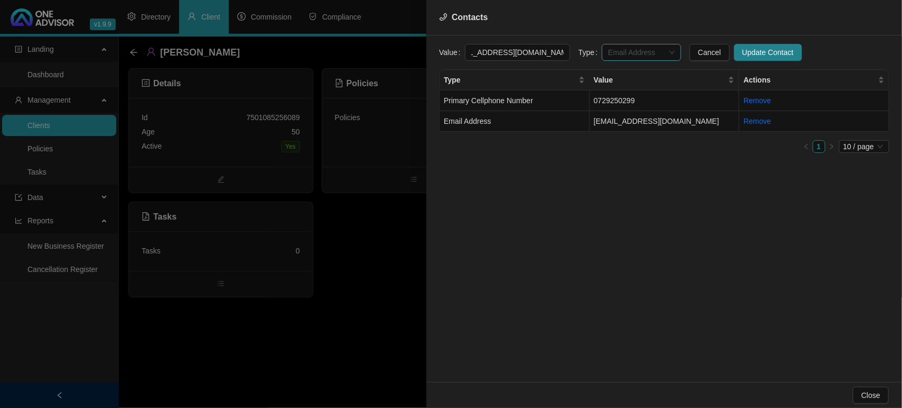
click at [635, 50] on span "Email Address" at bounding box center [642, 52] width 67 height 16
click at [629, 125] on div "Primary Email Address" at bounding box center [631, 124] width 62 height 12
click at [749, 51] on span "Update Contact" at bounding box center [768, 53] width 51 height 12
click at [337, 282] on div at bounding box center [451, 204] width 902 height 408
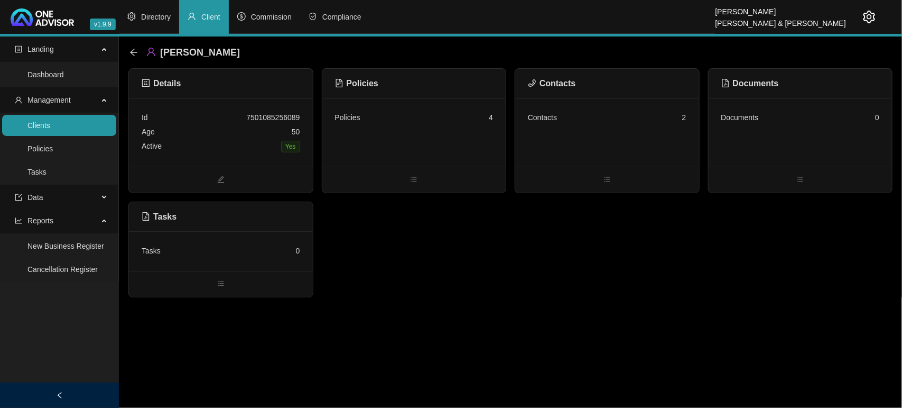
click at [50, 121] on link "Clients" at bounding box center [38, 125] width 23 height 8
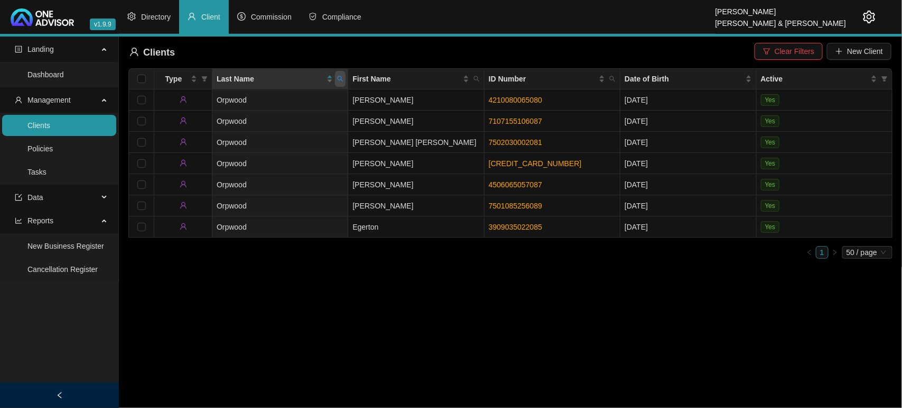
click at [342, 78] on icon "search" at bounding box center [341, 79] width 6 height 6
type input "[PERSON_NAME]"
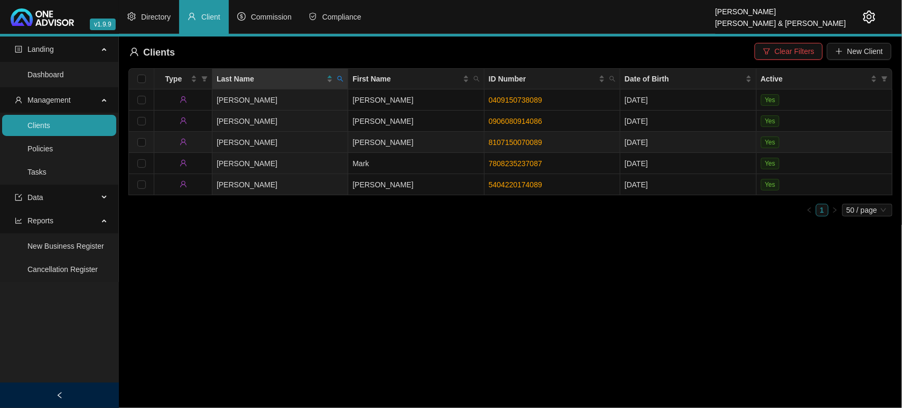
click at [337, 144] on td "[PERSON_NAME]" at bounding box center [281, 142] width 136 height 21
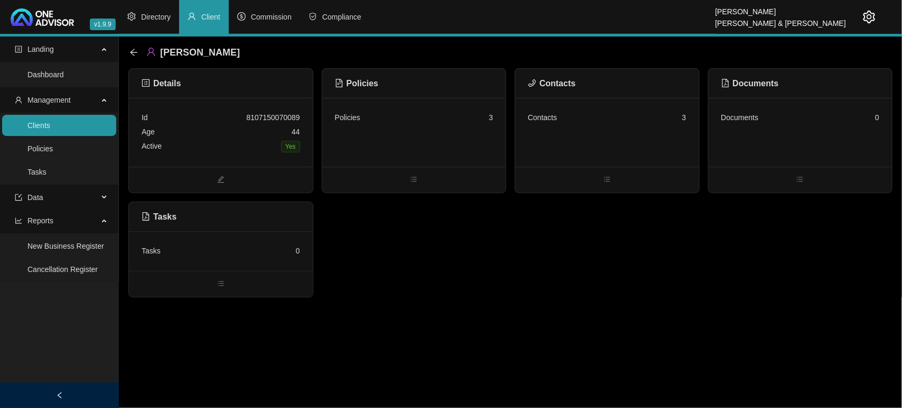
click at [446, 128] on div "Policies 3" at bounding box center [415, 132] width 184 height 69
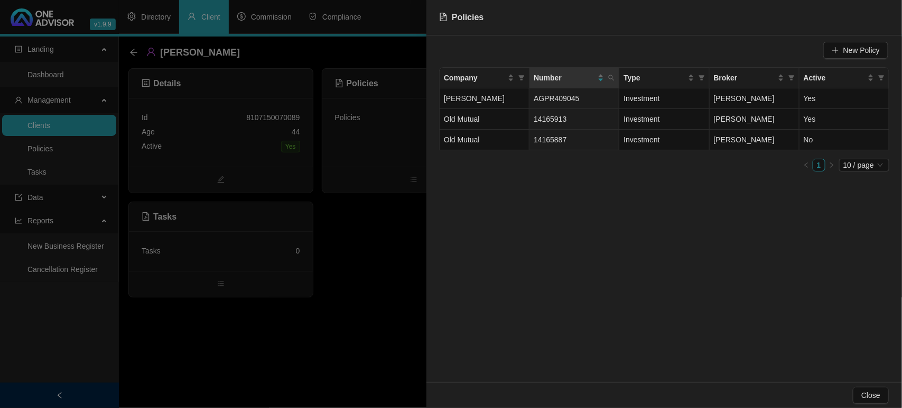
click at [378, 275] on div at bounding box center [451, 204] width 902 height 408
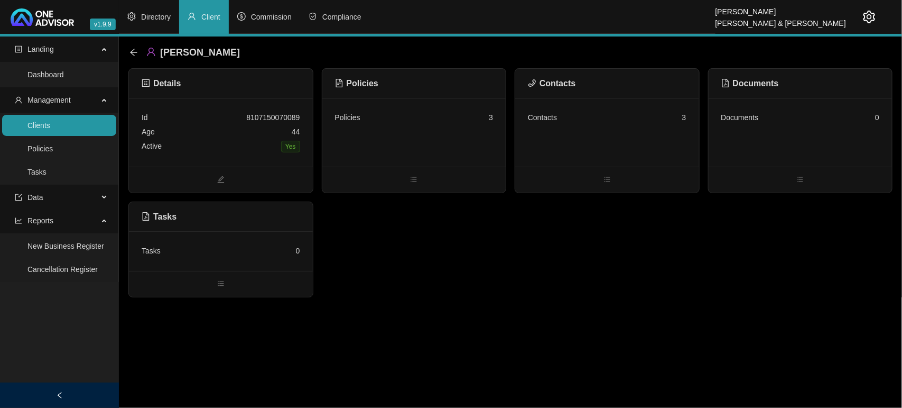
click at [649, 127] on div "Contacts 3" at bounding box center [607, 132] width 184 height 69
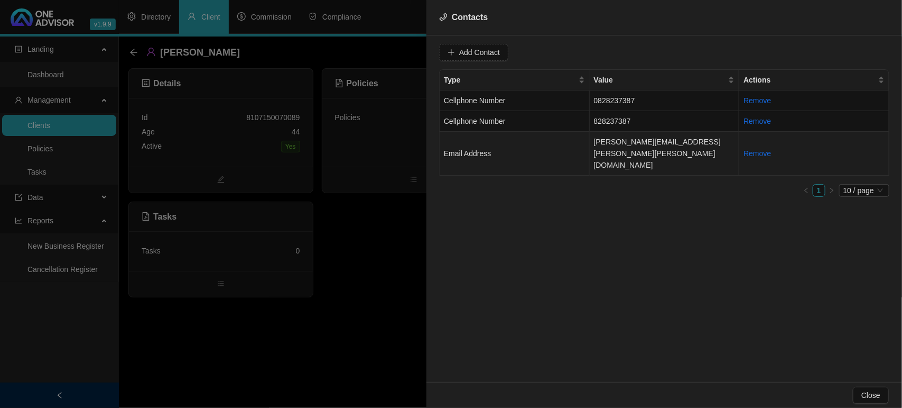
click at [598, 150] on td "[PERSON_NAME][EMAIL_ADDRESS][PERSON_NAME][PERSON_NAME][DOMAIN_NAME]" at bounding box center [665, 154] width 150 height 44
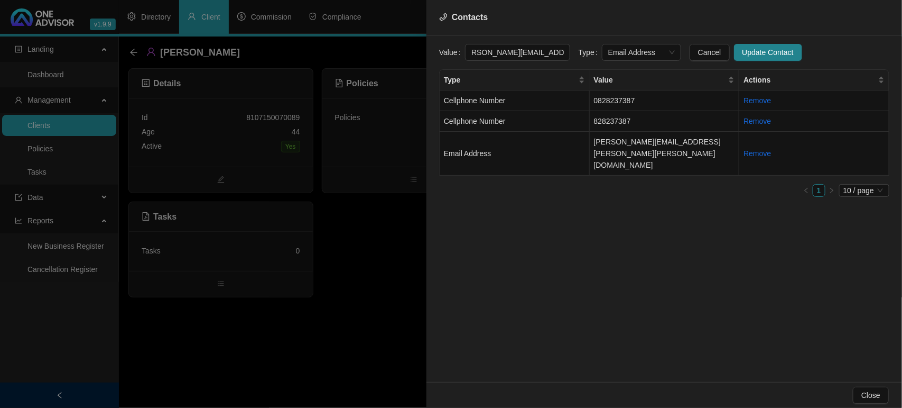
click at [648, 41] on div "Value [PERSON_NAME][EMAIL_ADDRESS][PERSON_NAME][PERSON_NAME][DOMAIN_NAME] Type …" at bounding box center [665, 208] width 476 height 346
click at [646, 53] on span "Email Address" at bounding box center [642, 52] width 67 height 16
click at [643, 123] on div "Primary Email Address" at bounding box center [631, 124] width 62 height 12
click at [743, 51] on span "Update Contact" at bounding box center [768, 53] width 51 height 12
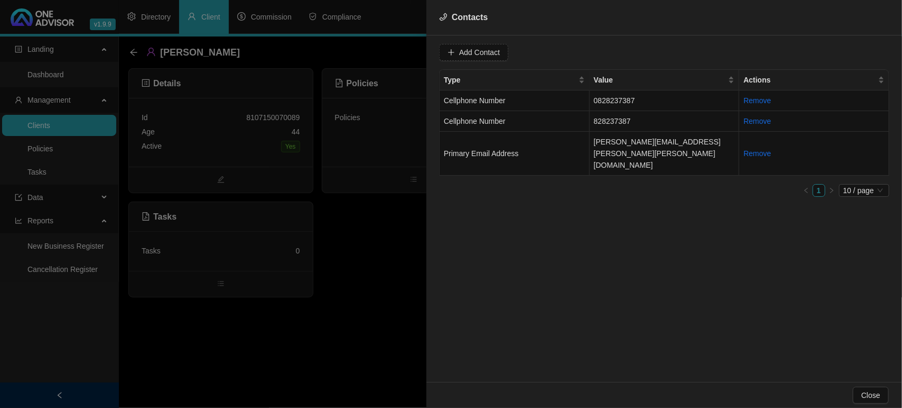
click at [99, 125] on div at bounding box center [451, 204] width 902 height 408
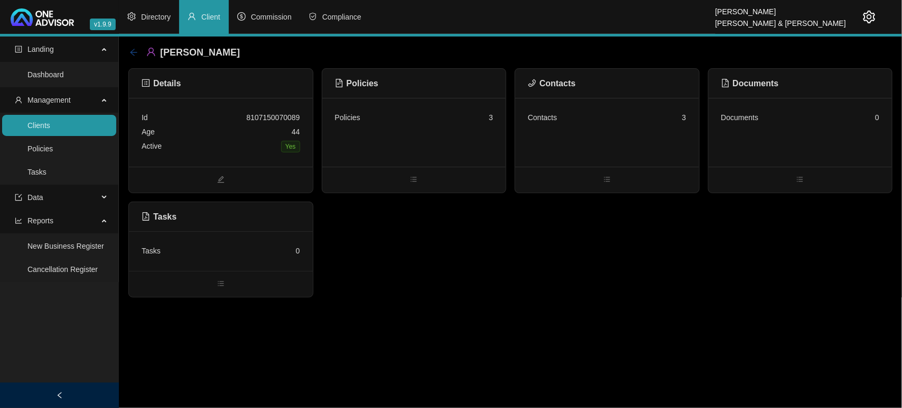
click at [133, 51] on icon "arrow-left" at bounding box center [134, 52] width 8 height 8
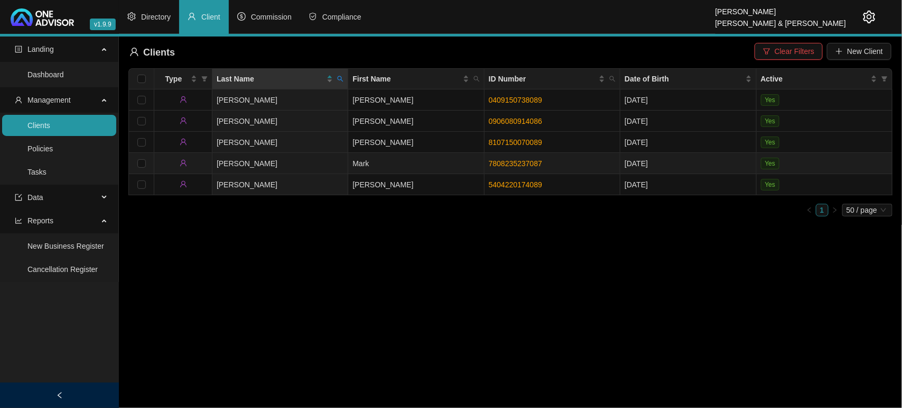
click at [332, 159] on td "[PERSON_NAME]" at bounding box center [281, 163] width 136 height 21
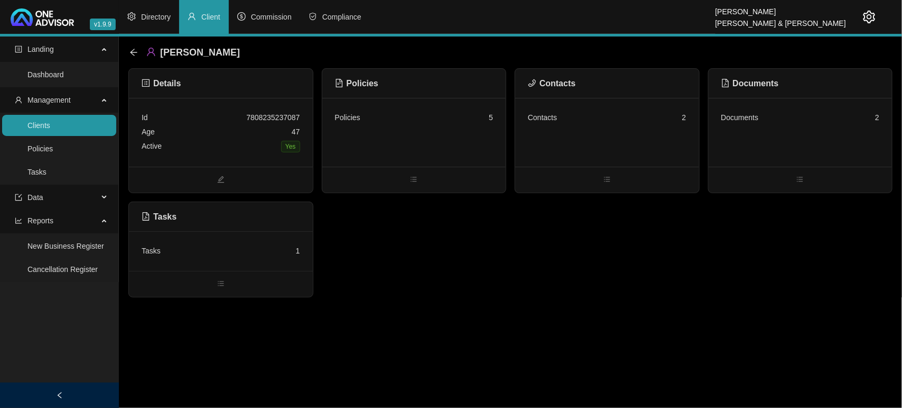
click at [585, 144] on div "Contacts 2" at bounding box center [607, 132] width 184 height 69
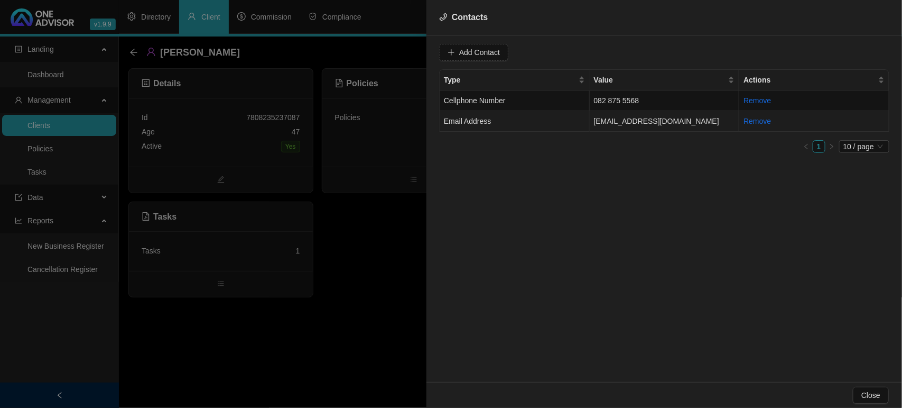
click at [581, 124] on td "Email Address" at bounding box center [515, 121] width 150 height 21
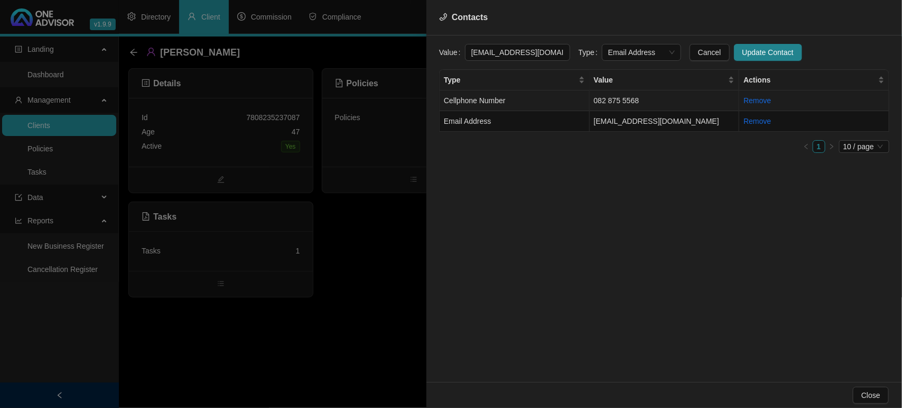
scroll to position [0, 22]
click at [622, 51] on span "Email Address" at bounding box center [642, 52] width 67 height 16
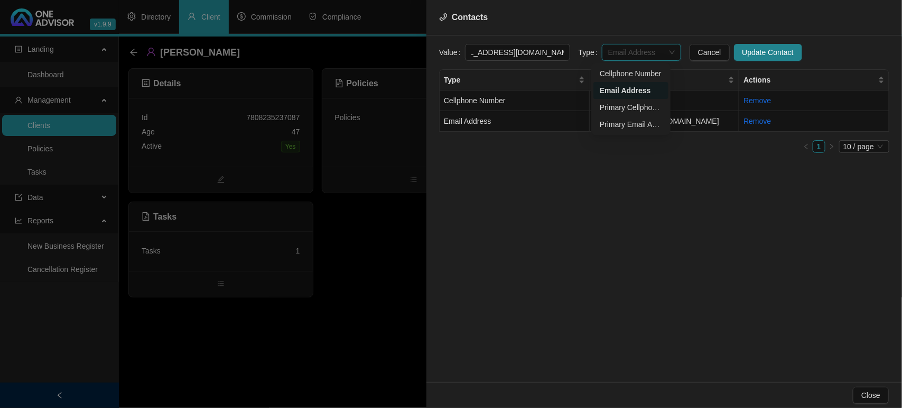
scroll to position [0, 0]
drag, startPoint x: 612, startPoint y: 120, endPoint x: 620, endPoint y: 112, distance: 12.0
click at [612, 120] on div "Primary Email Address" at bounding box center [631, 124] width 62 height 12
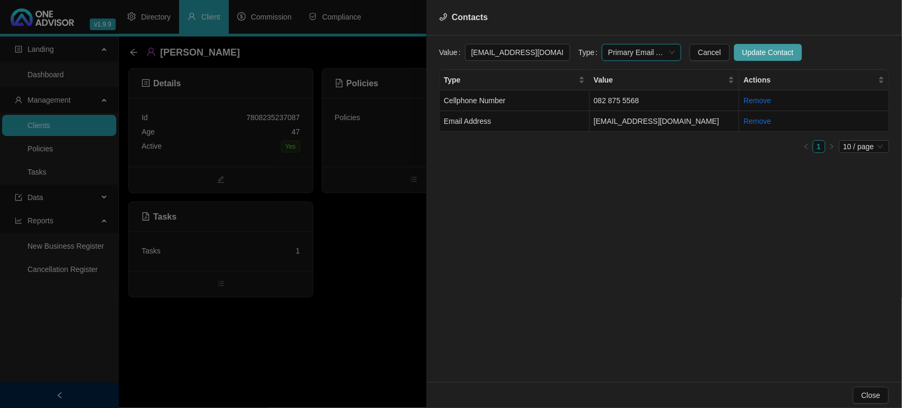
click at [744, 54] on span "Update Contact" at bounding box center [768, 53] width 51 height 12
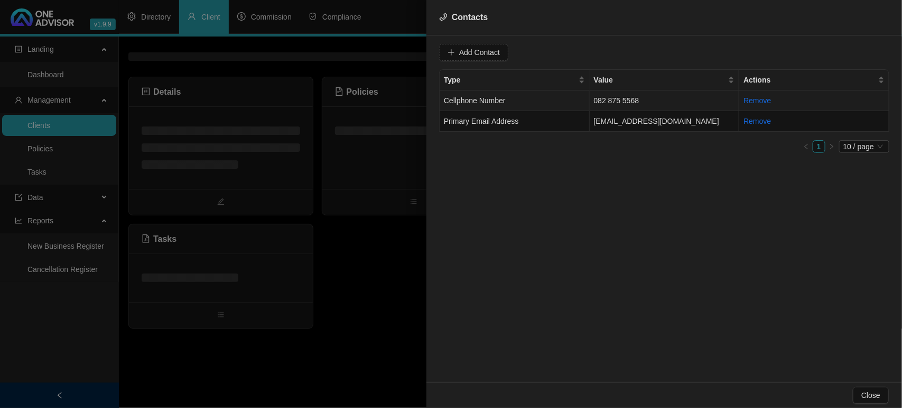
click at [549, 102] on td "Cellphone Number" at bounding box center [515, 100] width 150 height 21
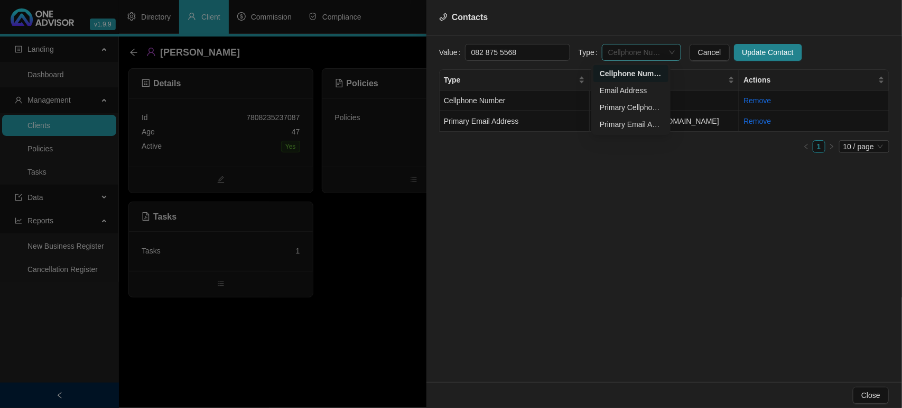
click at [640, 54] on span "Cellphone Number" at bounding box center [642, 52] width 67 height 16
click at [631, 104] on div "Primary Cellphone Number" at bounding box center [631, 108] width 62 height 12
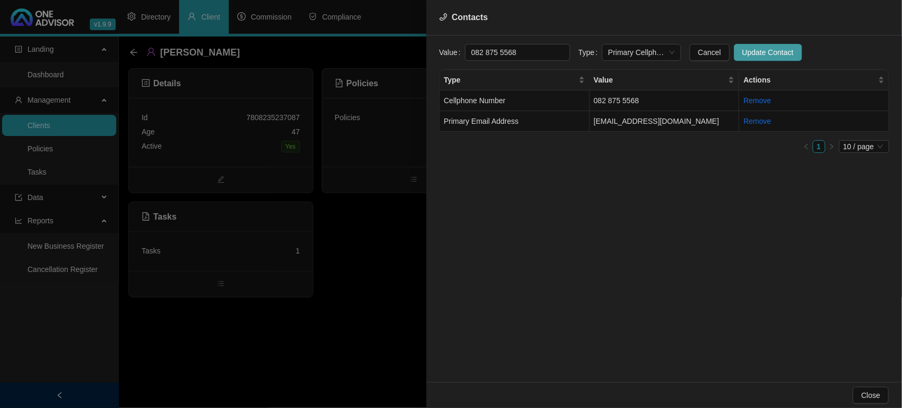
click at [764, 54] on span "Update Contact" at bounding box center [768, 53] width 51 height 12
click at [406, 265] on div at bounding box center [451, 204] width 902 height 408
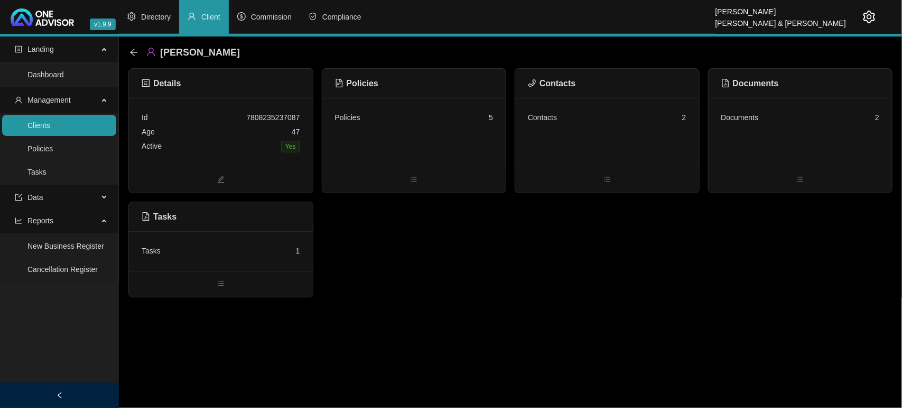
click at [440, 138] on div "Policies 5" at bounding box center [415, 132] width 184 height 69
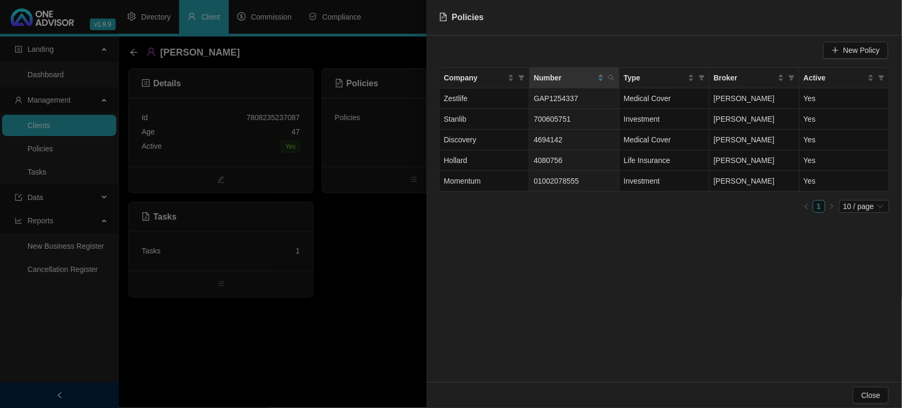
click at [61, 131] on div at bounding box center [451, 204] width 902 height 408
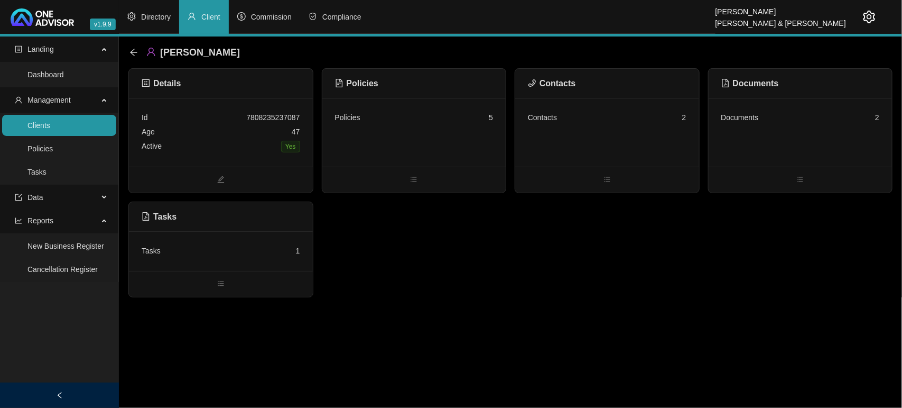
drag, startPoint x: 85, startPoint y: 123, endPoint x: 91, endPoint y: 123, distance: 6.3
click at [50, 123] on link "Clients" at bounding box center [38, 125] width 23 height 8
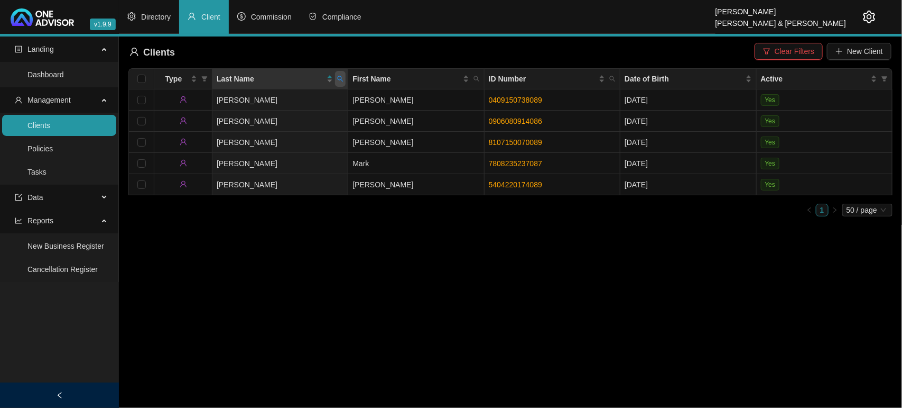
click at [340, 81] on icon "search" at bounding box center [340, 79] width 6 height 6
type input "botha"
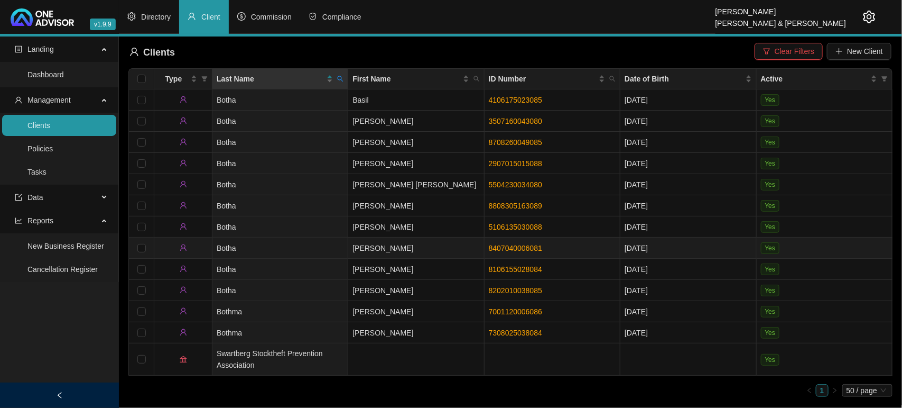
click at [349, 247] on td "[PERSON_NAME]" at bounding box center [416, 247] width 136 height 21
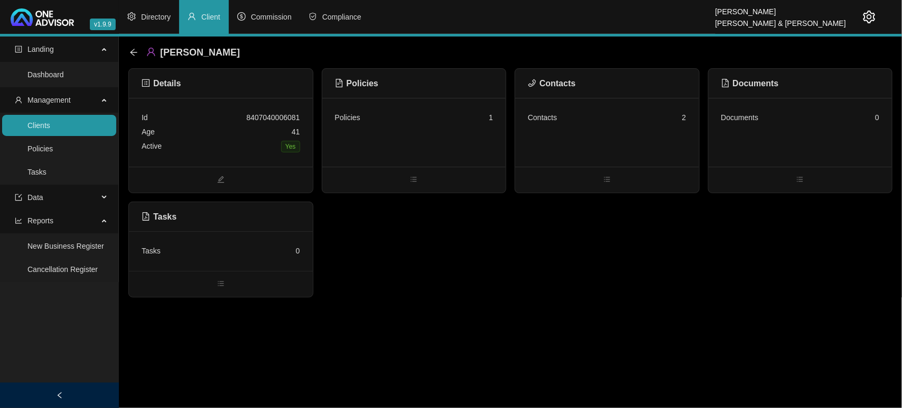
click at [535, 131] on div "Contacts 2" at bounding box center [607, 132] width 184 height 69
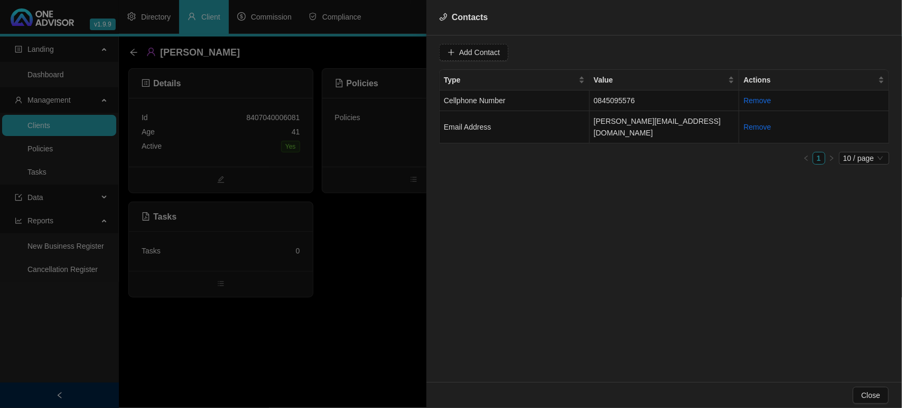
click at [379, 244] on div at bounding box center [451, 204] width 902 height 408
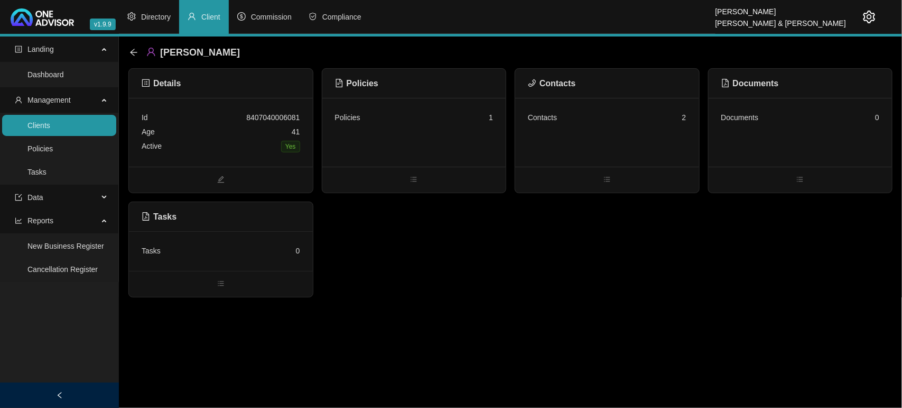
click at [381, 135] on div "Policies 1" at bounding box center [415, 132] width 184 height 69
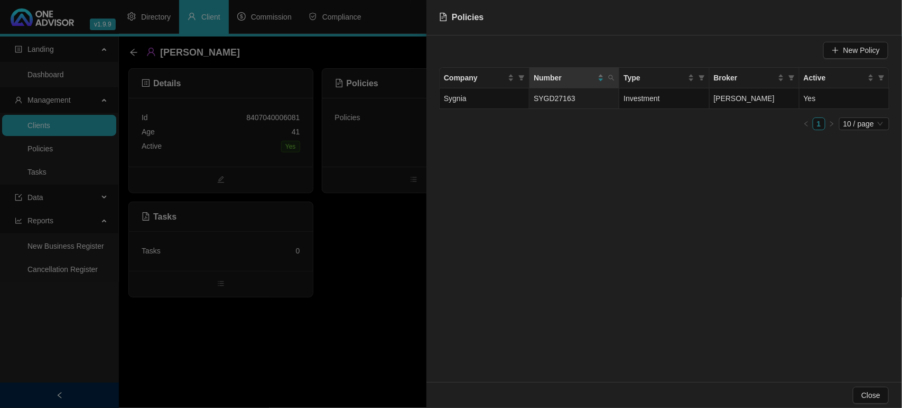
click at [339, 297] on div at bounding box center [451, 204] width 902 height 408
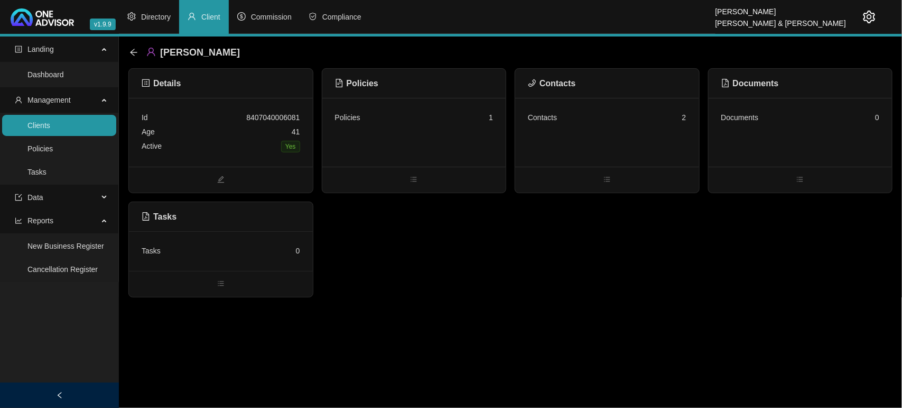
click at [453, 338] on main "Landing Dashboard Management Clients Policies Tasks Data Reports New Business R…" at bounding box center [451, 221] width 902 height 371
click at [50, 130] on link "Clients" at bounding box center [38, 125] width 23 height 8
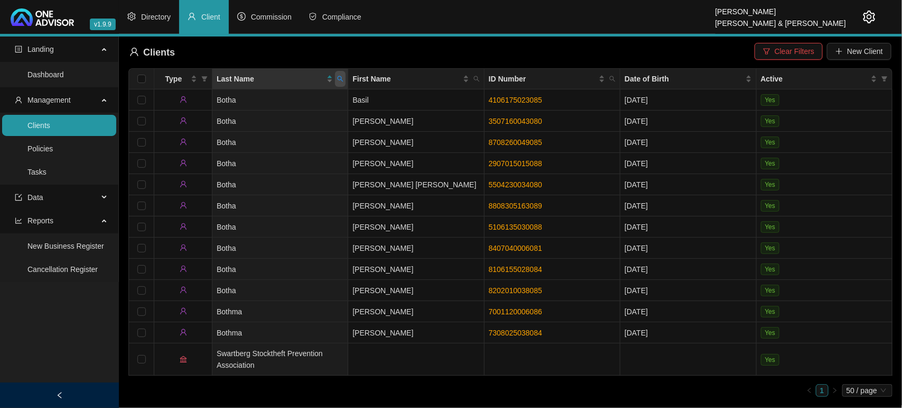
click at [339, 78] on icon "search" at bounding box center [340, 79] width 6 height 6
type input "[PERSON_NAME]"
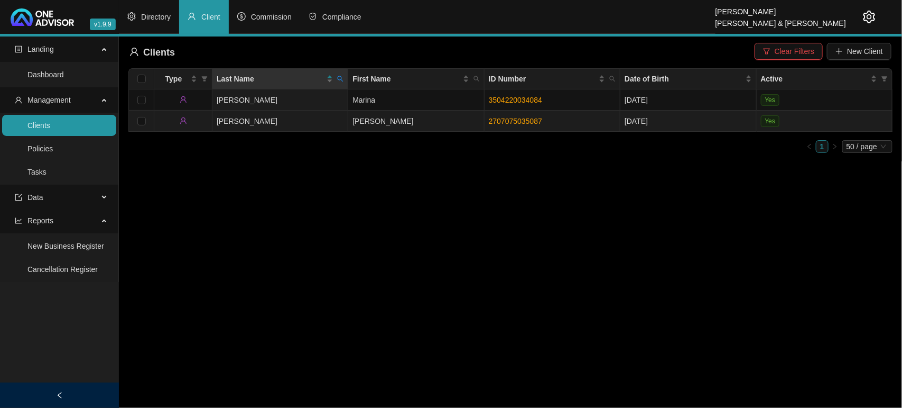
click at [305, 117] on td "[PERSON_NAME]" at bounding box center [281, 120] width 136 height 21
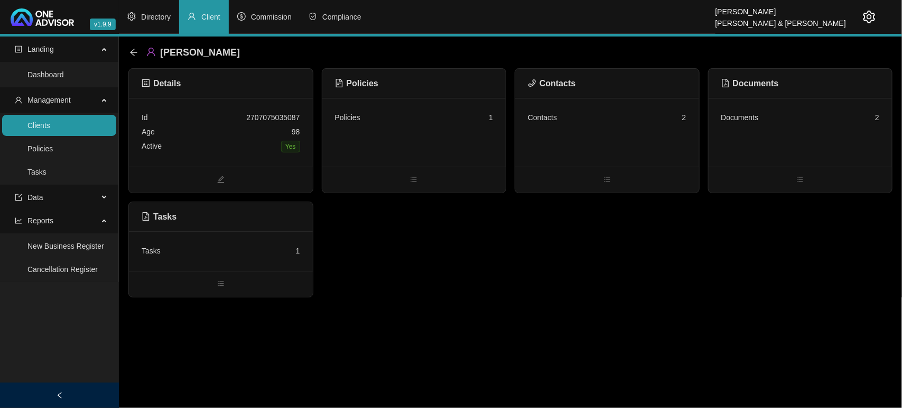
click at [588, 143] on div "Contacts 2" at bounding box center [607, 132] width 184 height 69
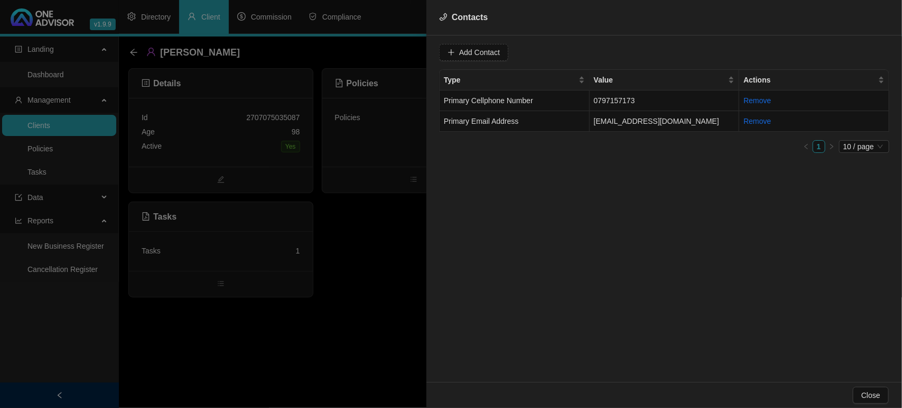
click at [377, 242] on div at bounding box center [451, 204] width 902 height 408
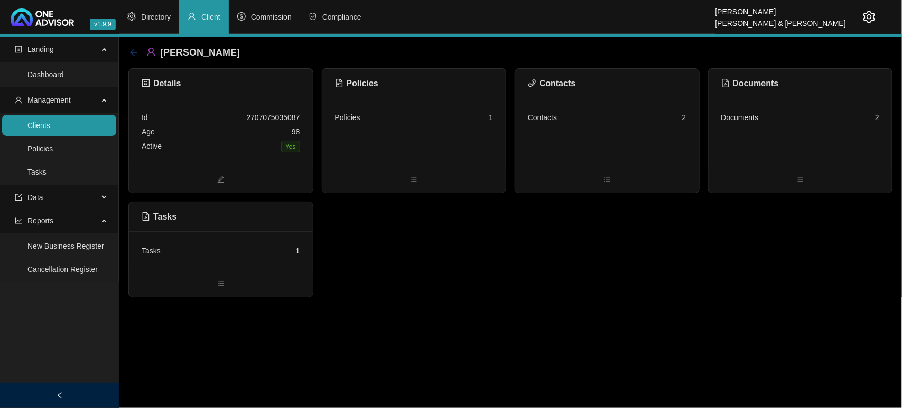
click at [135, 48] on icon "arrow-left" at bounding box center [134, 52] width 8 height 8
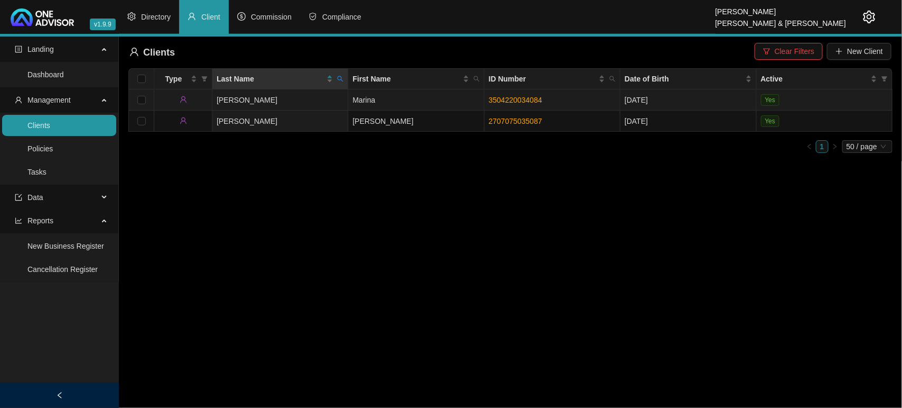
click at [409, 106] on td "Marina" at bounding box center [416, 99] width 136 height 21
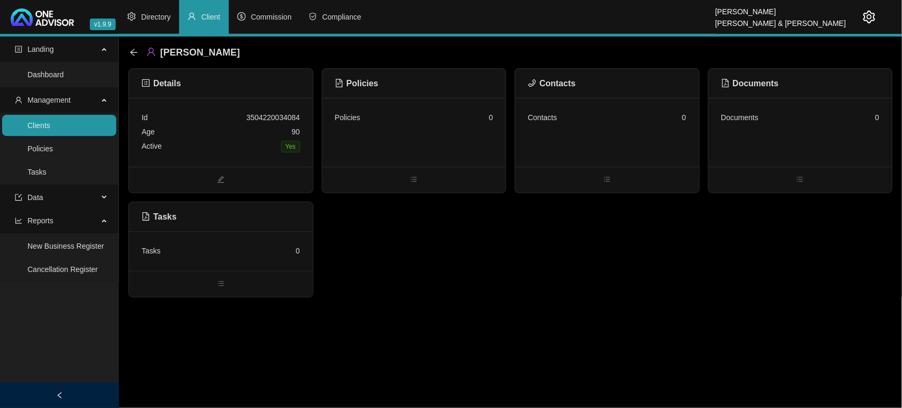
click at [568, 133] on div "Contacts 0" at bounding box center [607, 132] width 184 height 69
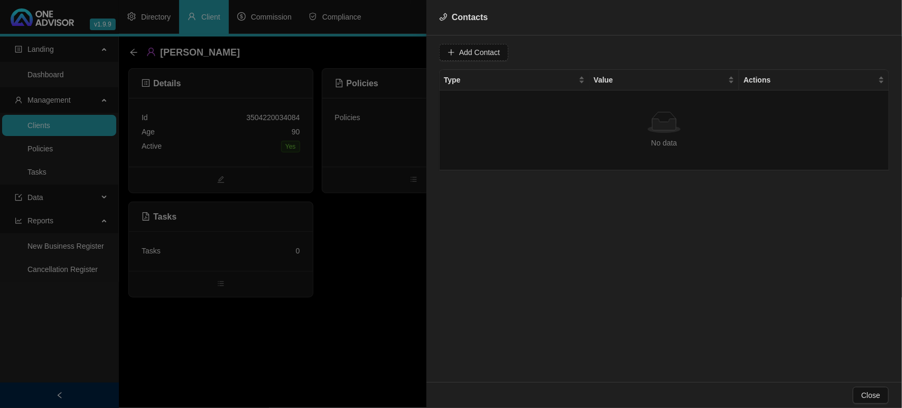
click at [133, 48] on div at bounding box center [451, 204] width 902 height 408
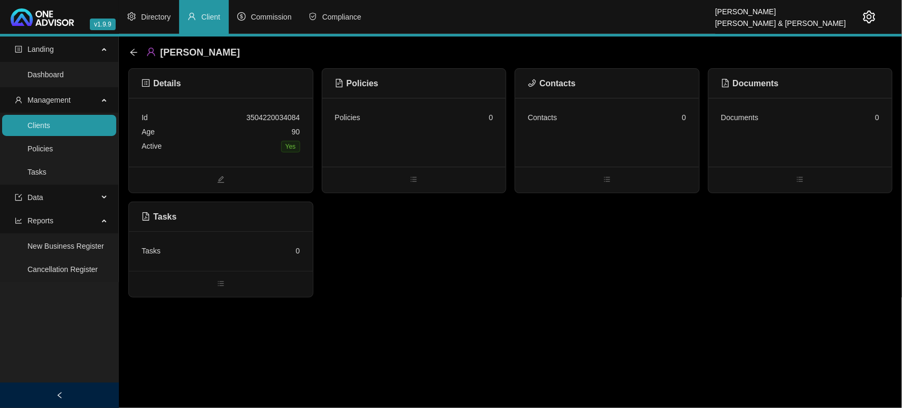
click at [127, 51] on div "[PERSON_NAME] Details Id 3504220034084 Age [DEMOGRAPHIC_DATA] Active Yes Polici…" at bounding box center [511, 166] width 784 height 261
click at [130, 51] on icon "arrow-left" at bounding box center [134, 52] width 8 height 8
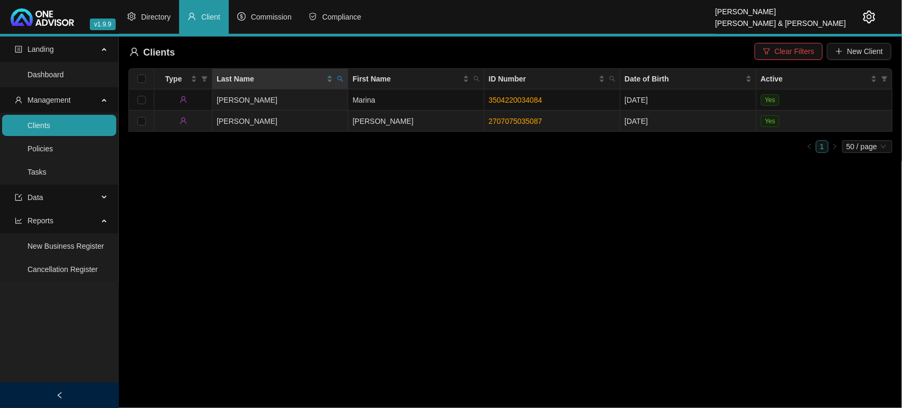
click at [299, 119] on td "[PERSON_NAME]" at bounding box center [281, 120] width 136 height 21
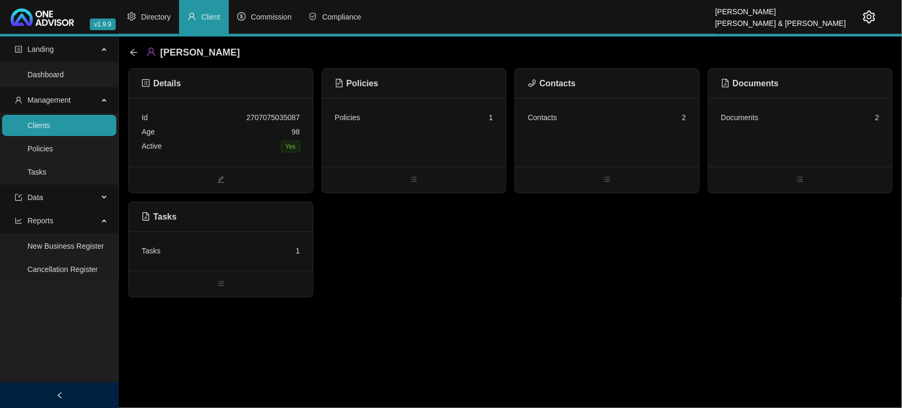
click at [561, 133] on div "Contacts 2" at bounding box center [607, 132] width 184 height 69
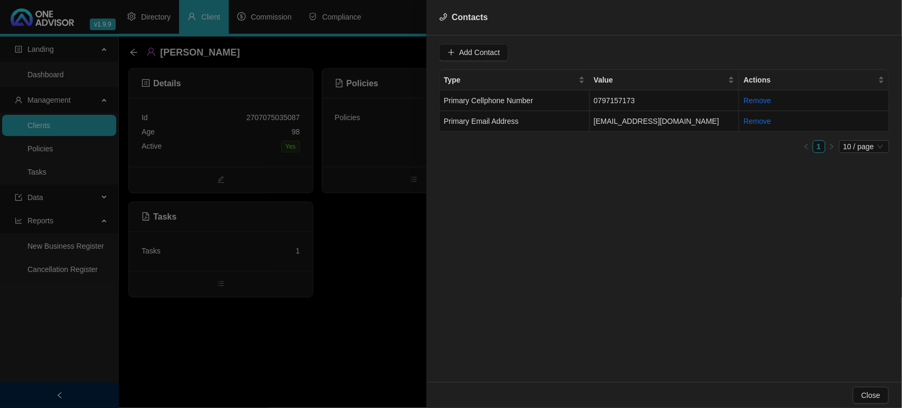
click at [398, 234] on div at bounding box center [451, 204] width 902 height 408
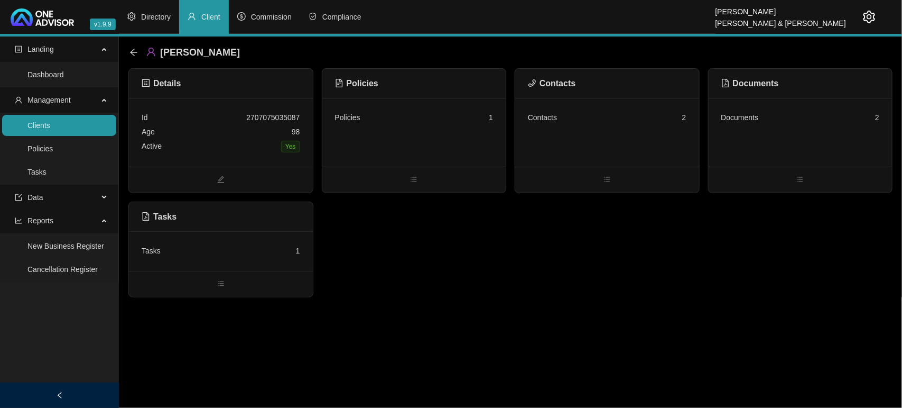
click at [478, 116] on div "Policies 1" at bounding box center [414, 117] width 159 height 14
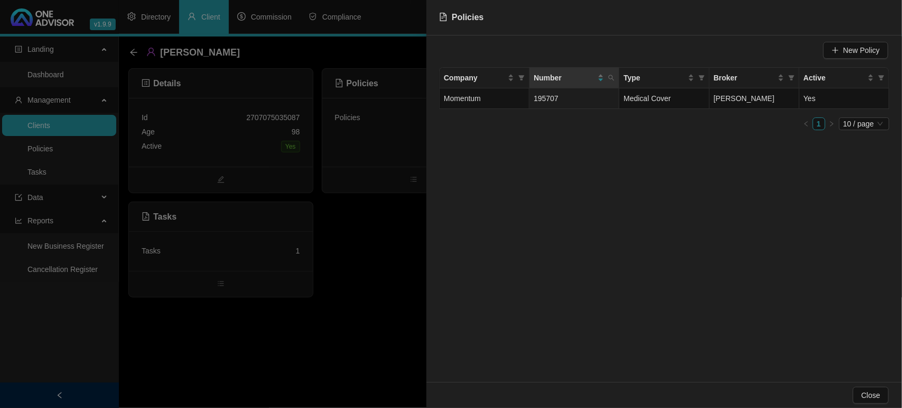
click at [375, 257] on div at bounding box center [451, 204] width 902 height 408
